Goal: Task Accomplishment & Management: Use online tool/utility

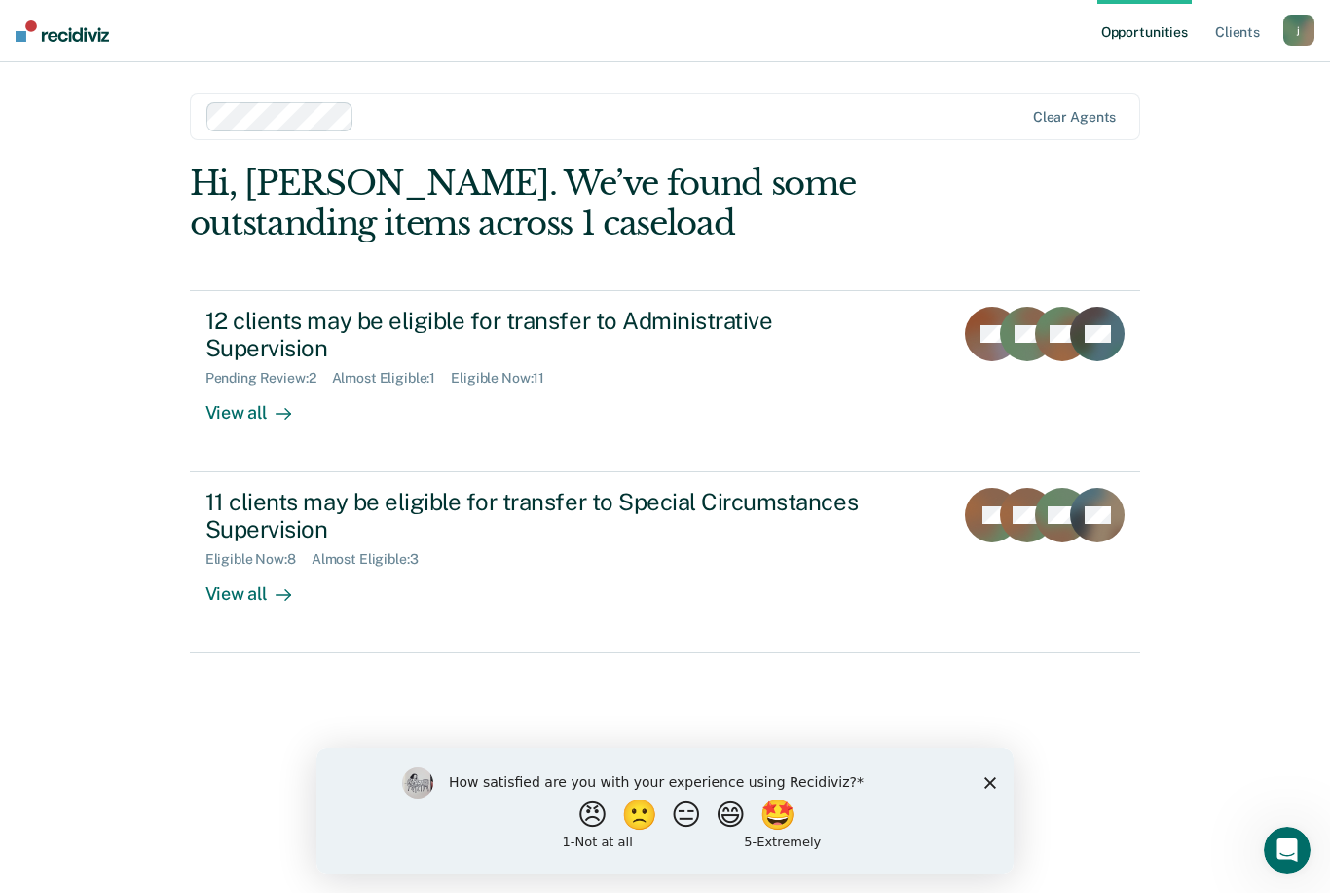
click at [723, 315] on div "12 clients may be eligible for transfer to Administrative Supervision" at bounding box center [546, 335] width 683 height 56
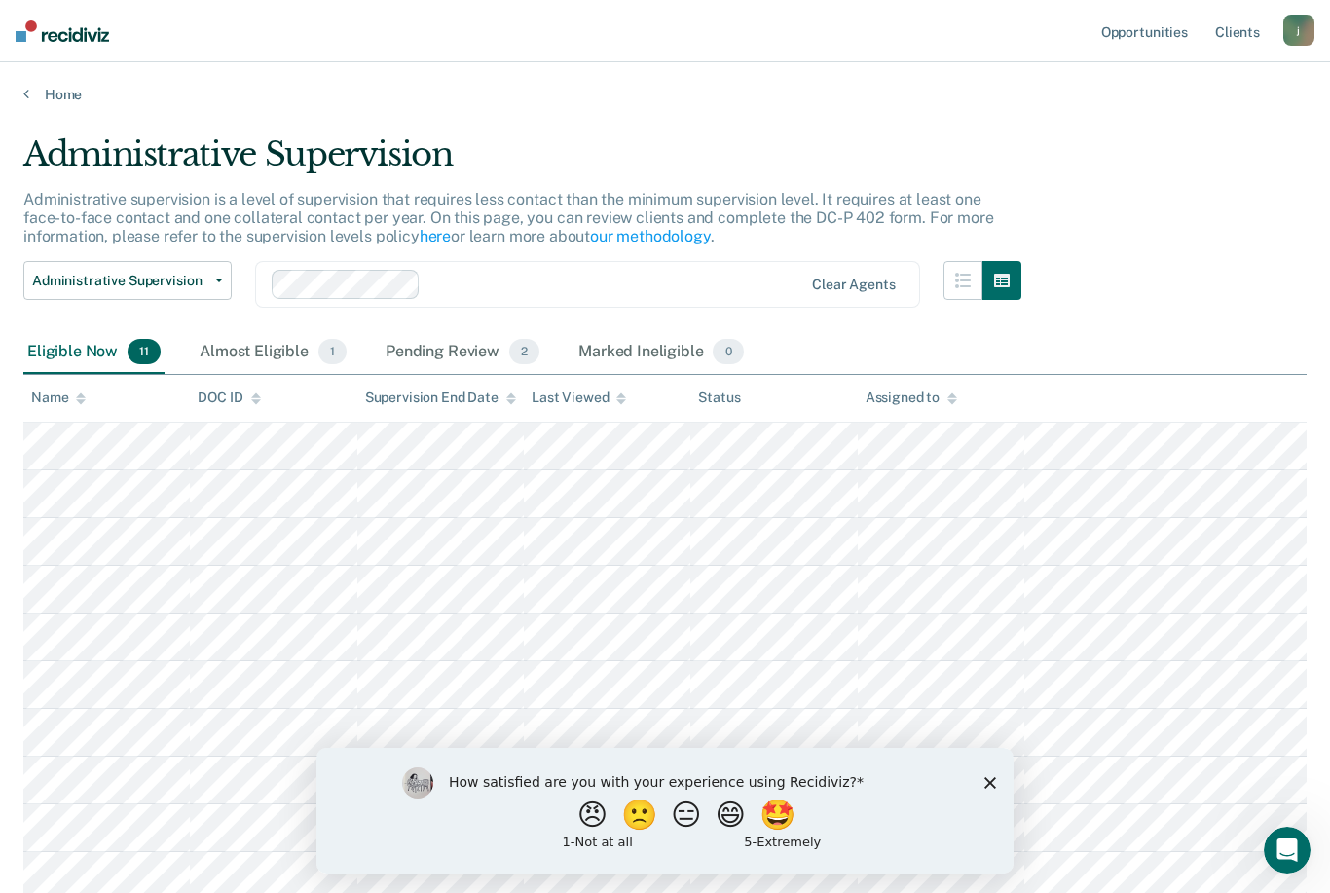
click at [990, 782] on polygon "Close survey" at bounding box center [990, 783] width 12 height 12
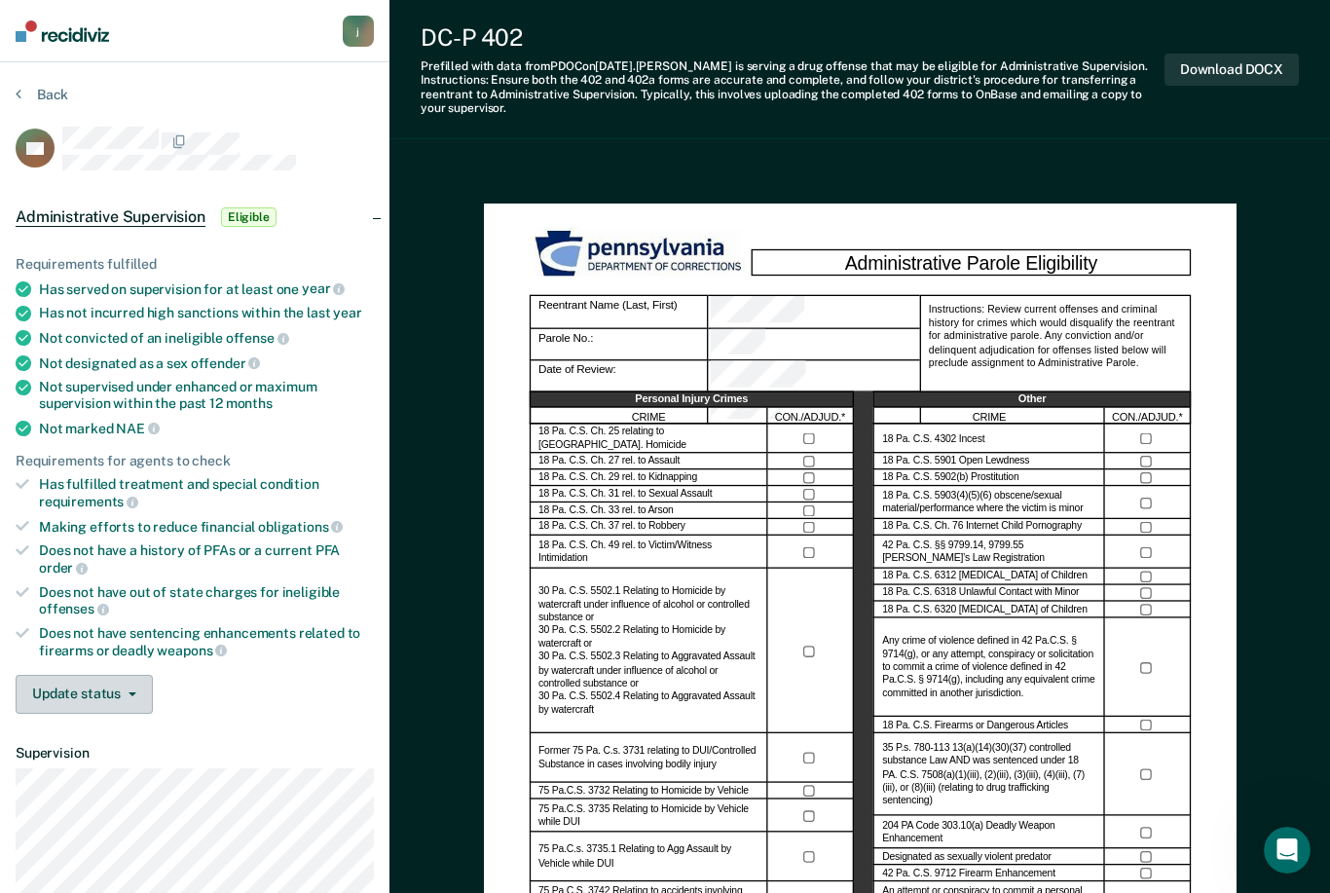
click at [112, 676] on button "Update status" at bounding box center [84, 694] width 137 height 39
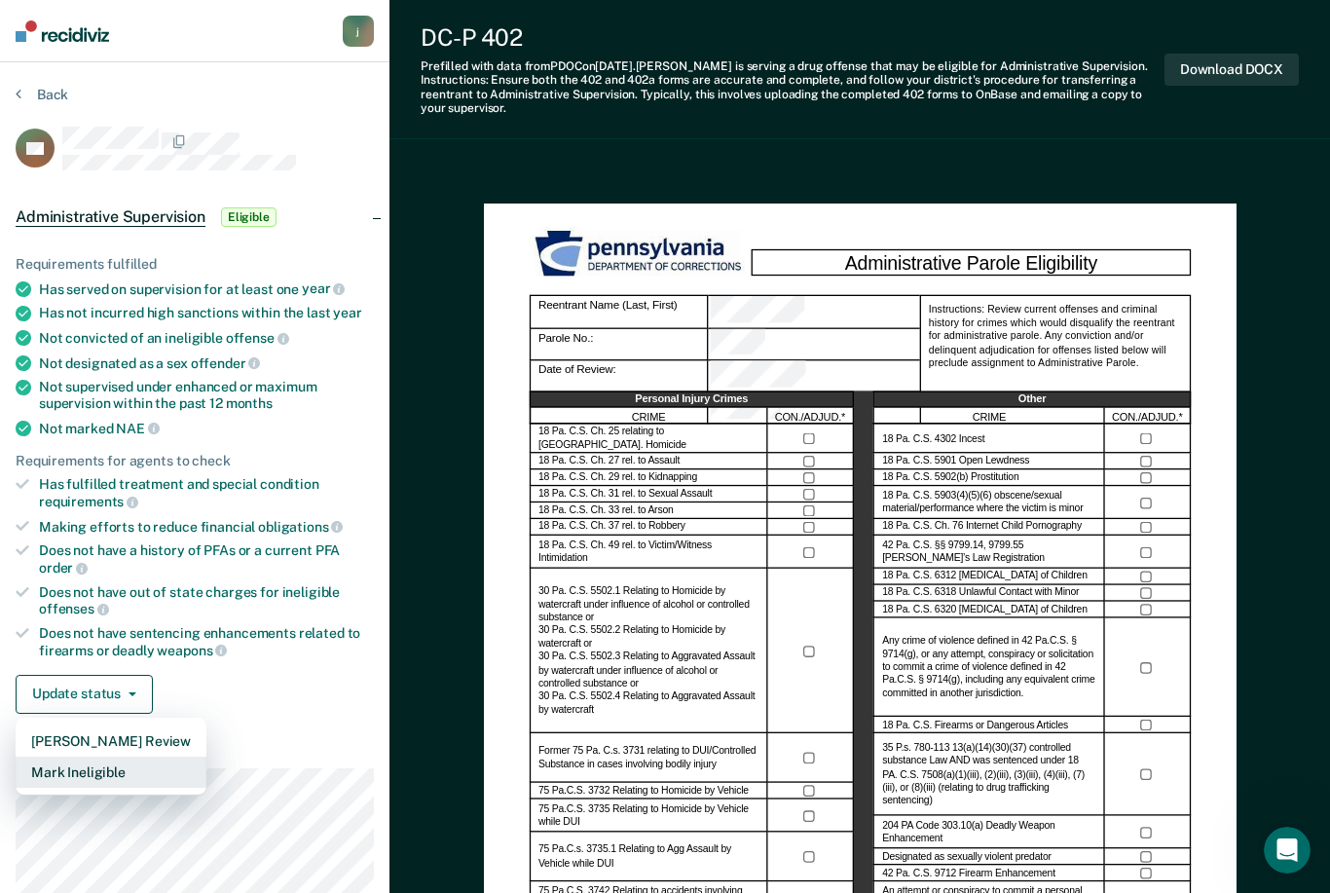
click at [111, 758] on button "Mark Ineligible" at bounding box center [111, 771] width 191 height 31
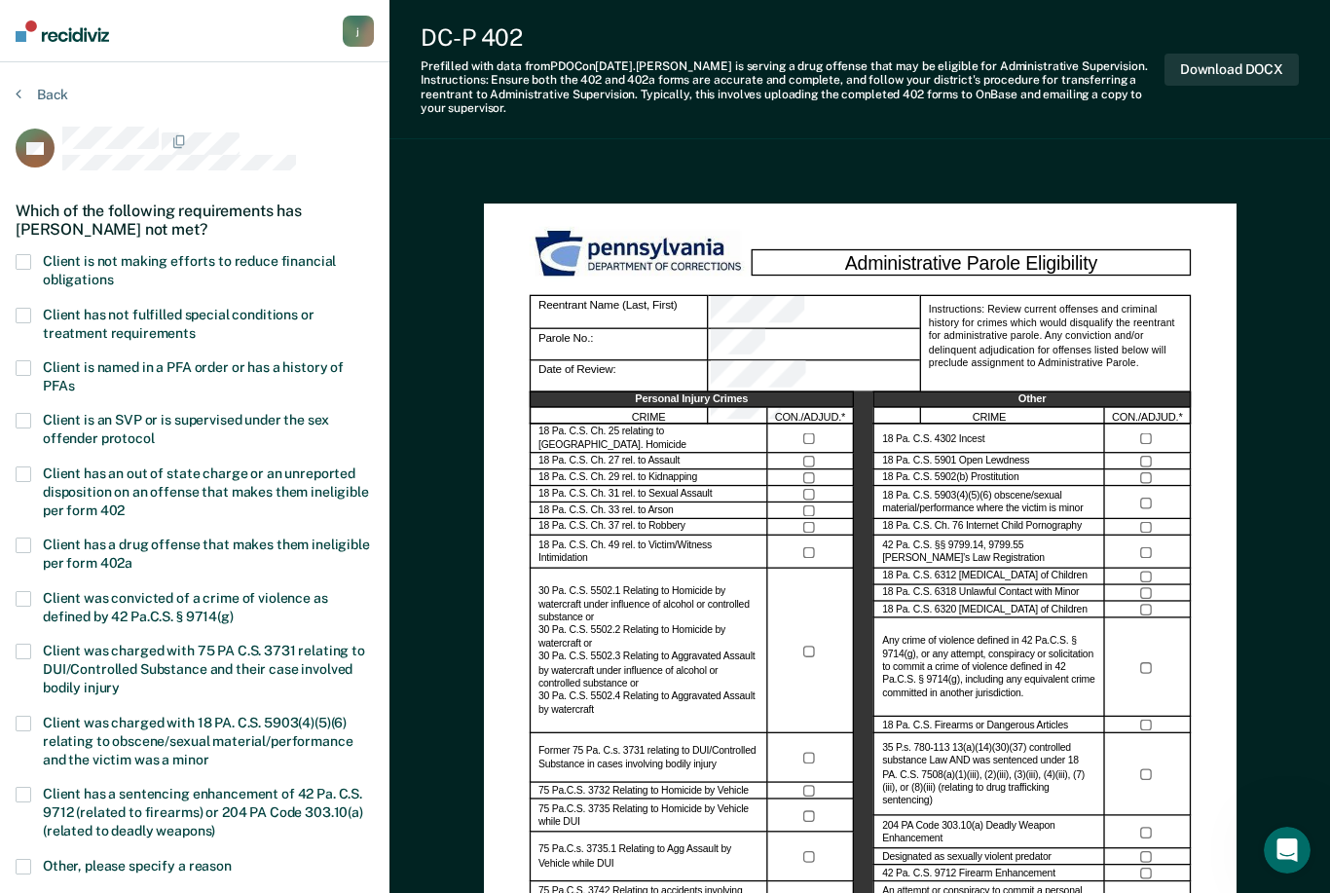
click at [31, 254] on label "Client is not making efforts to reduce financial obligations" at bounding box center [195, 272] width 358 height 37
click at [113, 273] on input "Client is not making efforts to reduce financial obligations" at bounding box center [113, 273] width 0 height 0
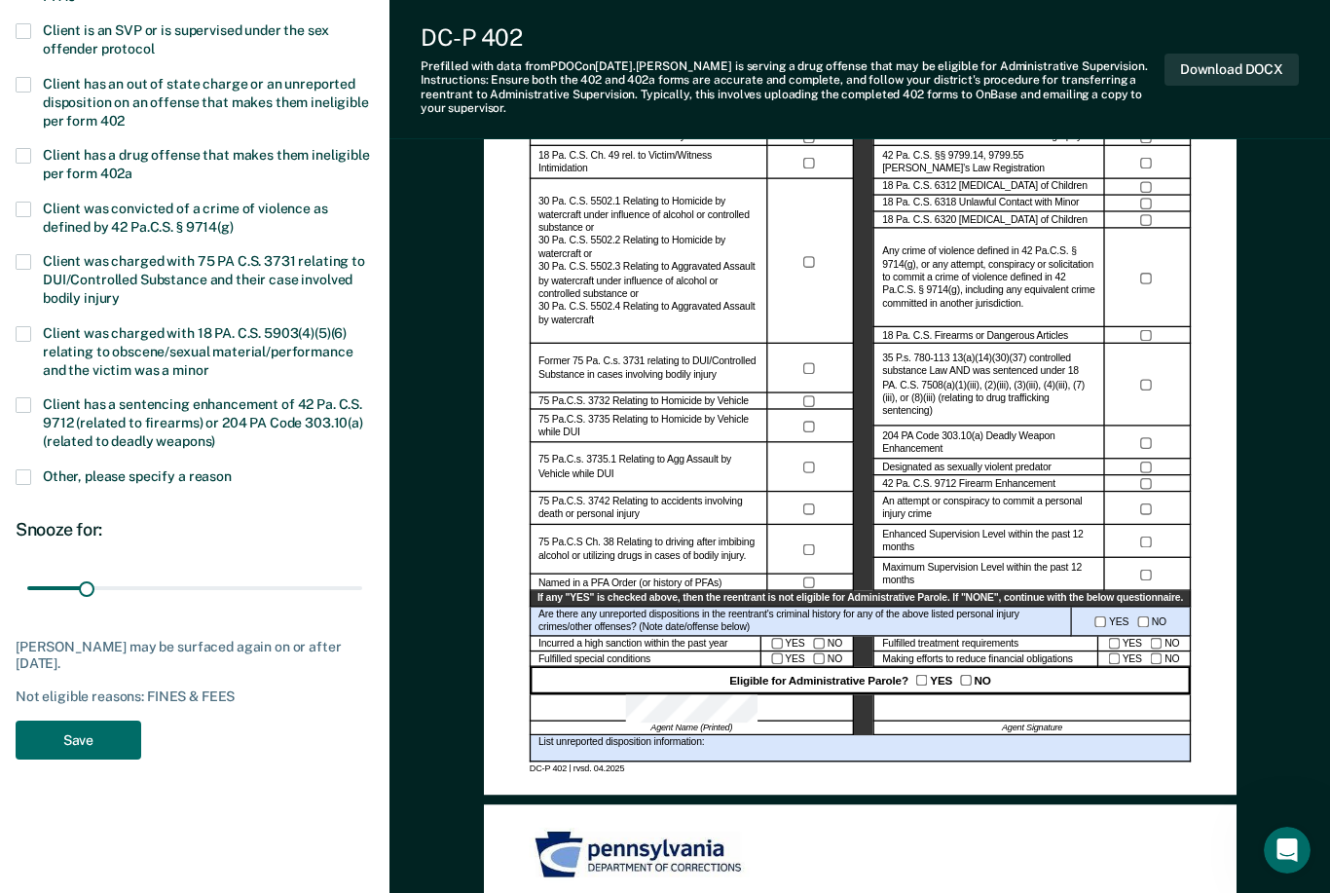
scroll to position [387, 0]
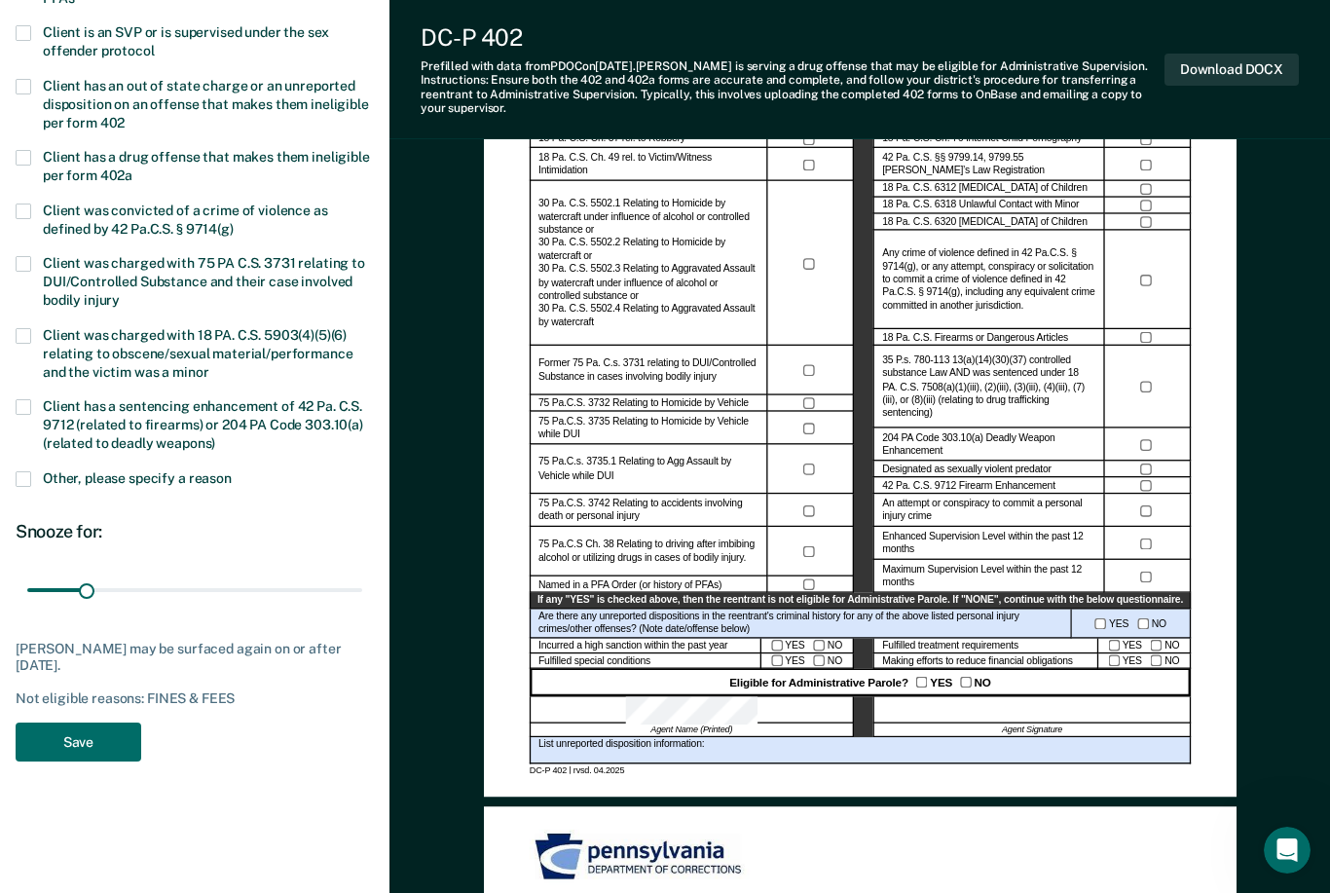
click at [88, 729] on button "Save" at bounding box center [79, 742] width 126 height 40
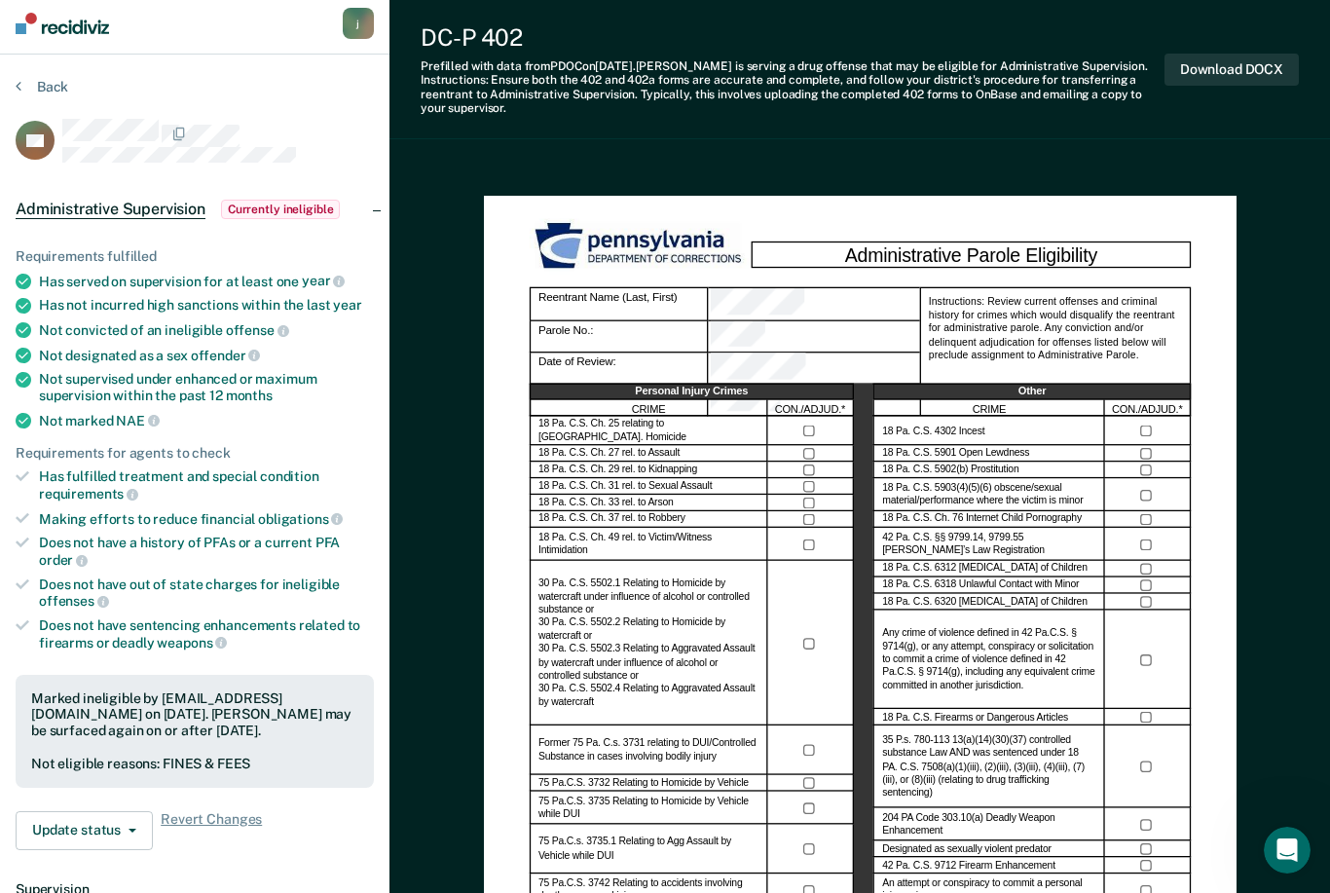
scroll to position [0, 0]
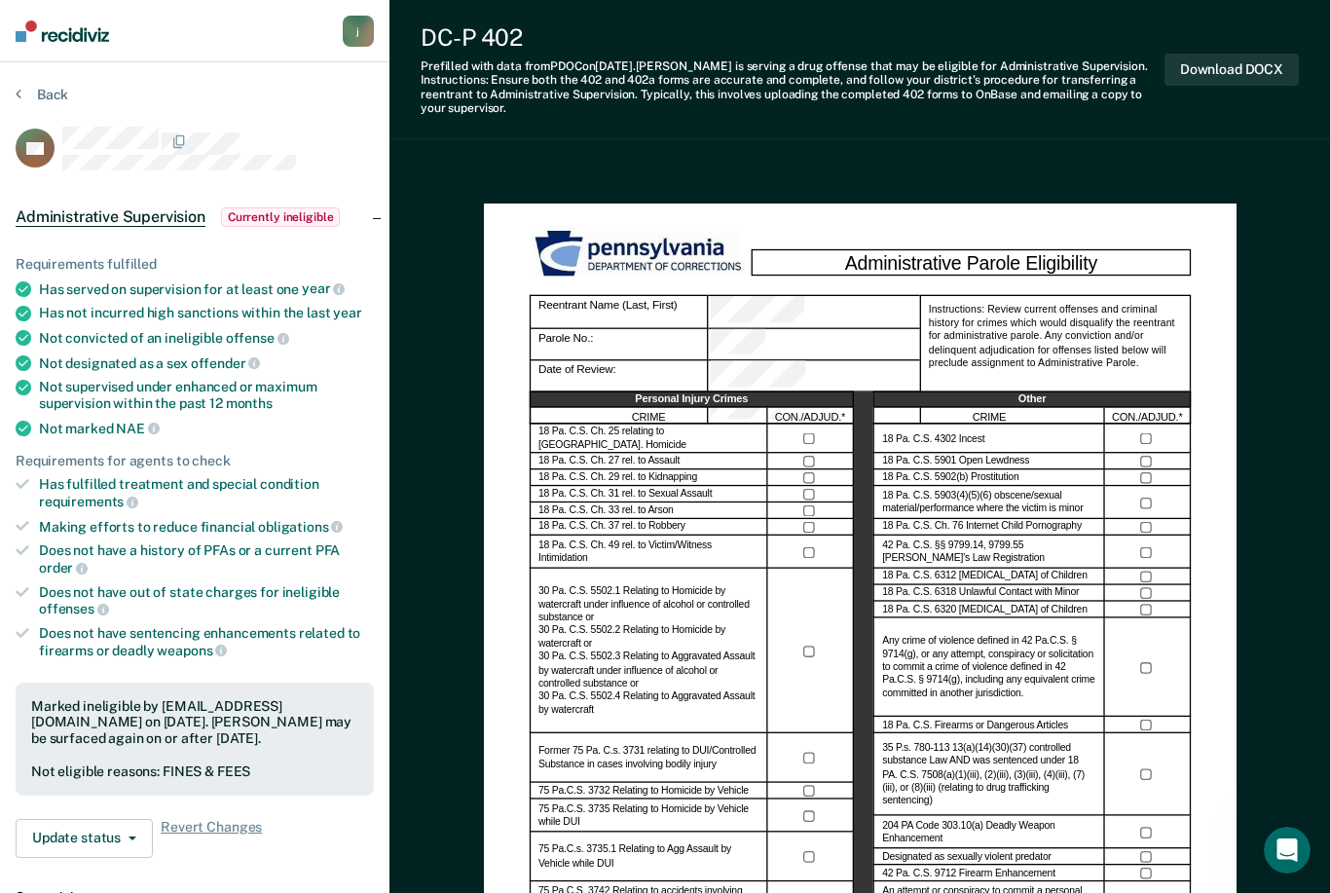
click at [51, 90] on button "Back" at bounding box center [42, 95] width 53 height 18
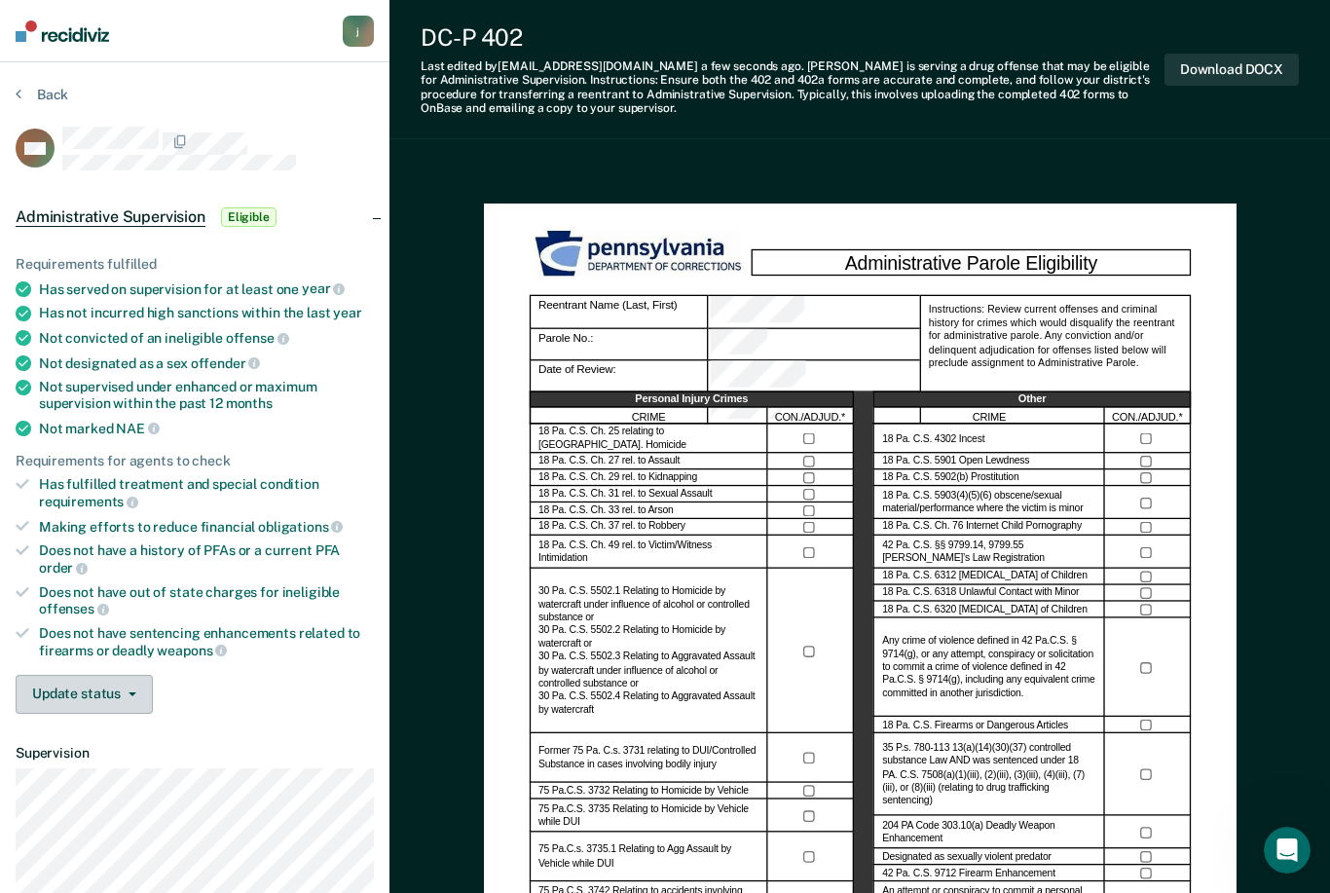
click at [116, 675] on button "Update status" at bounding box center [84, 694] width 137 height 39
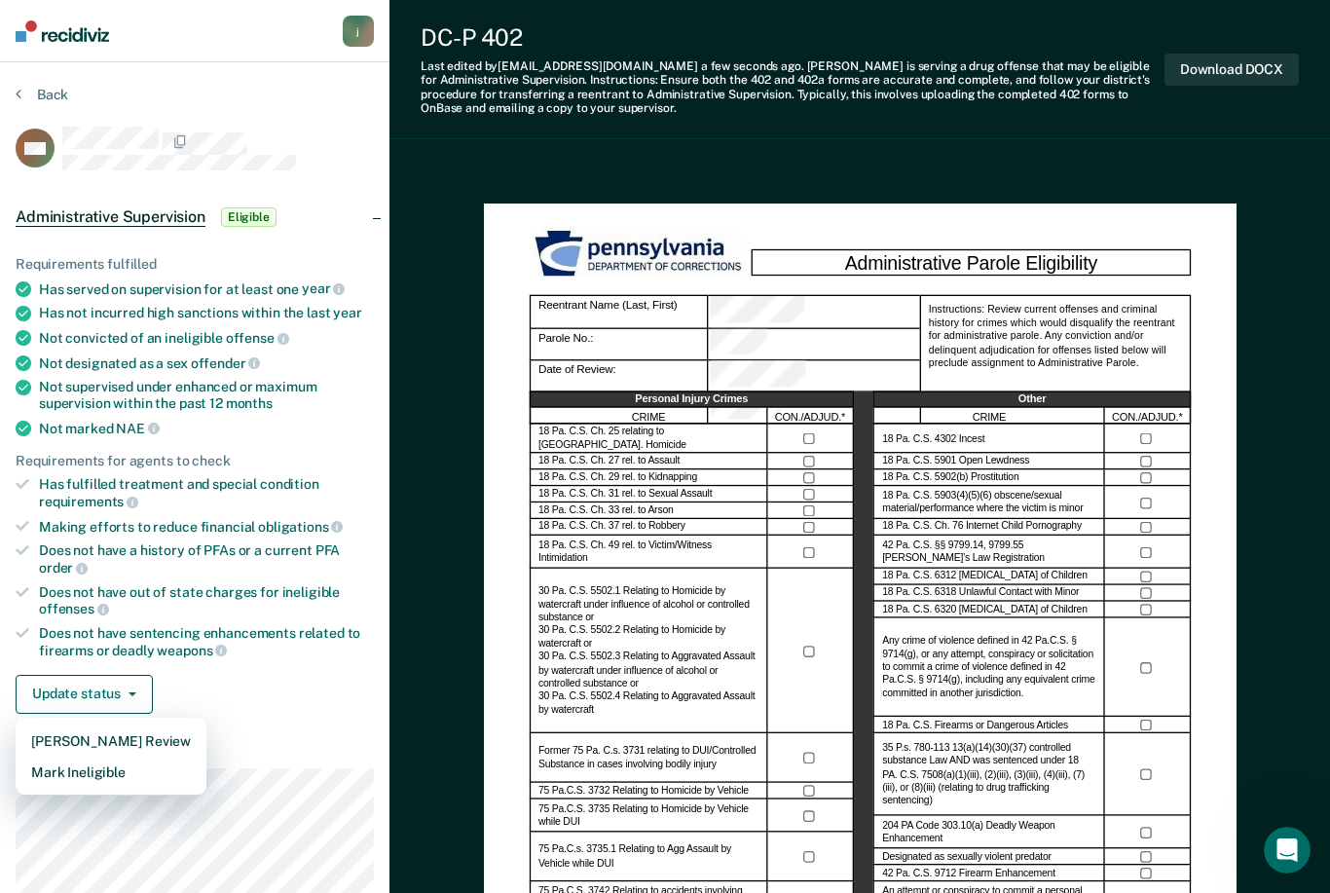
click at [271, 710] on div "Requirements fulfilled Has served on supervision for at least one year Has not …" at bounding box center [194, 477] width 389 height 504
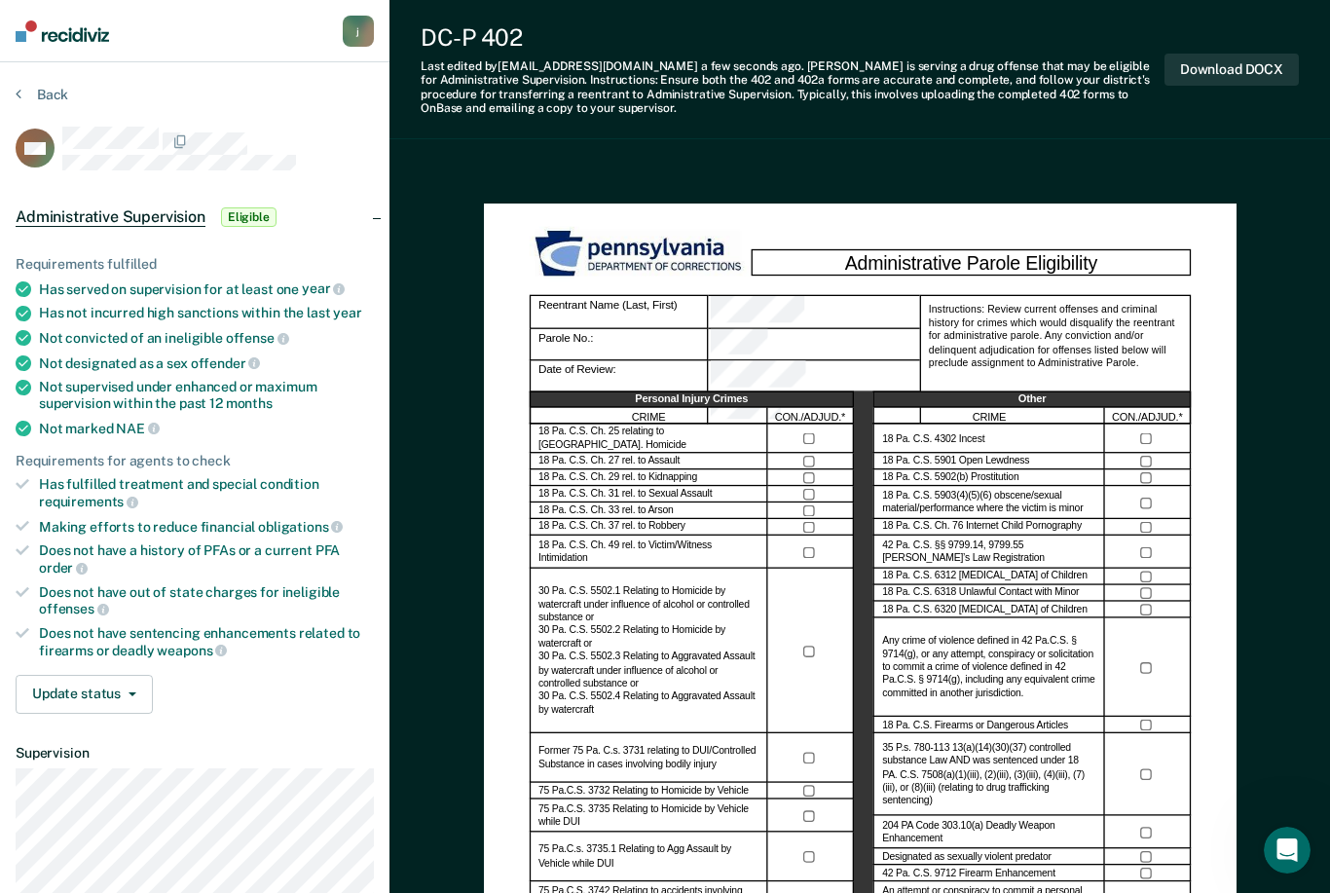
click at [1235, 67] on button "Download DOCX" at bounding box center [1231, 70] width 134 height 32
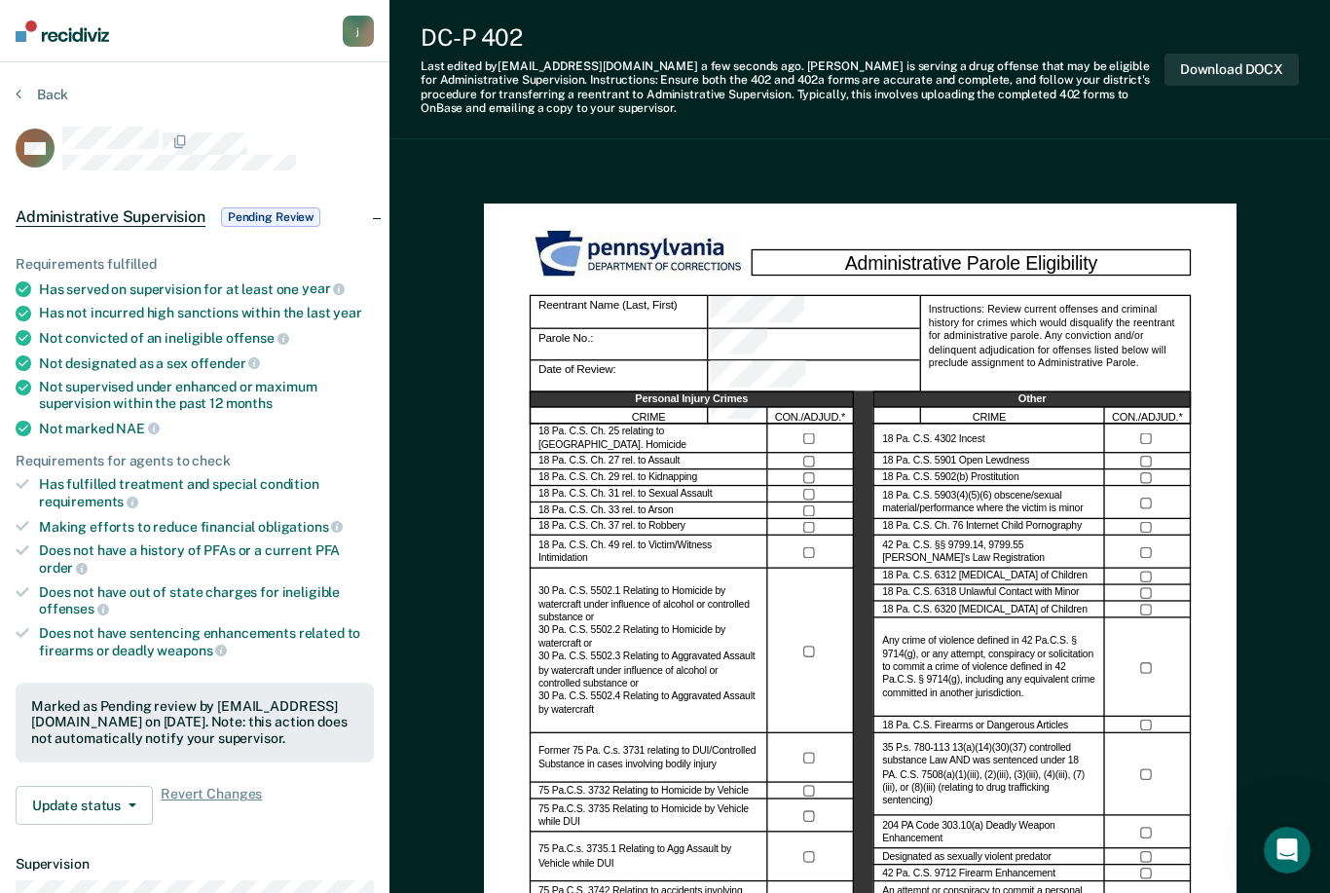
click at [47, 91] on button "Back" at bounding box center [42, 95] width 53 height 18
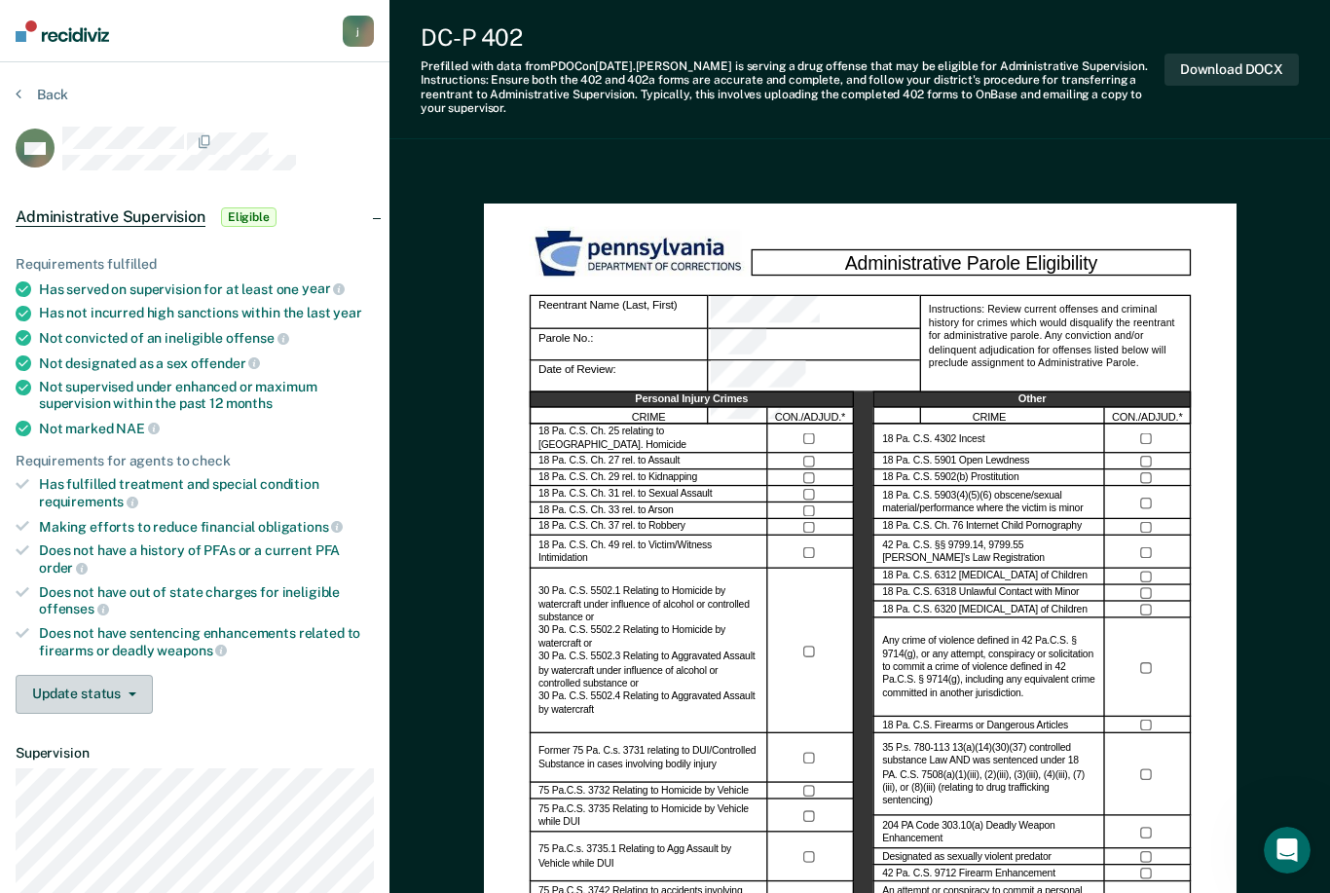
click at [91, 675] on button "Update status" at bounding box center [84, 694] width 137 height 39
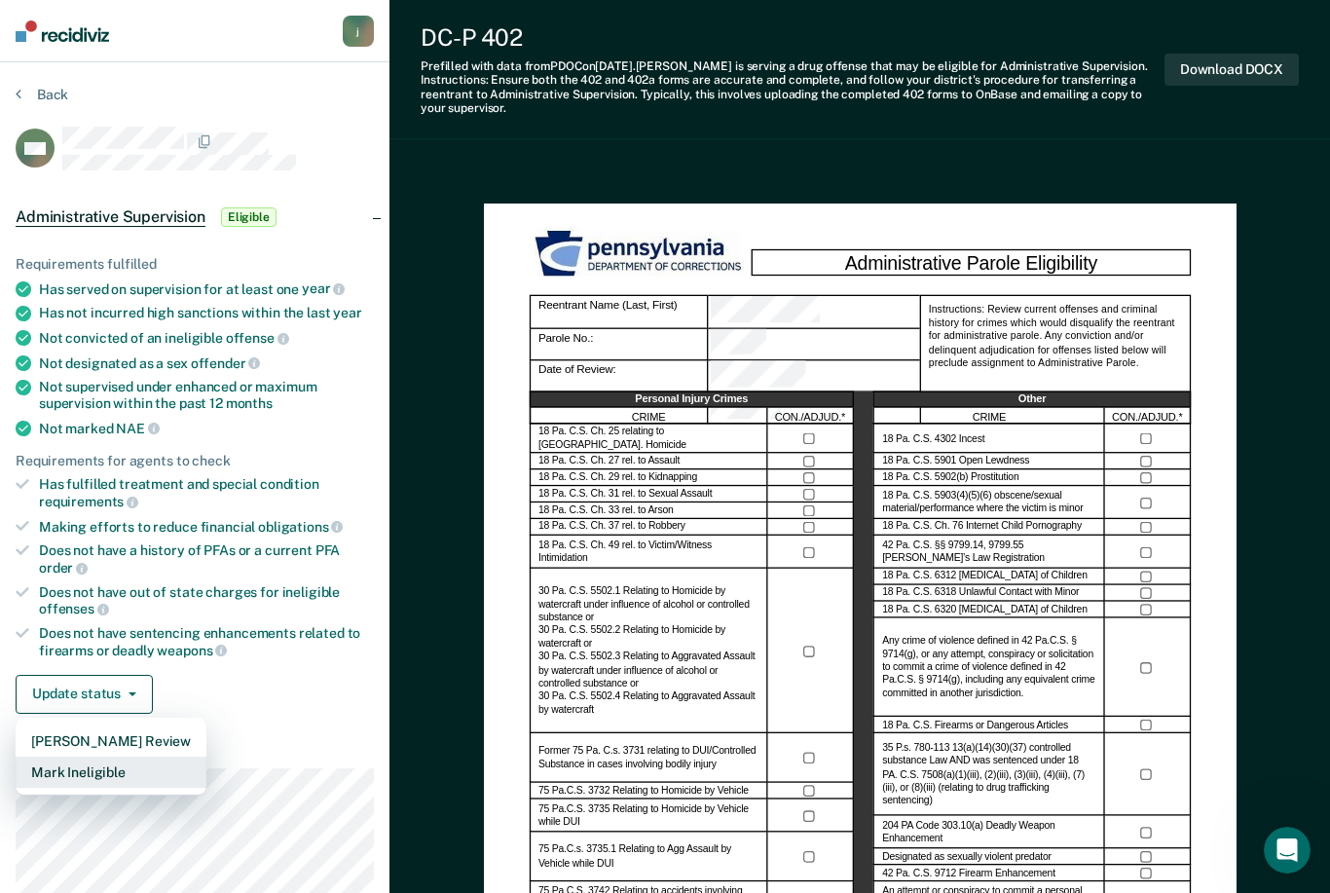
click at [118, 758] on button "Mark Ineligible" at bounding box center [111, 771] width 191 height 31
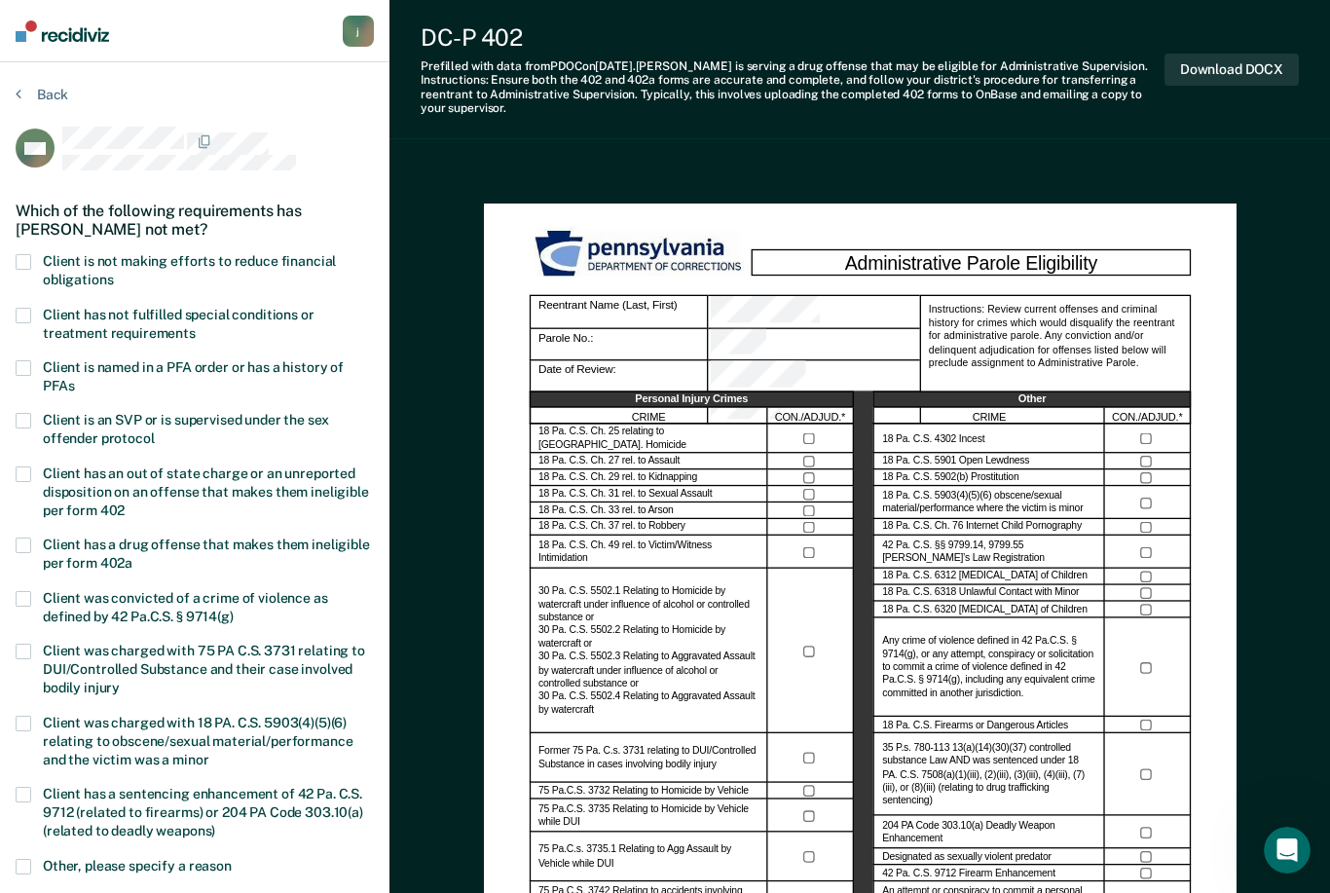
click at [23, 255] on span at bounding box center [24, 262] width 16 height 16
click at [113, 273] on input "Client is not making efforts to reduce financial obligations" at bounding box center [113, 273] width 0 height 0
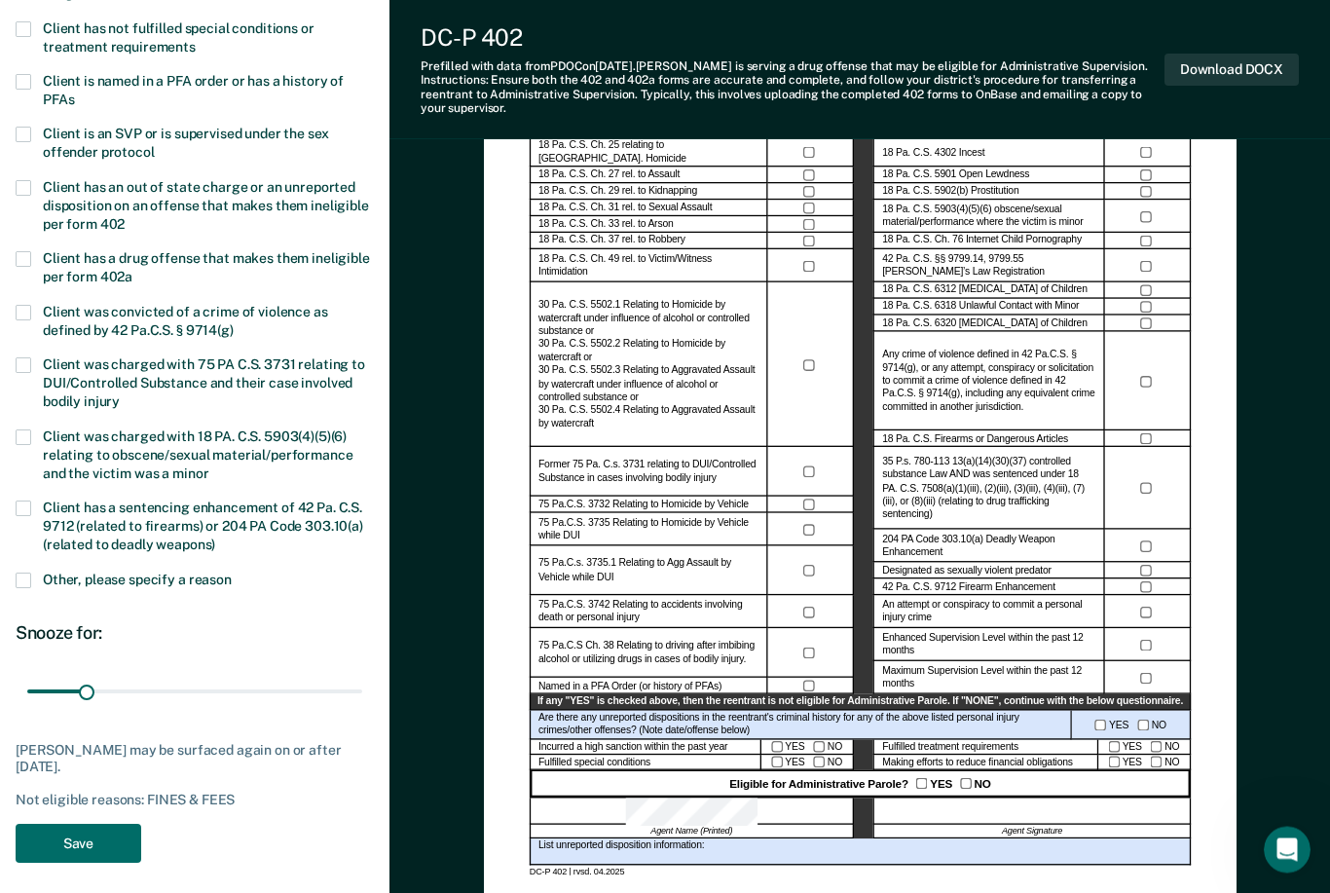
scroll to position [286, 0]
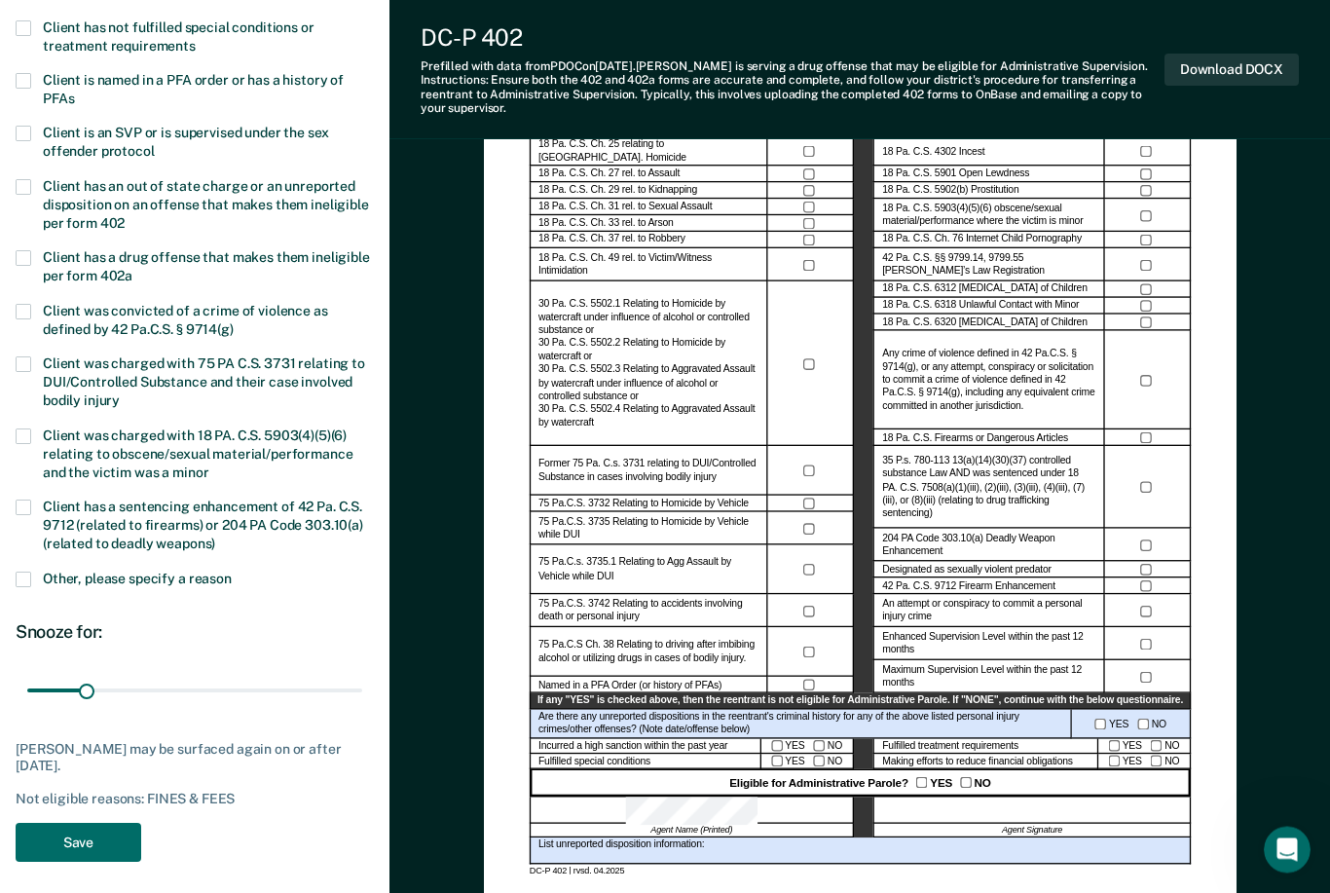
click at [93, 823] on button "Save" at bounding box center [79, 843] width 126 height 40
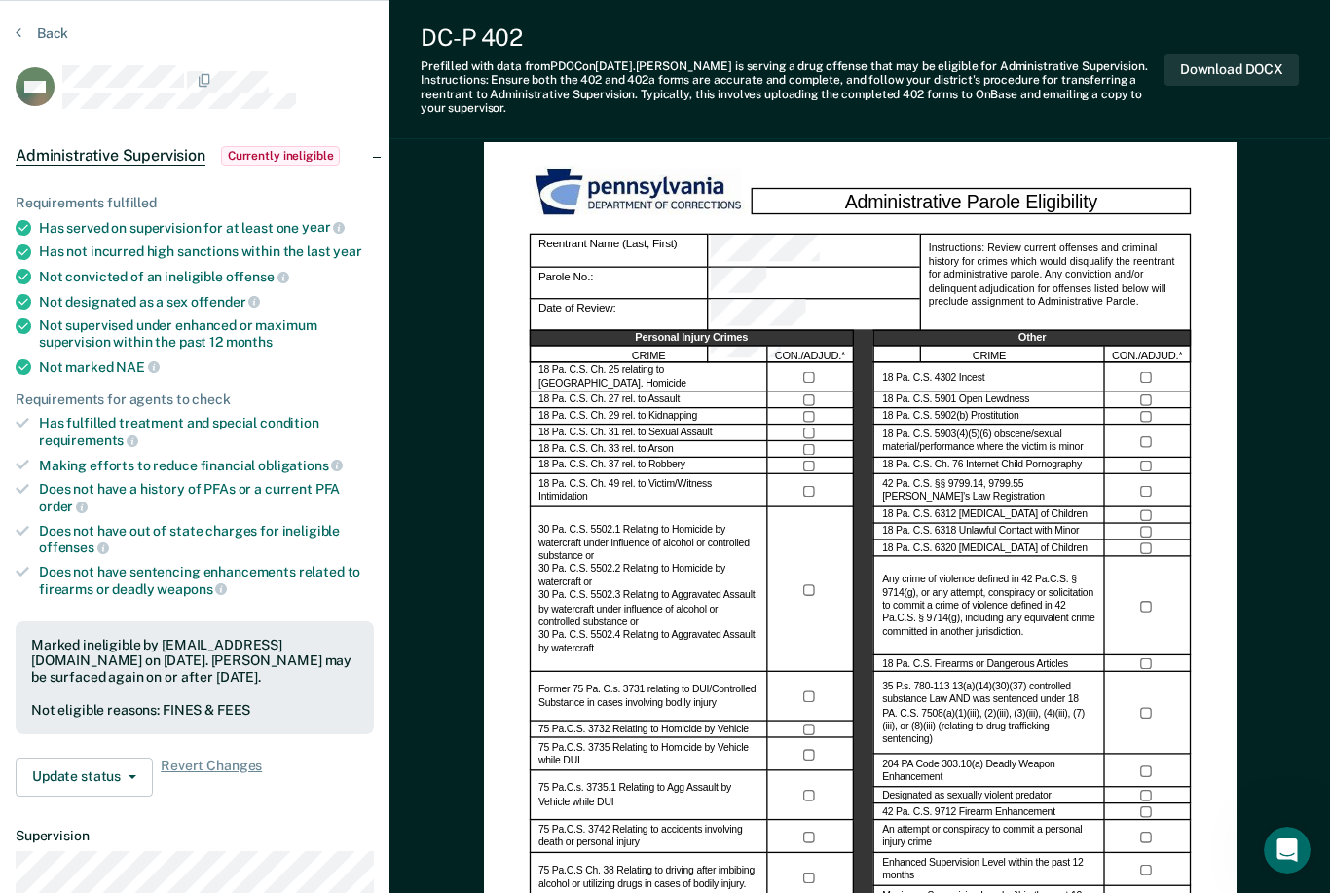
scroll to position [0, 0]
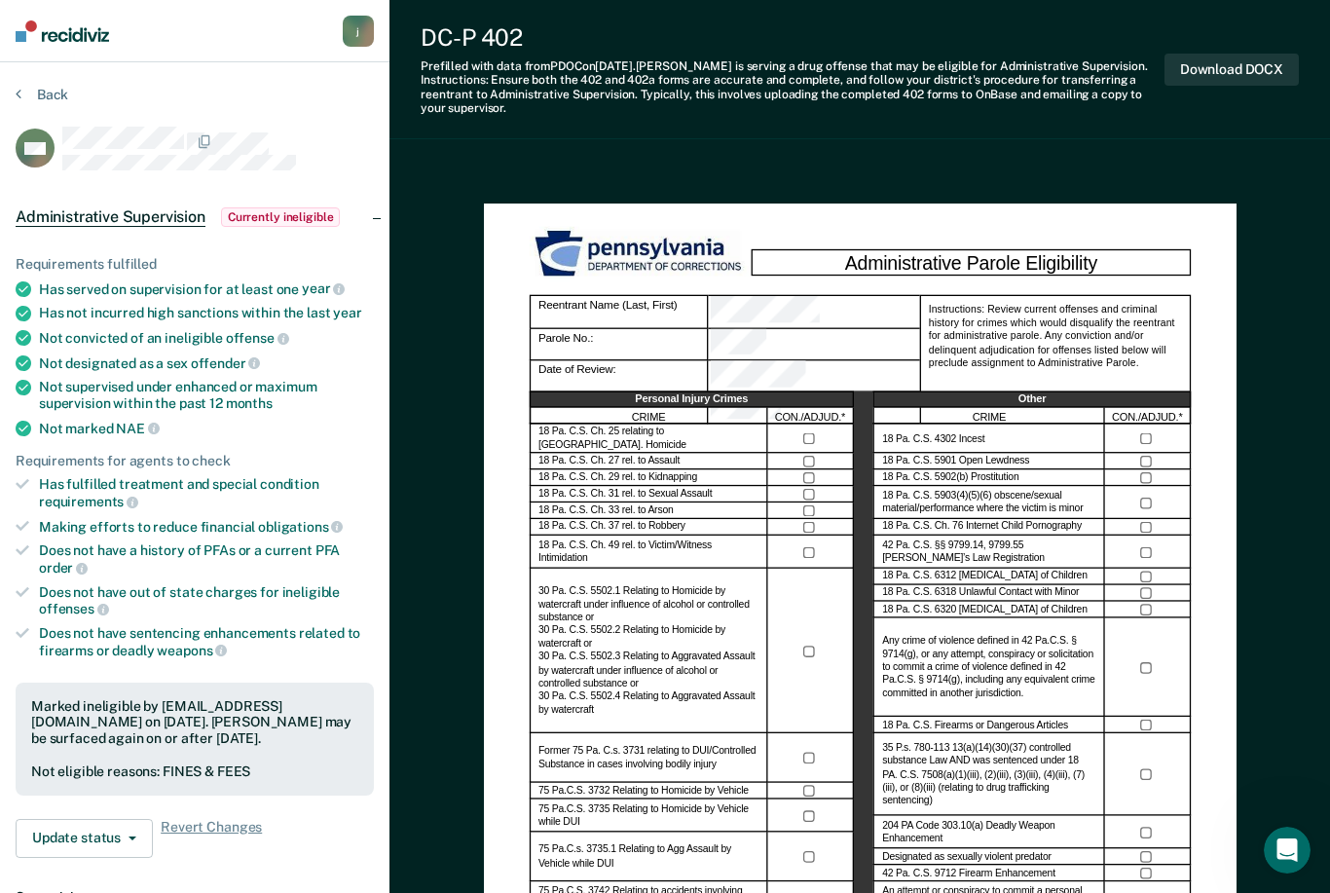
click at [52, 93] on button "Back" at bounding box center [42, 95] width 53 height 18
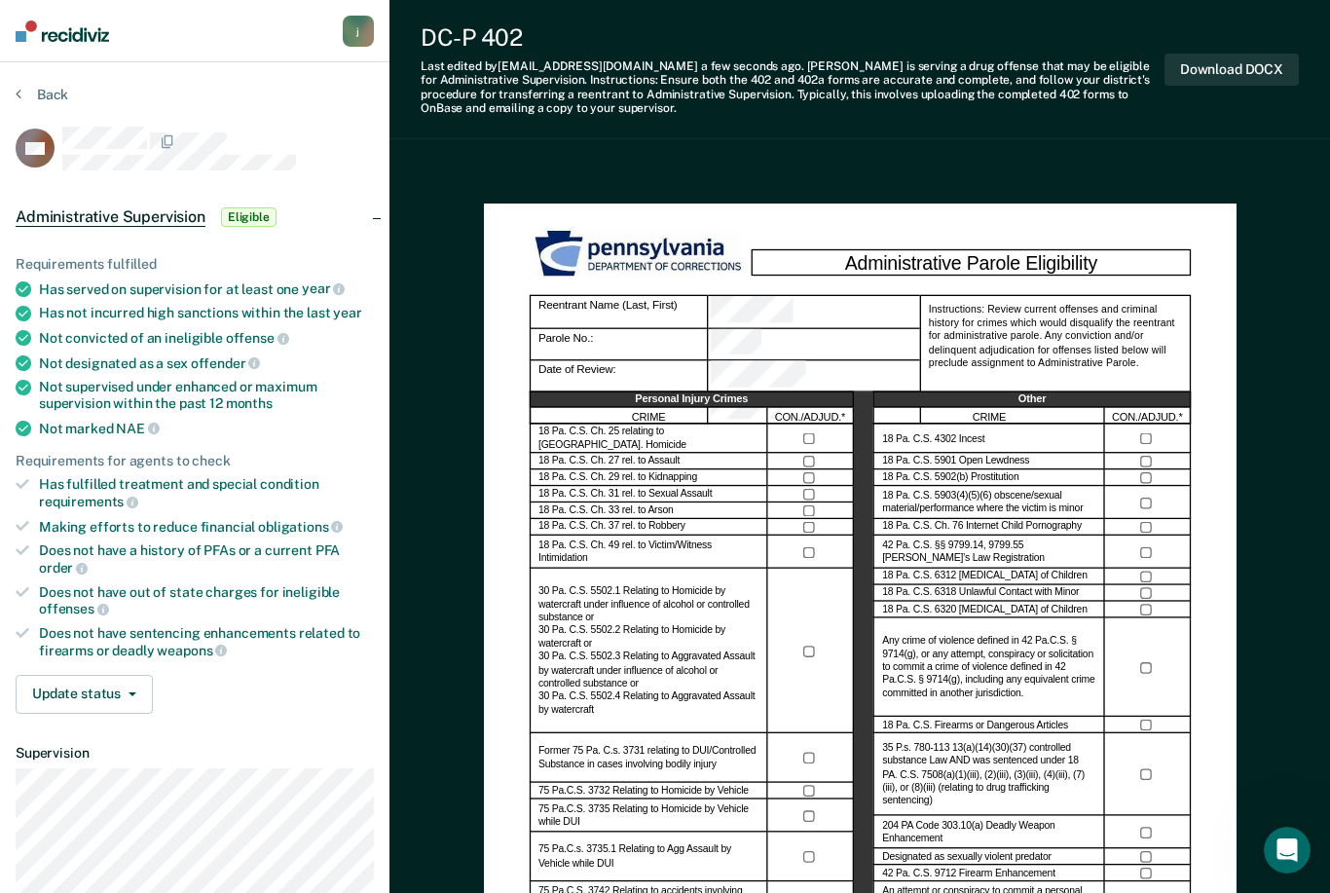
click at [1237, 78] on button "Download DOCX" at bounding box center [1231, 70] width 134 height 32
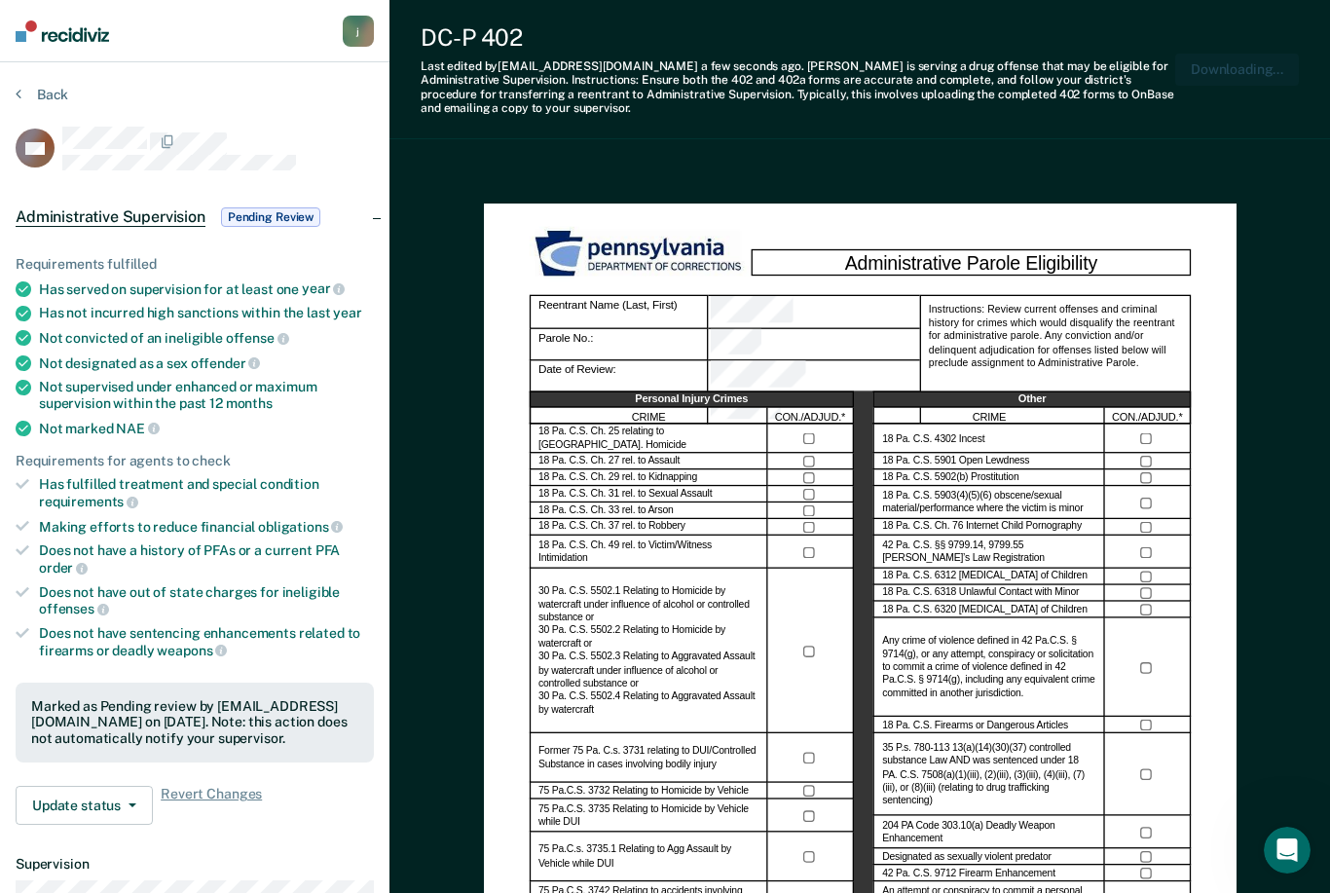
click at [51, 92] on button "Back" at bounding box center [42, 95] width 53 height 18
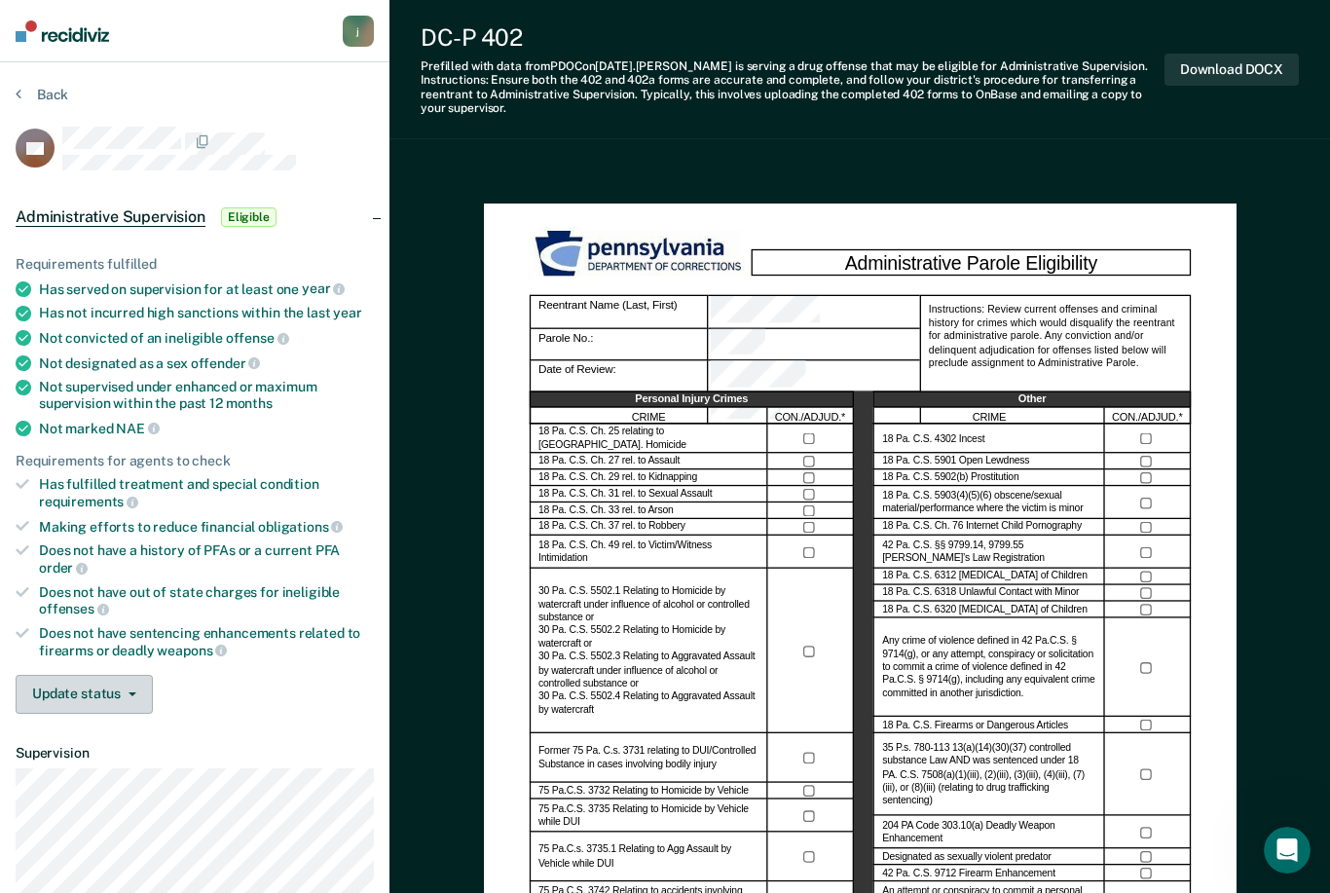
click at [94, 684] on button "Update status" at bounding box center [84, 694] width 137 height 39
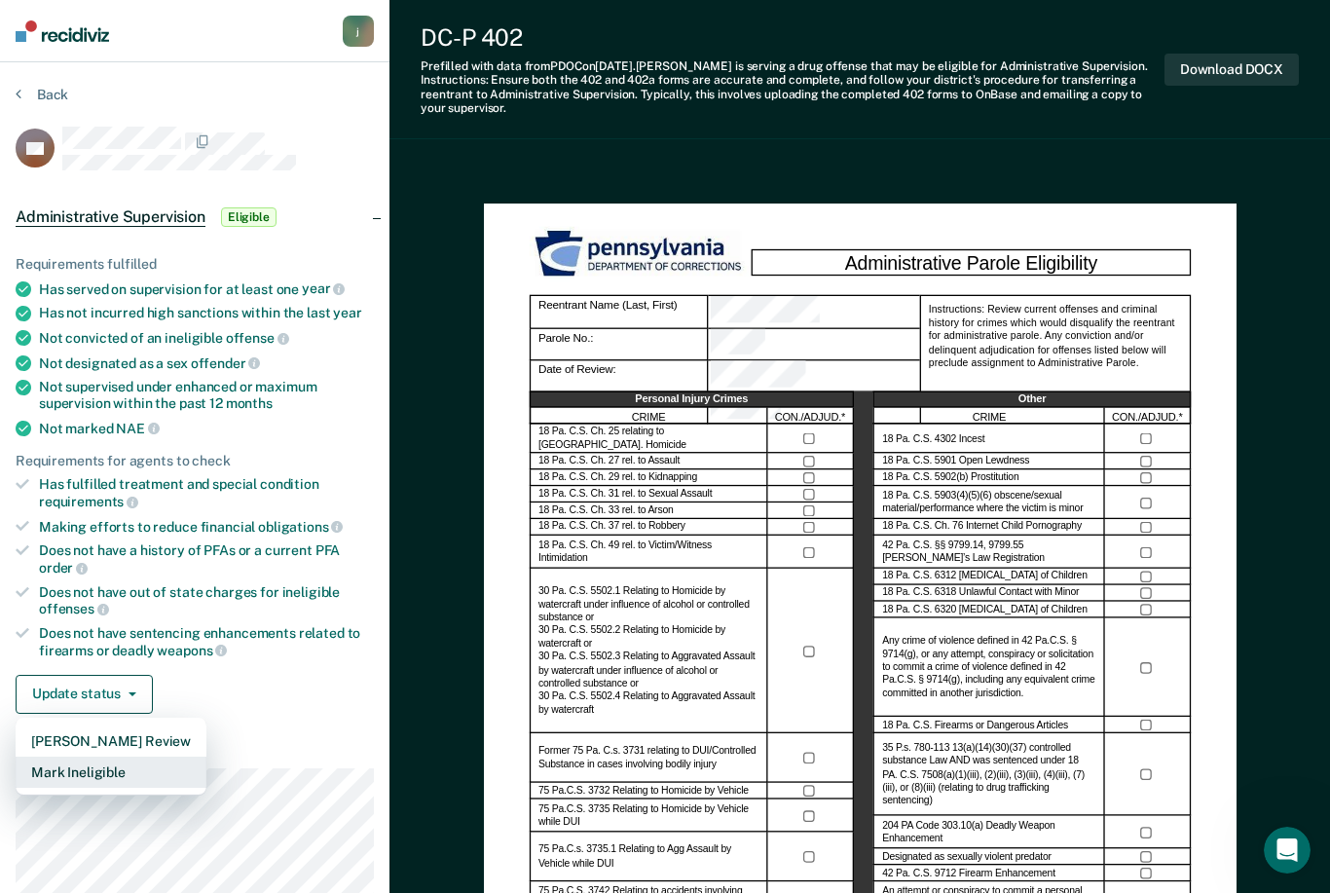
click at [110, 758] on button "Mark Ineligible" at bounding box center [111, 771] width 191 height 31
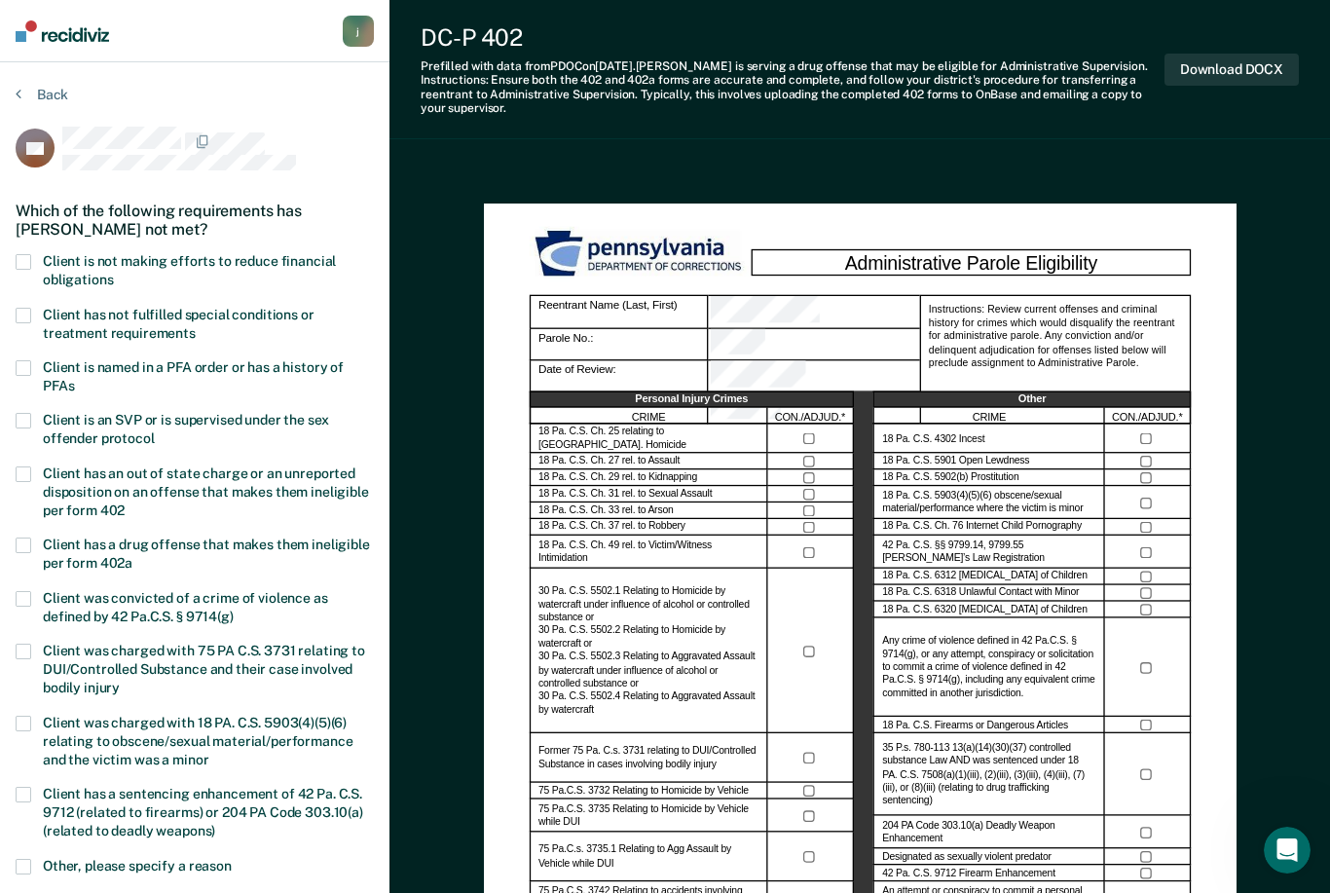
click at [33, 254] on label "Client is not making efforts to reduce financial obligations" at bounding box center [195, 272] width 358 height 37
click at [113, 273] on input "Client is not making efforts to reduce financial obligations" at bounding box center [113, 273] width 0 height 0
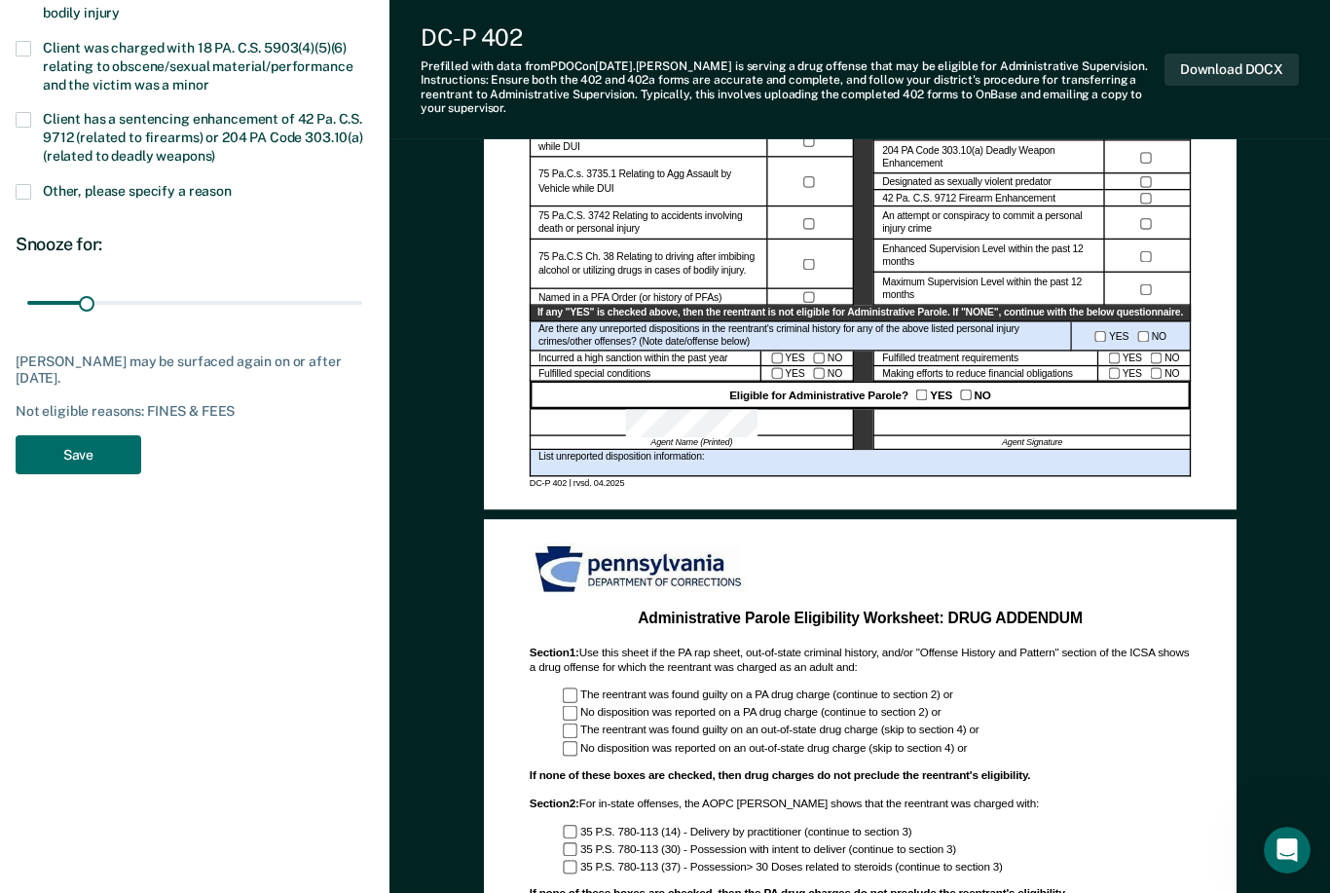
scroll to position [674, 0]
click at [98, 442] on button "Save" at bounding box center [79, 456] width 126 height 40
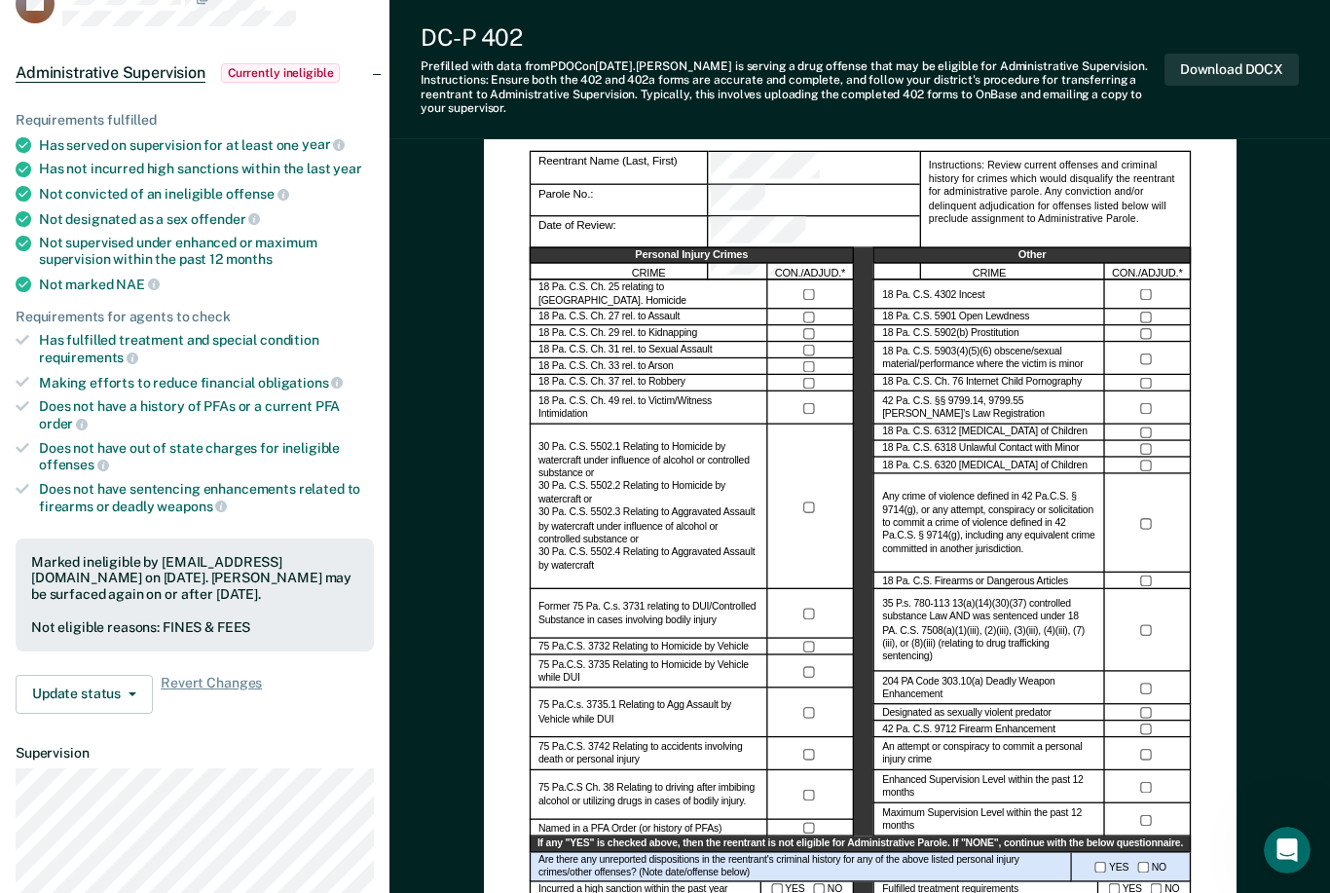
scroll to position [0, 0]
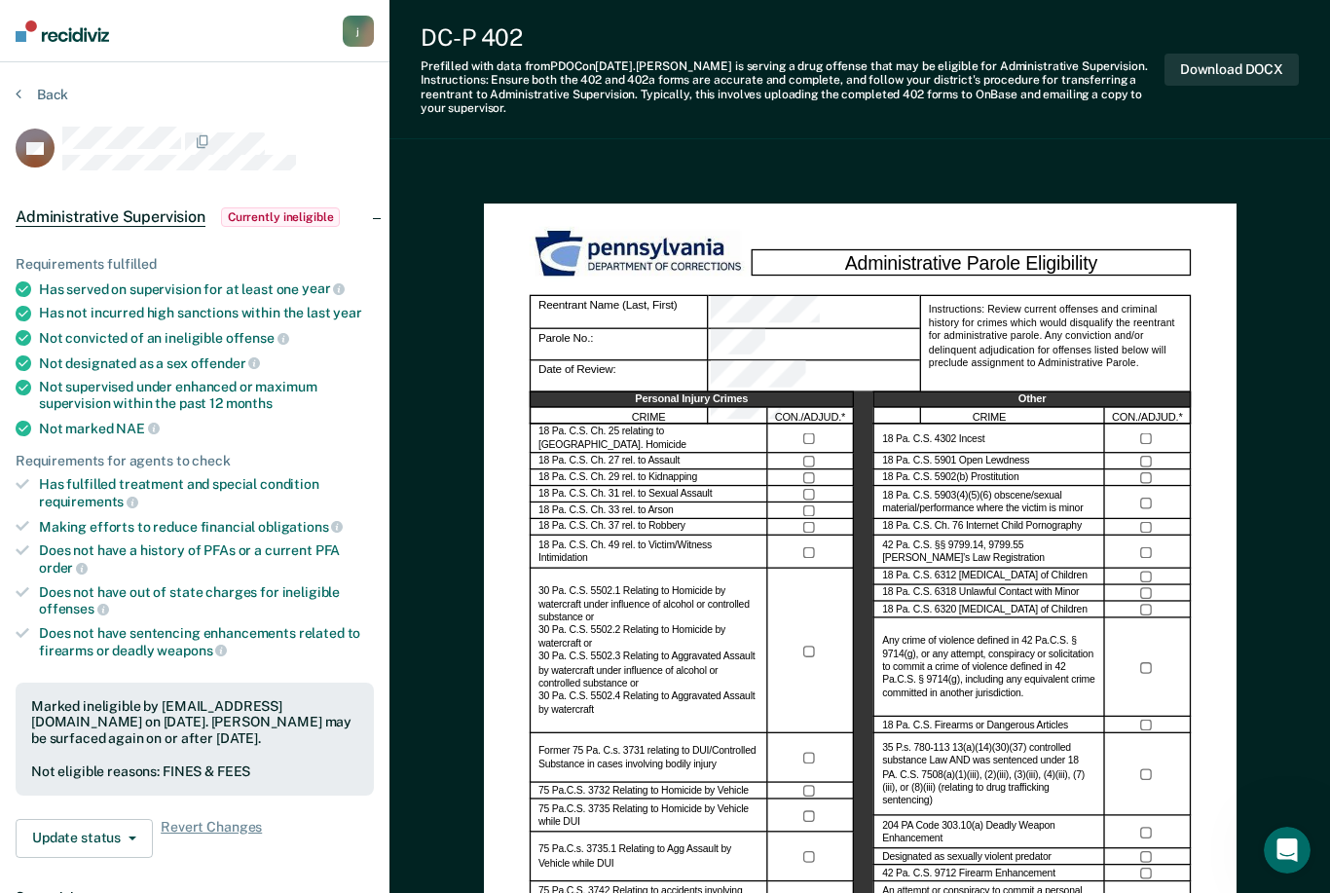
click at [51, 86] on button "Back" at bounding box center [42, 95] width 53 height 18
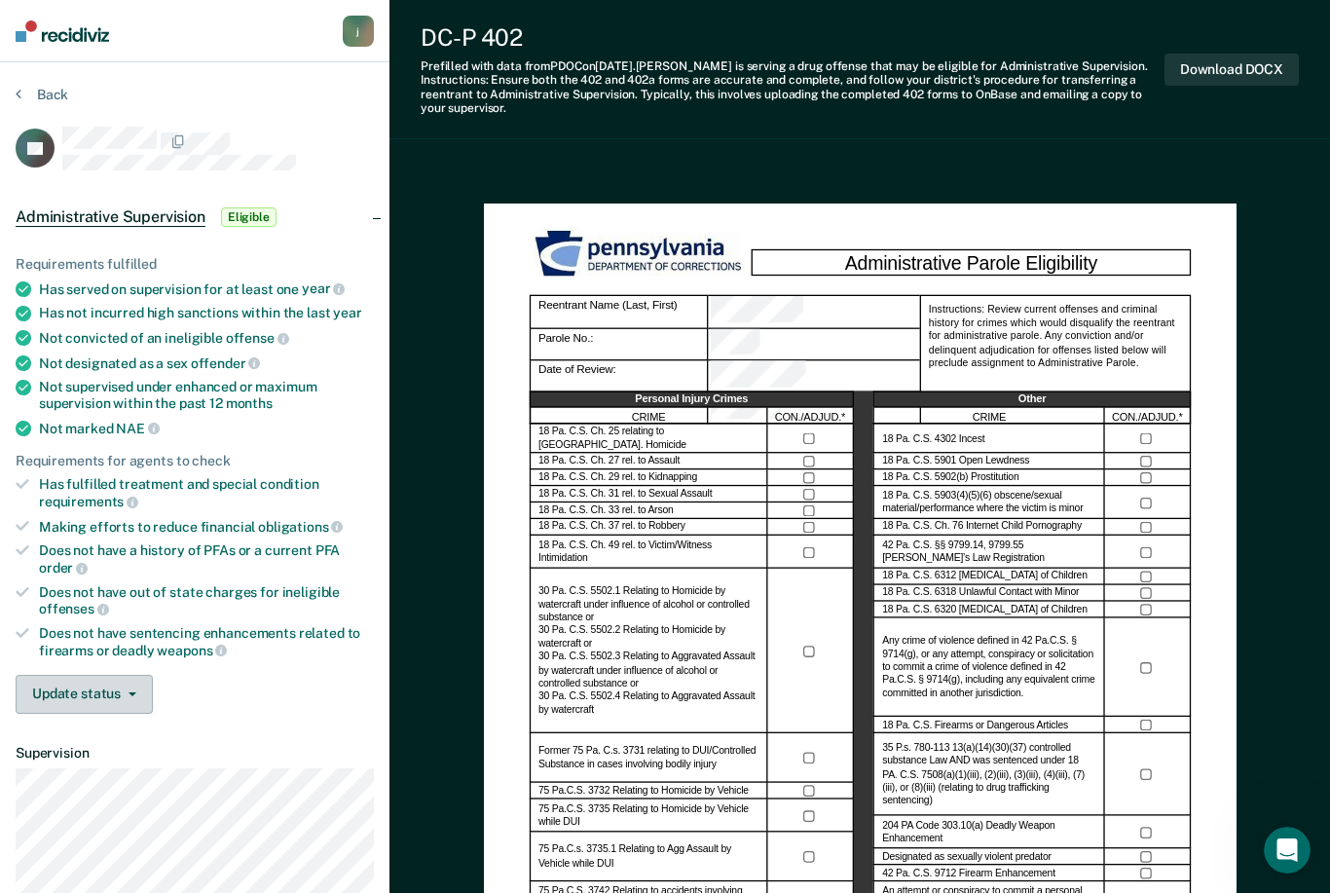
click at [120, 675] on button "Update status" at bounding box center [84, 694] width 137 height 39
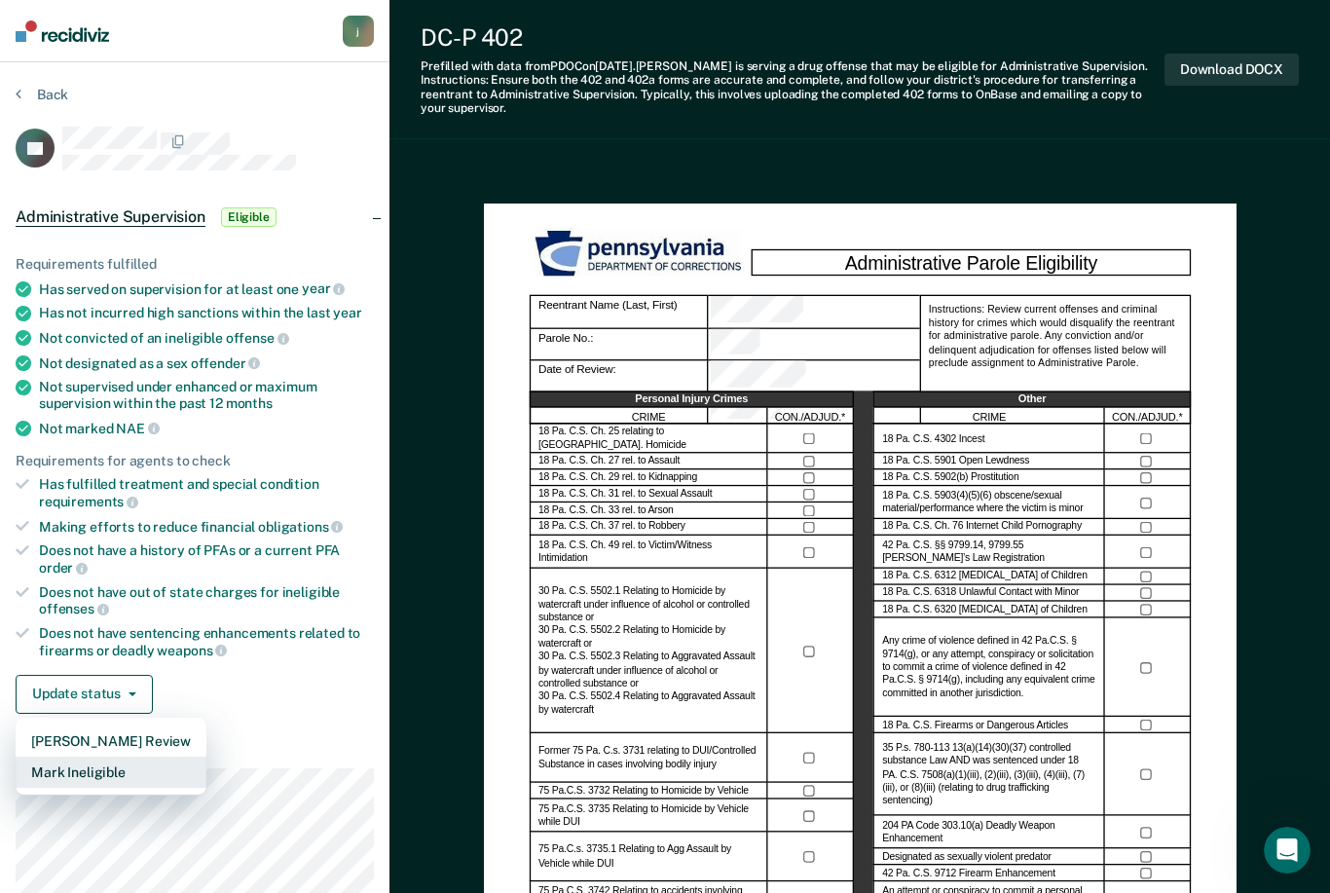
click at [125, 767] on button "Mark Ineligible" at bounding box center [111, 771] width 191 height 31
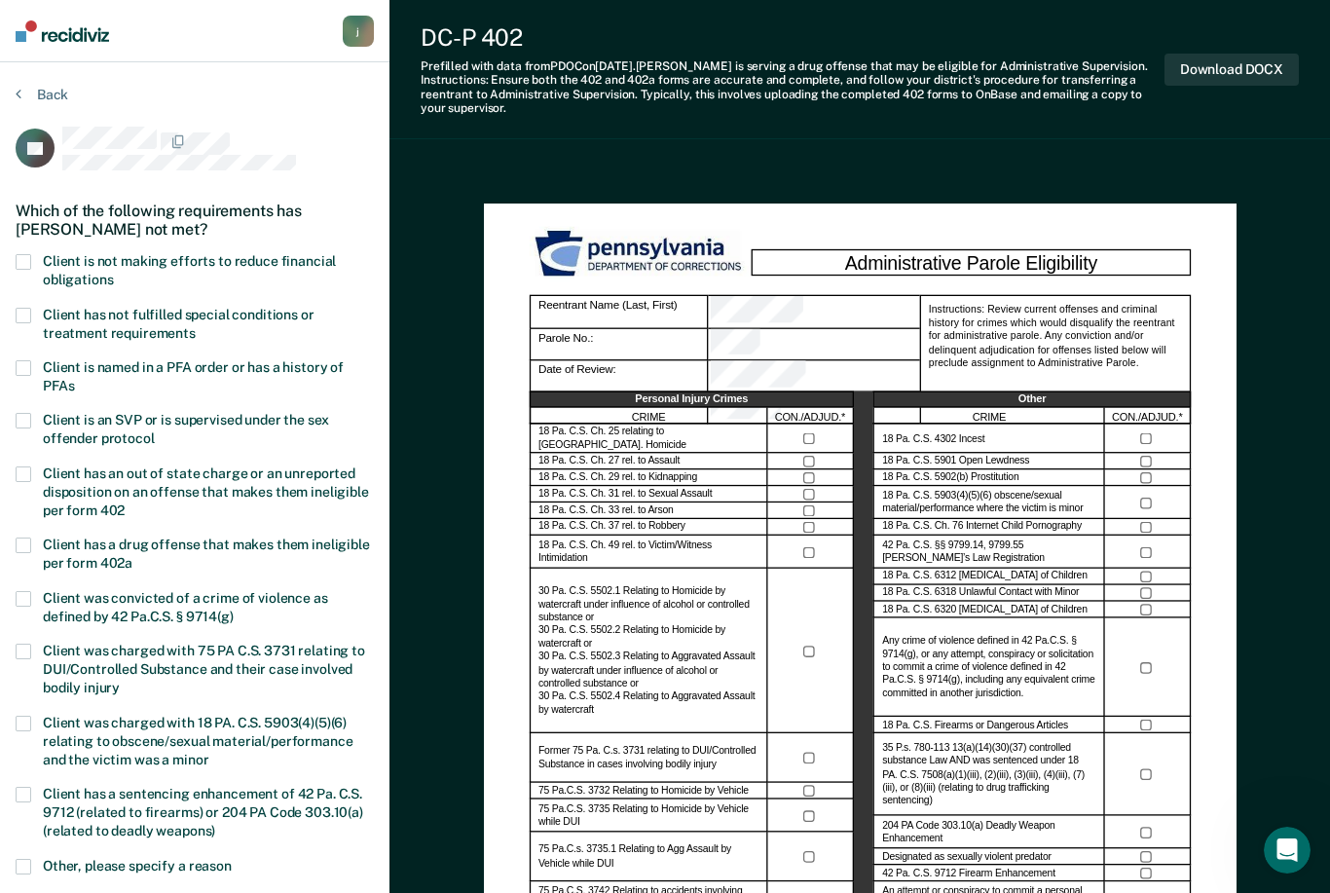
click at [37, 254] on label "Client is not making efforts to reduce financial obligations" at bounding box center [195, 272] width 358 height 37
click at [113, 273] on input "Client is not making efforts to reduce financial obligations" at bounding box center [113, 273] width 0 height 0
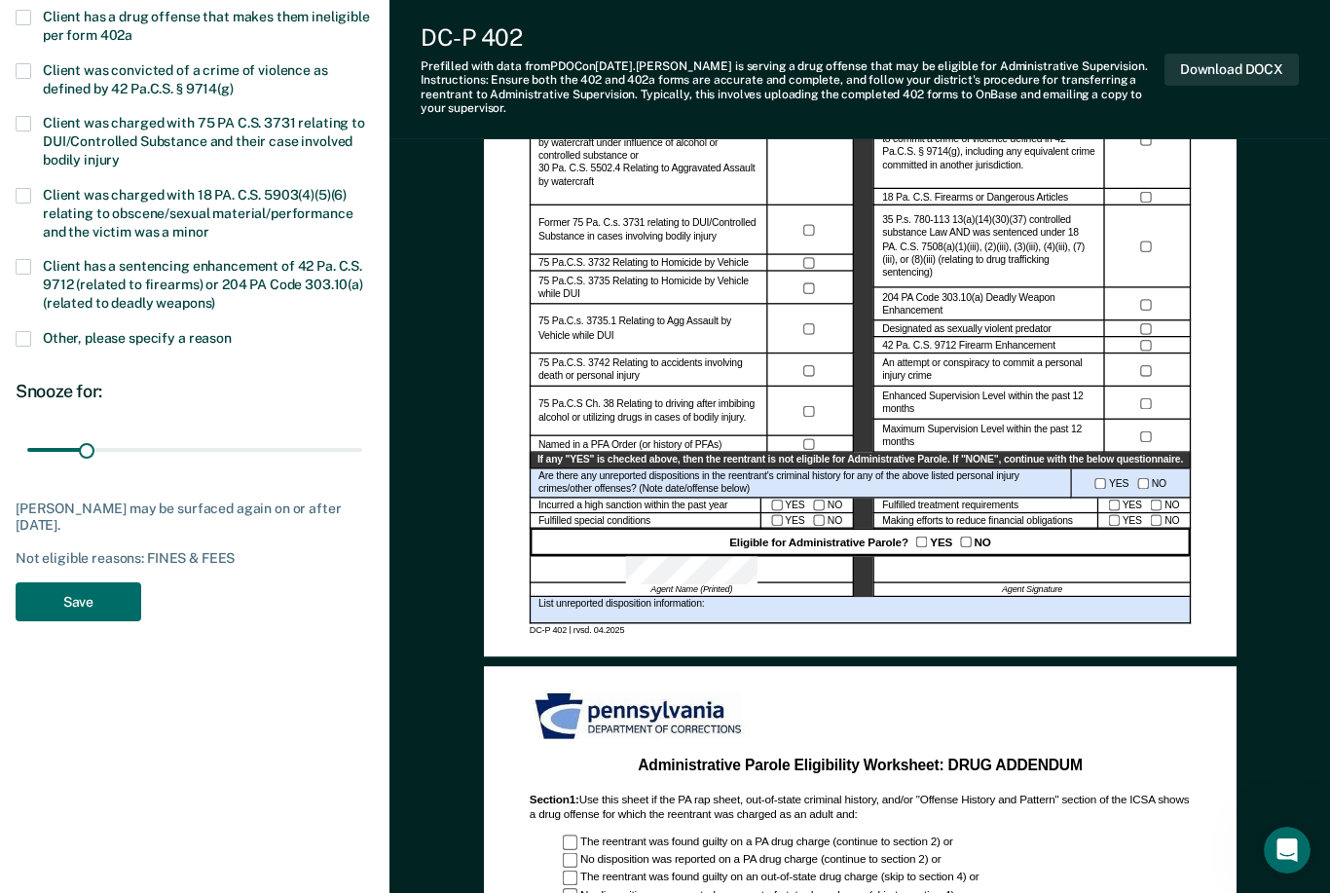
scroll to position [502, 0]
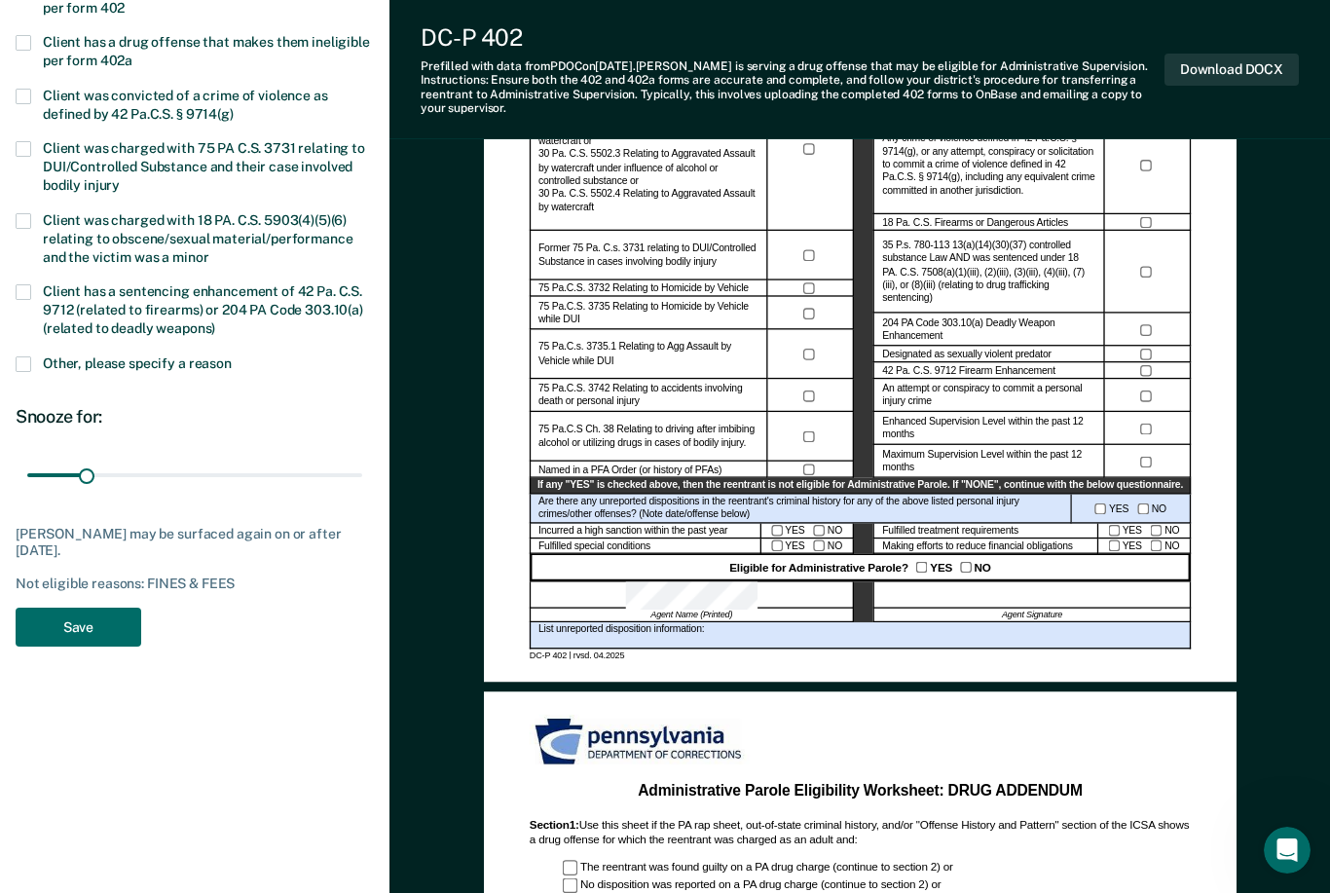
click at [103, 607] on button "Save" at bounding box center [79, 627] width 126 height 40
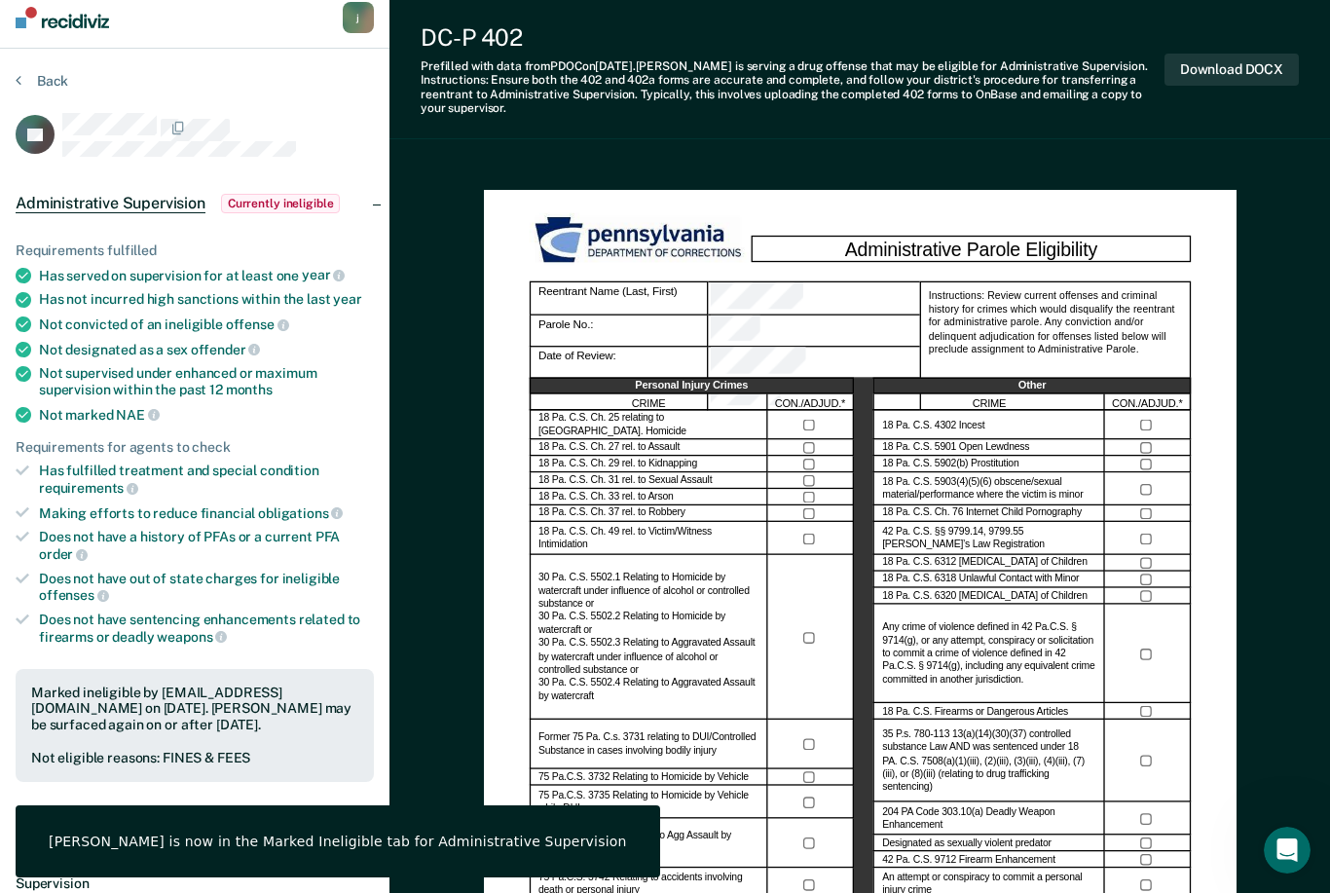
scroll to position [0, 0]
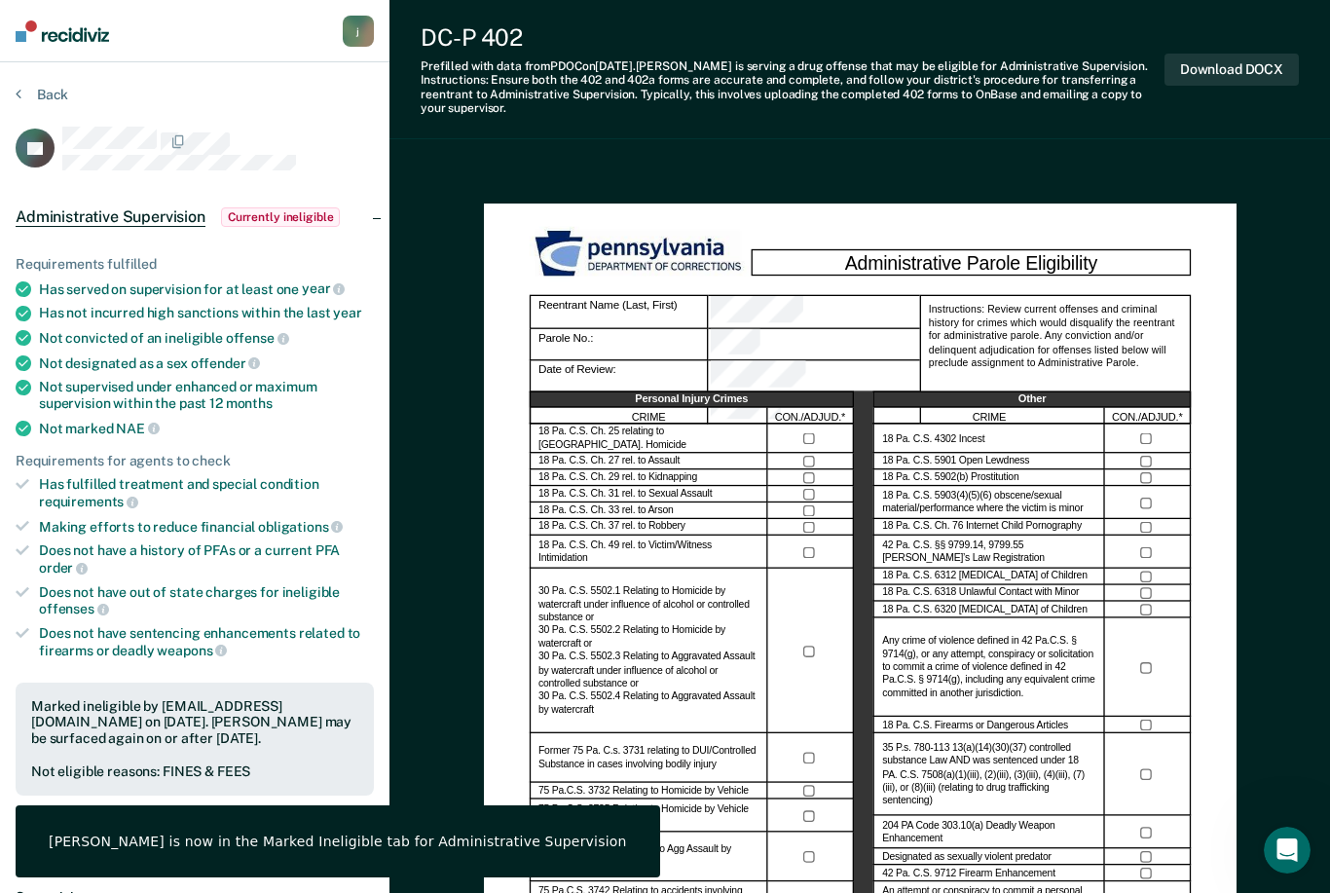
click at [46, 95] on button "Back" at bounding box center [42, 95] width 53 height 18
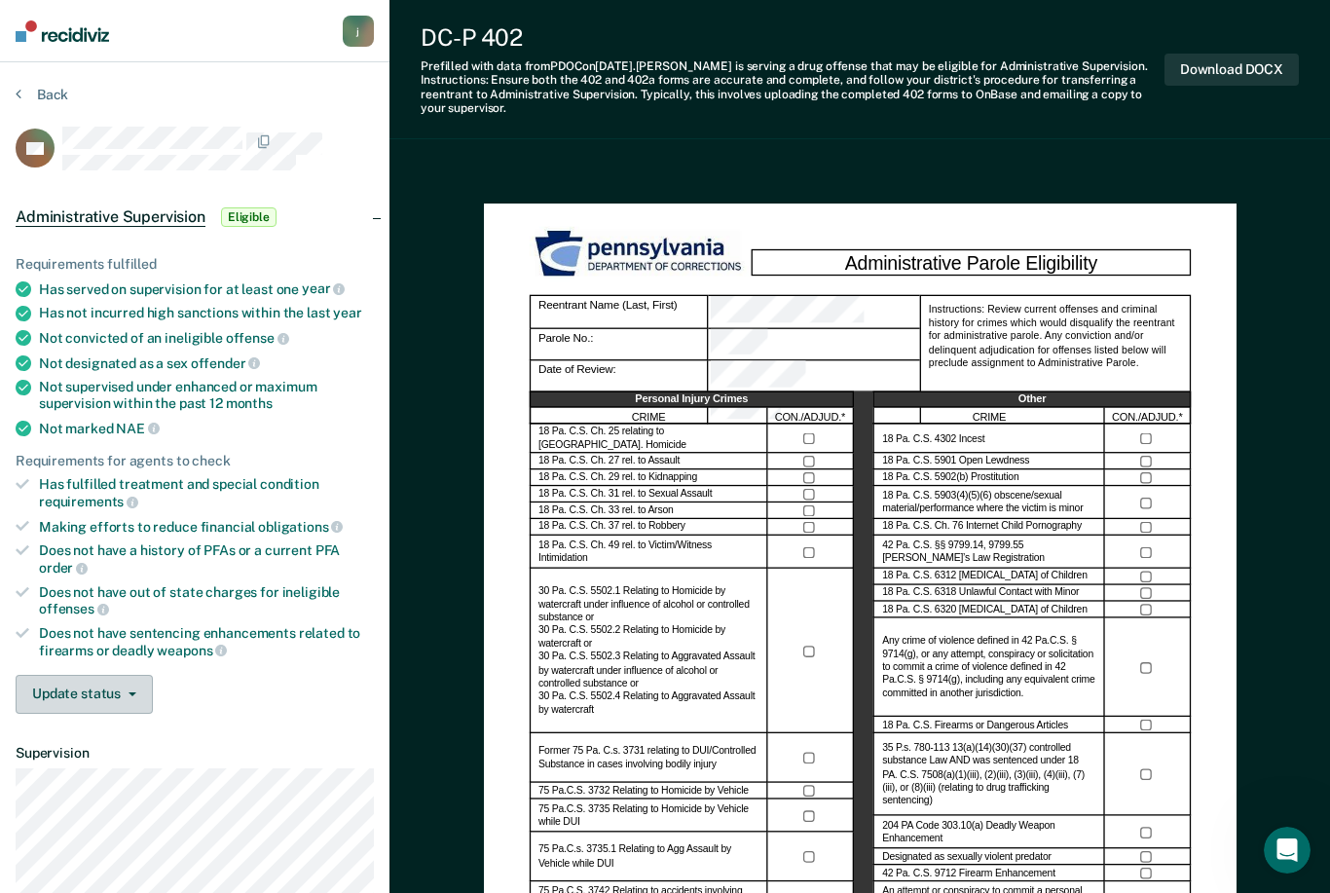
click at [97, 683] on button "Update status" at bounding box center [84, 694] width 137 height 39
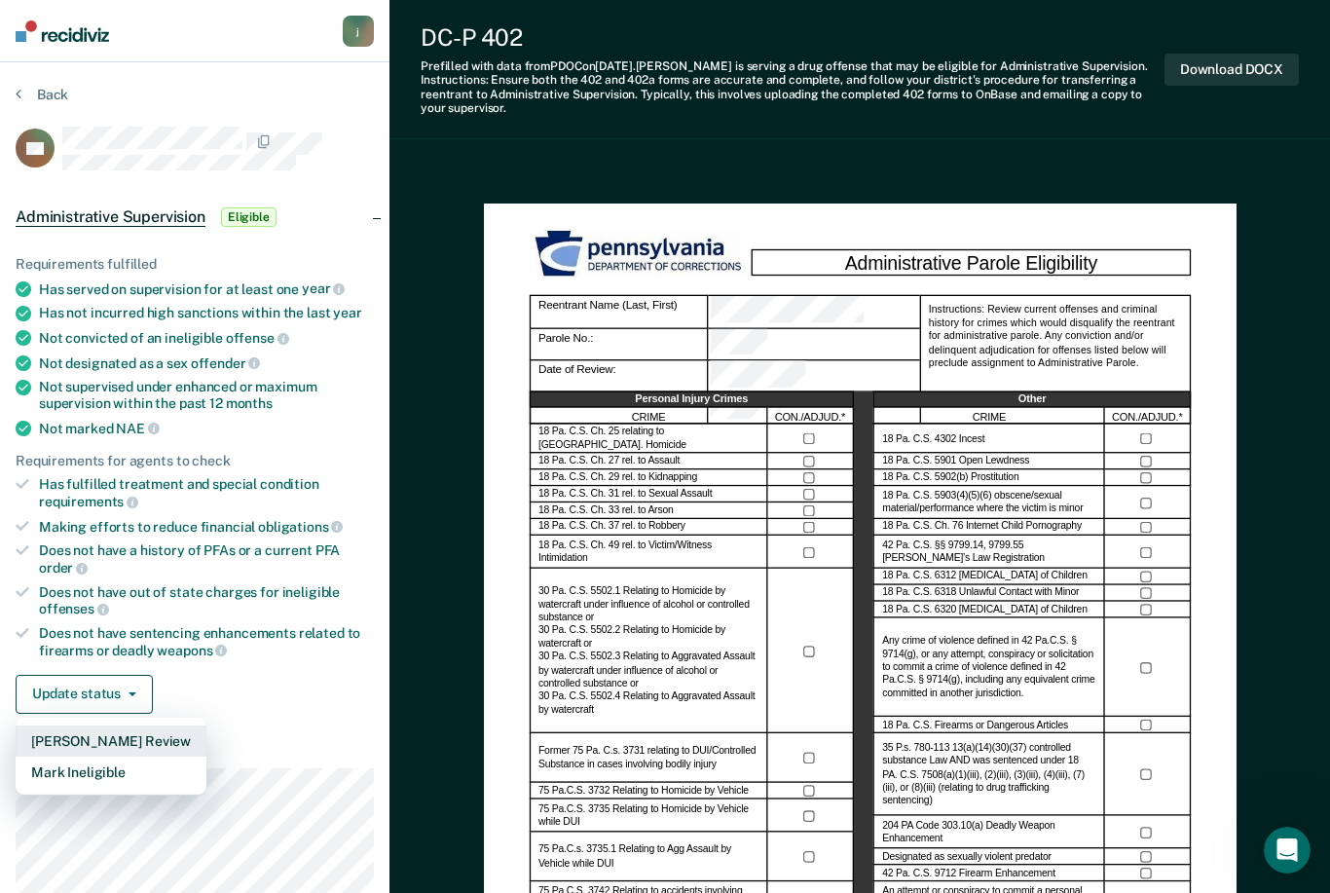
click at [133, 728] on button "[PERSON_NAME] Review" at bounding box center [111, 740] width 191 height 31
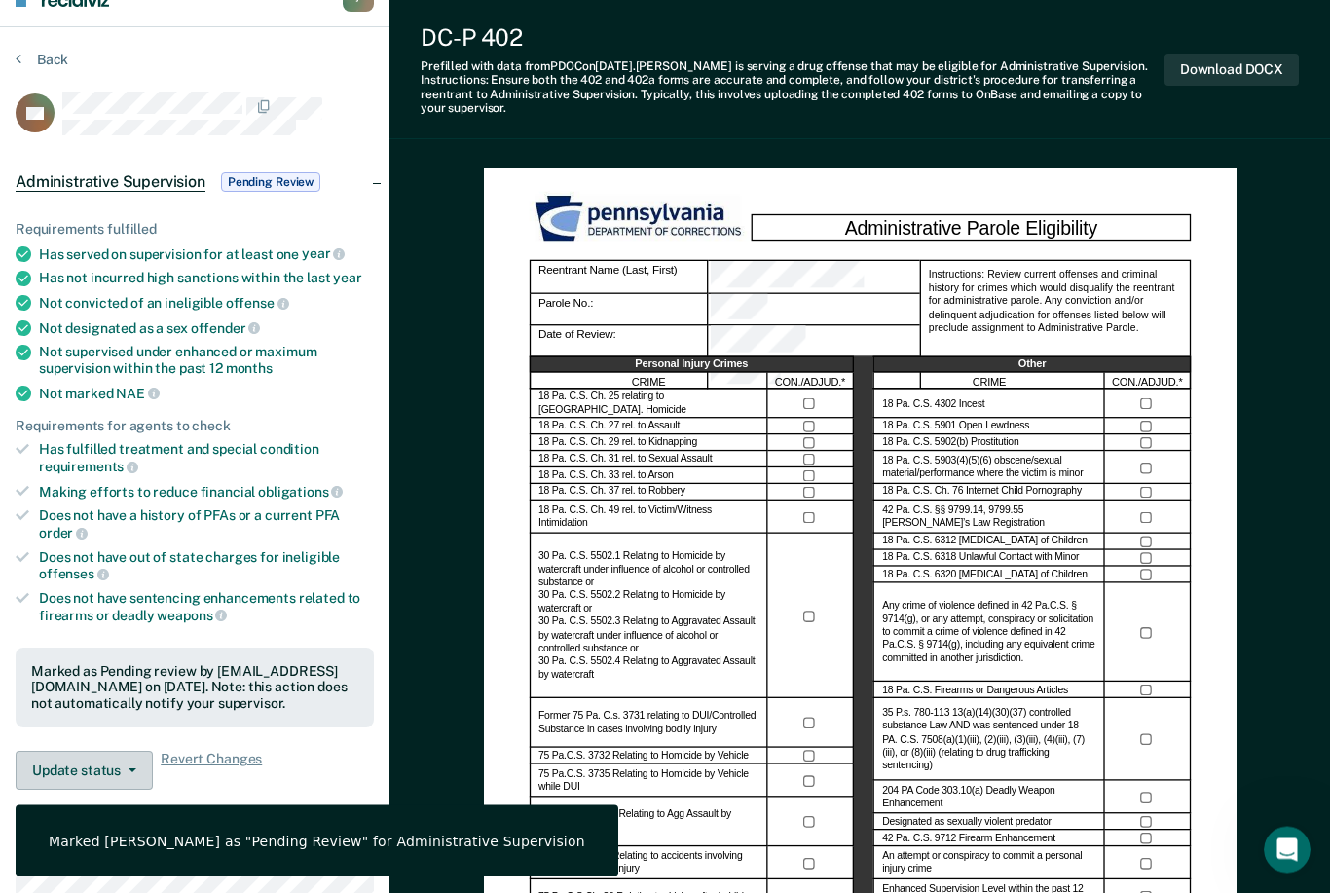
click at [115, 753] on button "Update status" at bounding box center [84, 770] width 137 height 39
click at [119, 832] on button "Mark Ineligible" at bounding box center [121, 847] width 210 height 31
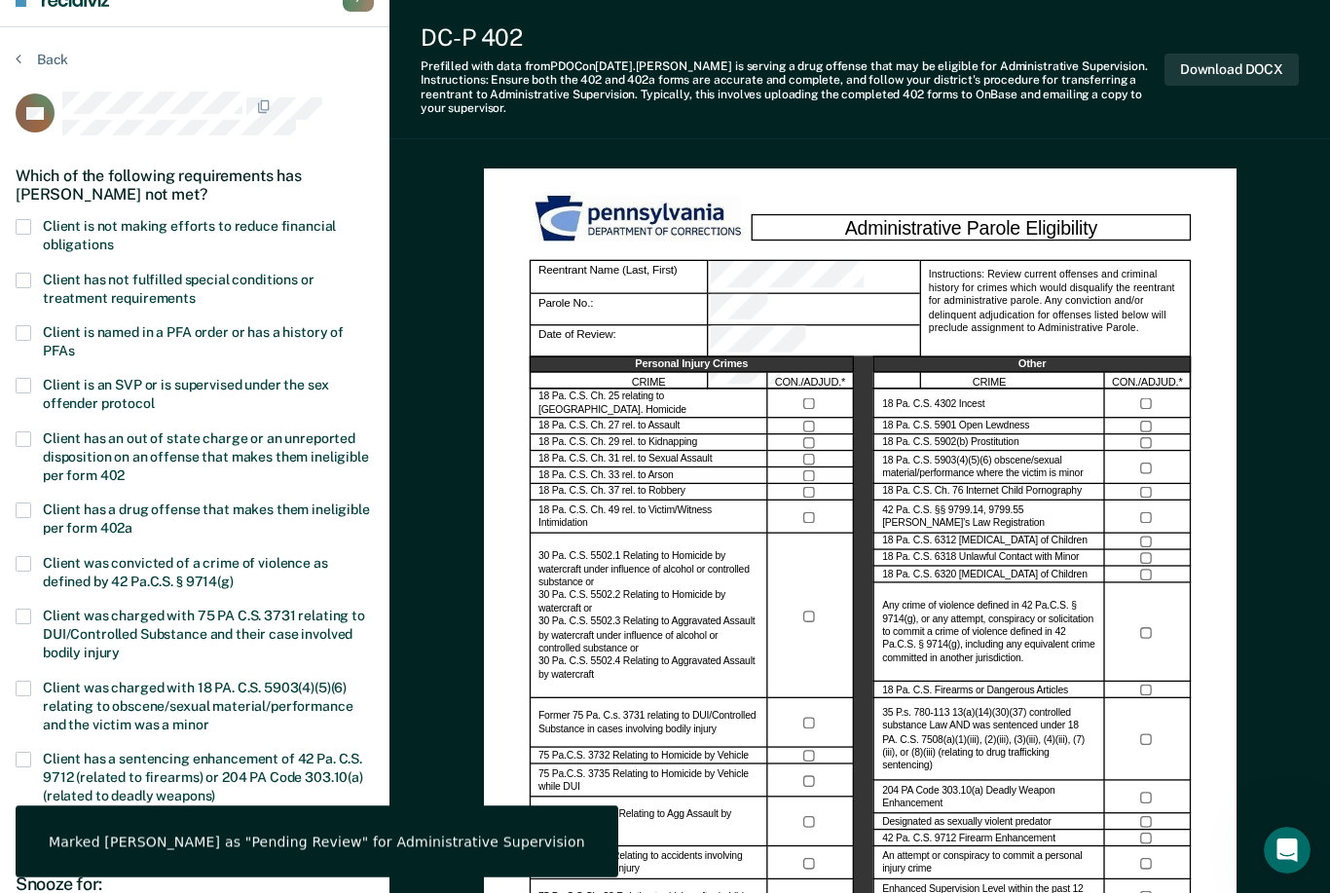
click at [24, 223] on span at bounding box center [24, 227] width 16 height 16
click at [113, 238] on input "Client is not making efforts to reduce financial obligations" at bounding box center [113, 238] width 0 height 0
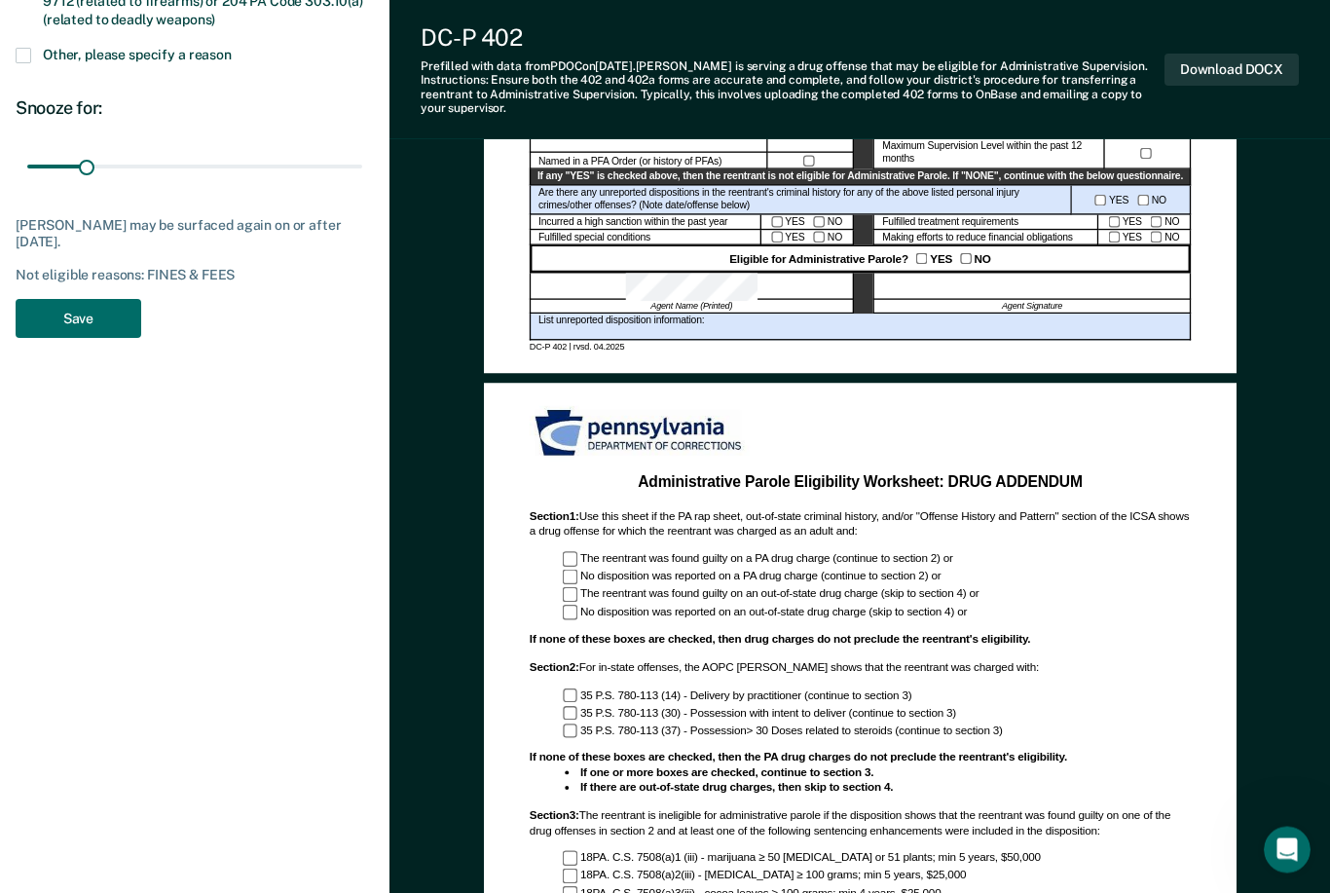
scroll to position [744, 0]
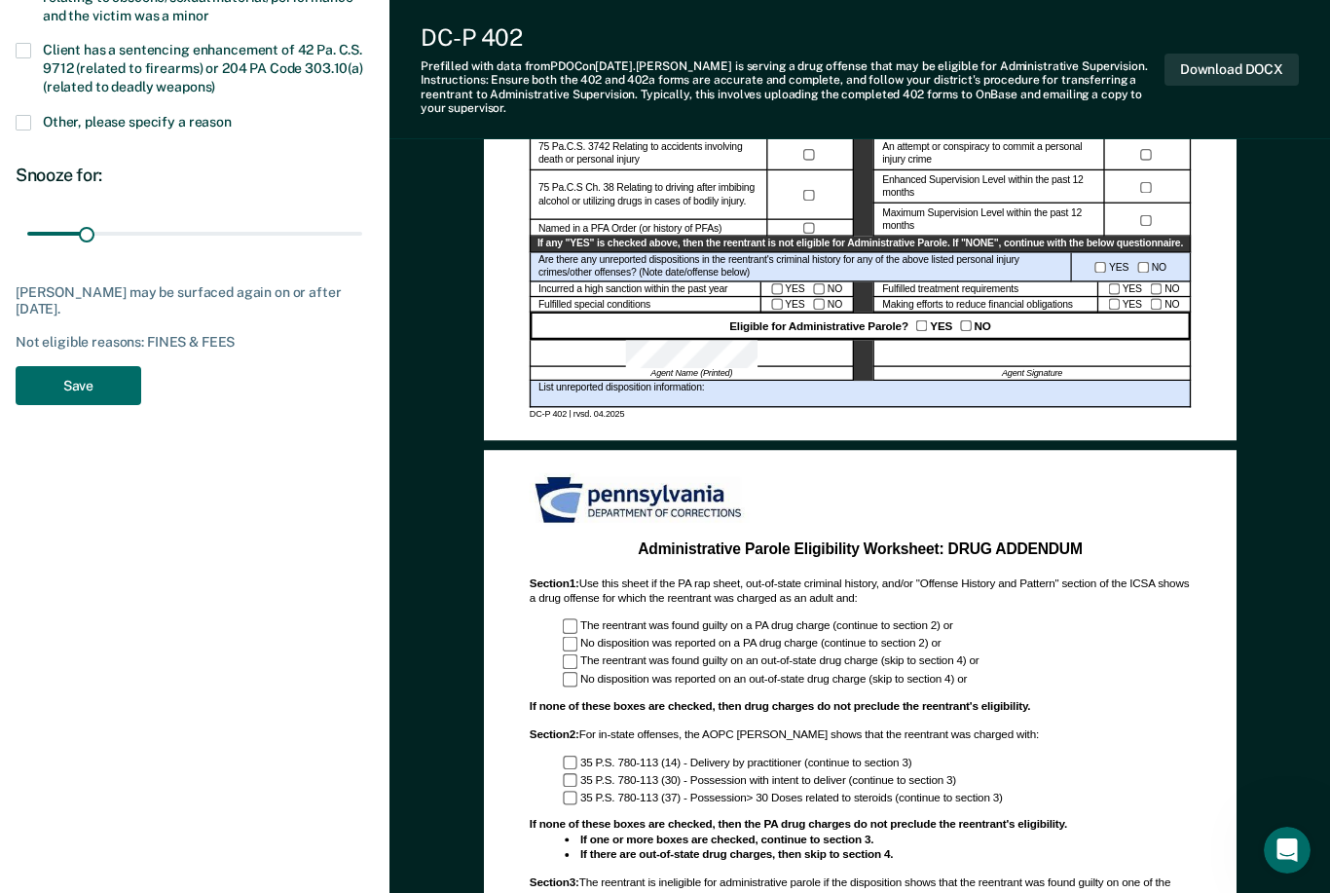
click at [107, 366] on button "Save" at bounding box center [79, 386] width 126 height 40
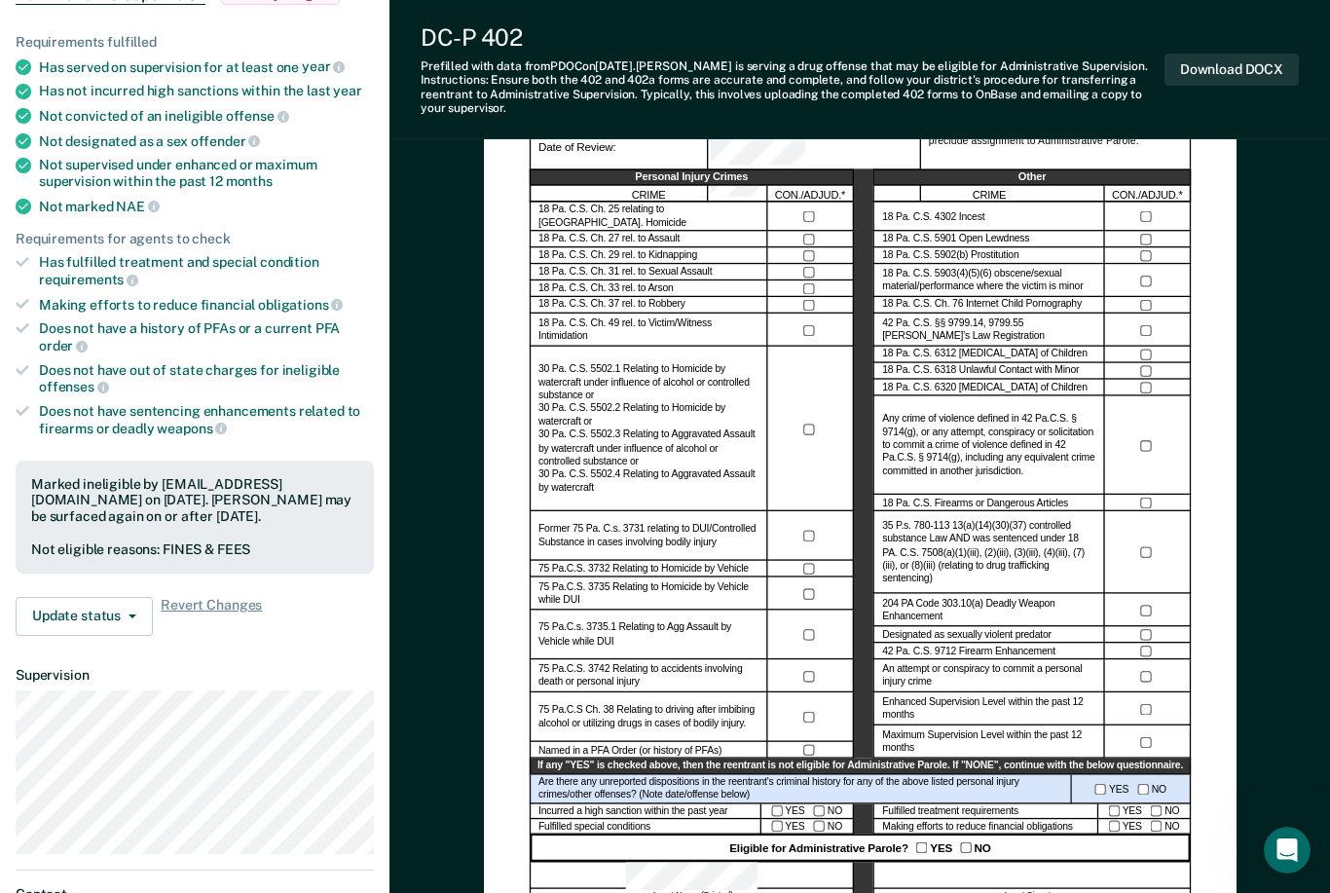
scroll to position [0, 0]
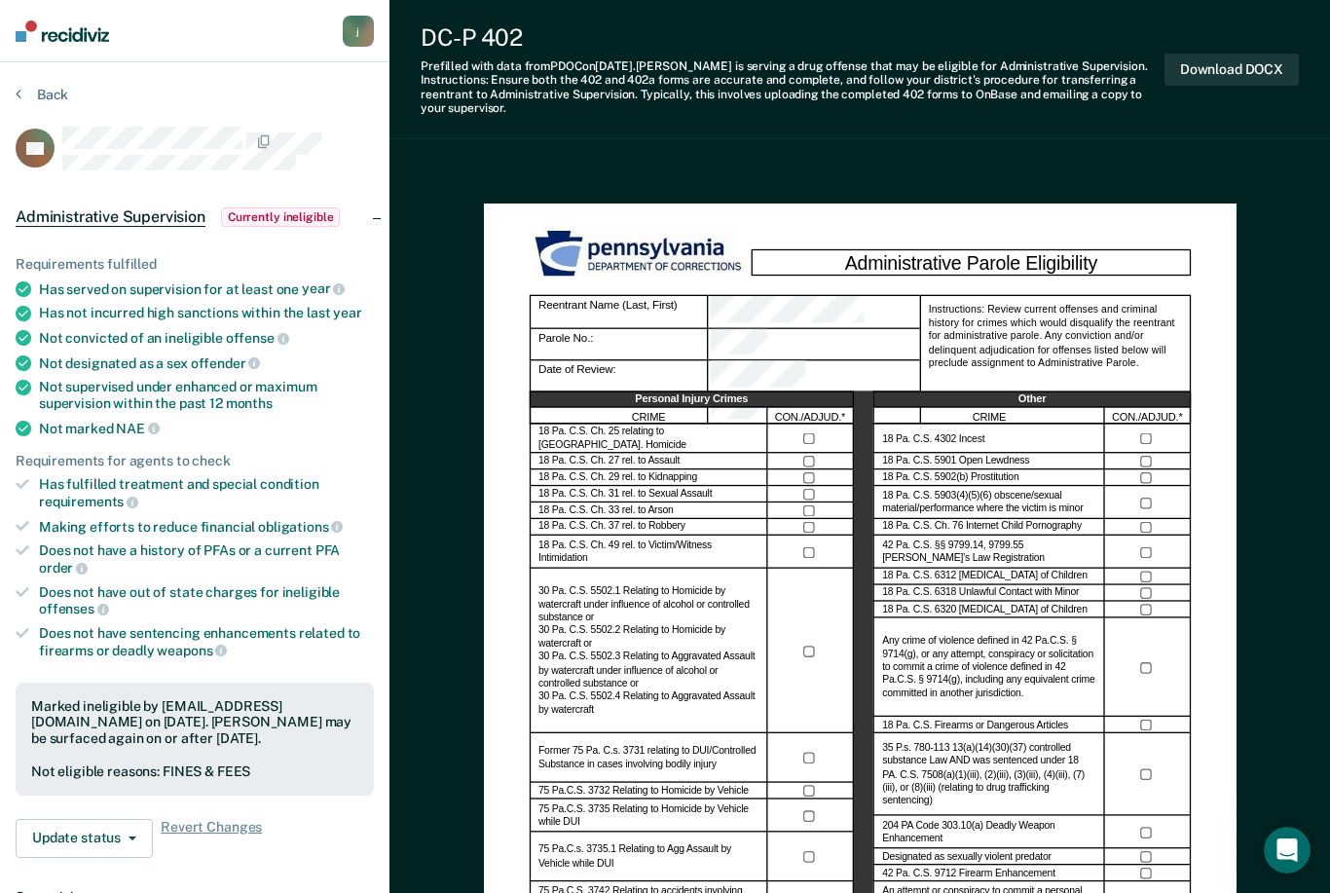
click at [42, 94] on button "Back" at bounding box center [42, 95] width 53 height 18
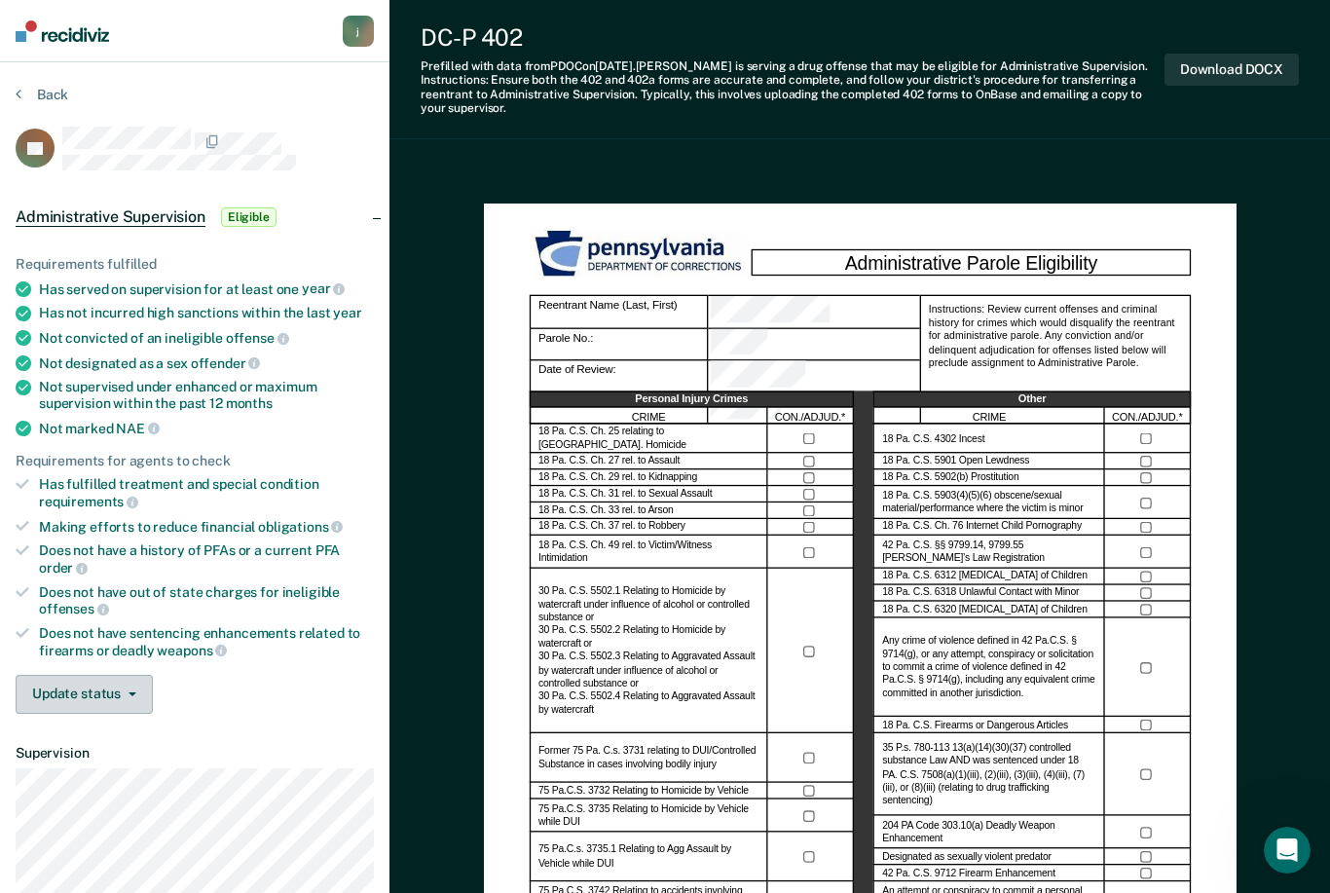
click at [101, 676] on button "Update status" at bounding box center [84, 694] width 137 height 39
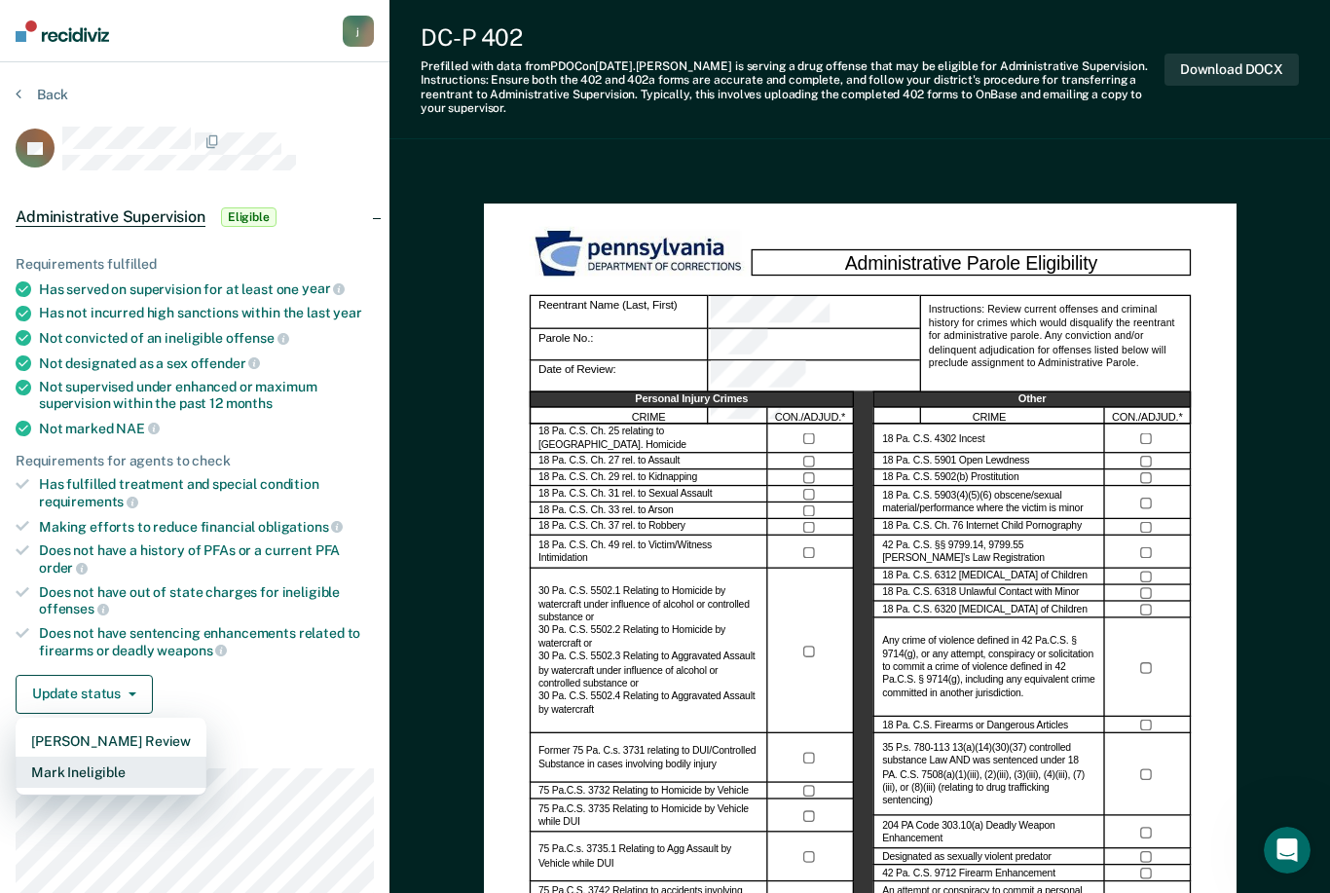
click at [111, 766] on button "Mark Ineligible" at bounding box center [111, 771] width 191 height 31
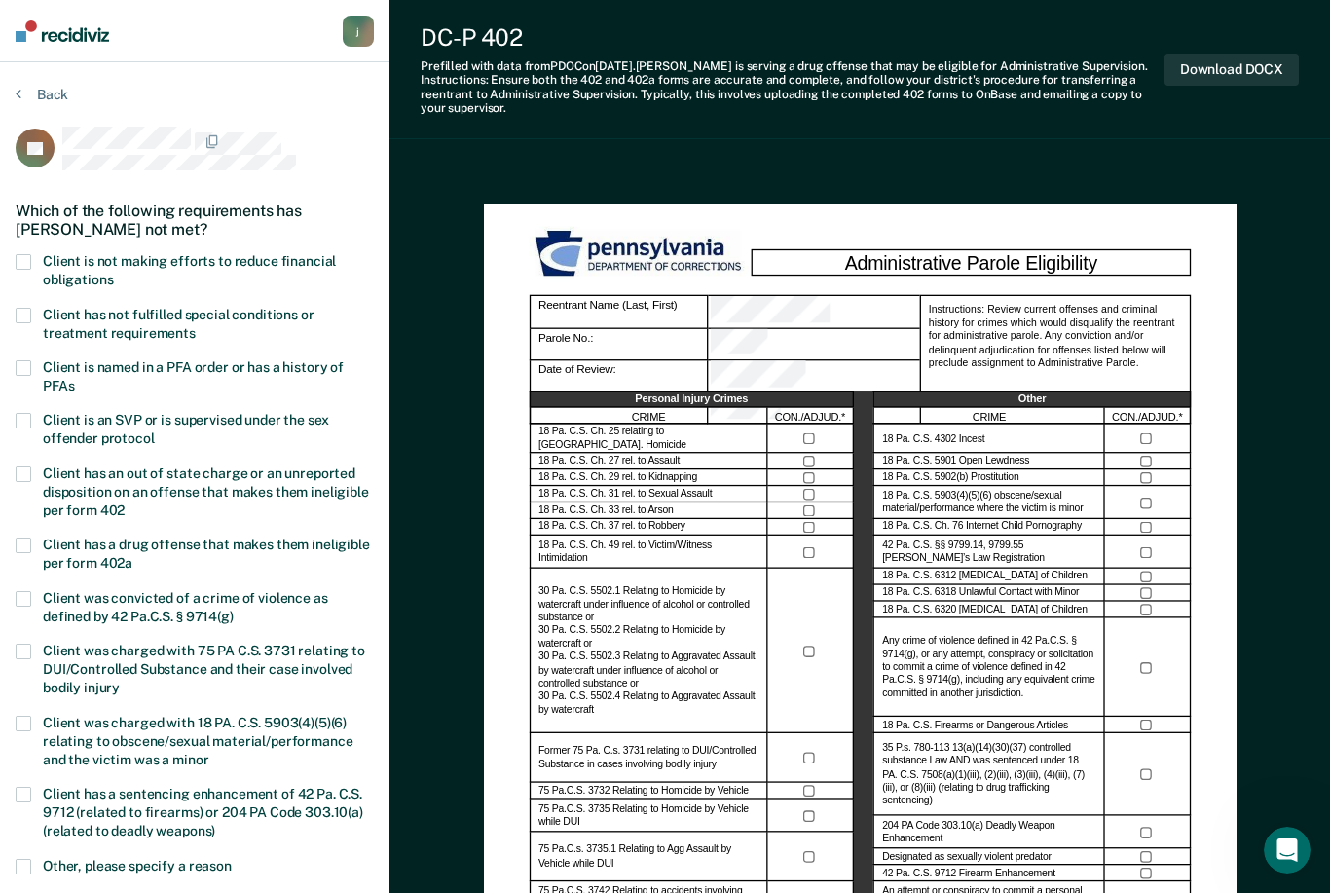
click at [32, 257] on label "Client is not making efforts to reduce financial obligations" at bounding box center [195, 272] width 358 height 37
click at [113, 273] on input "Client is not making efforts to reduce financial obligations" at bounding box center [113, 273] width 0 height 0
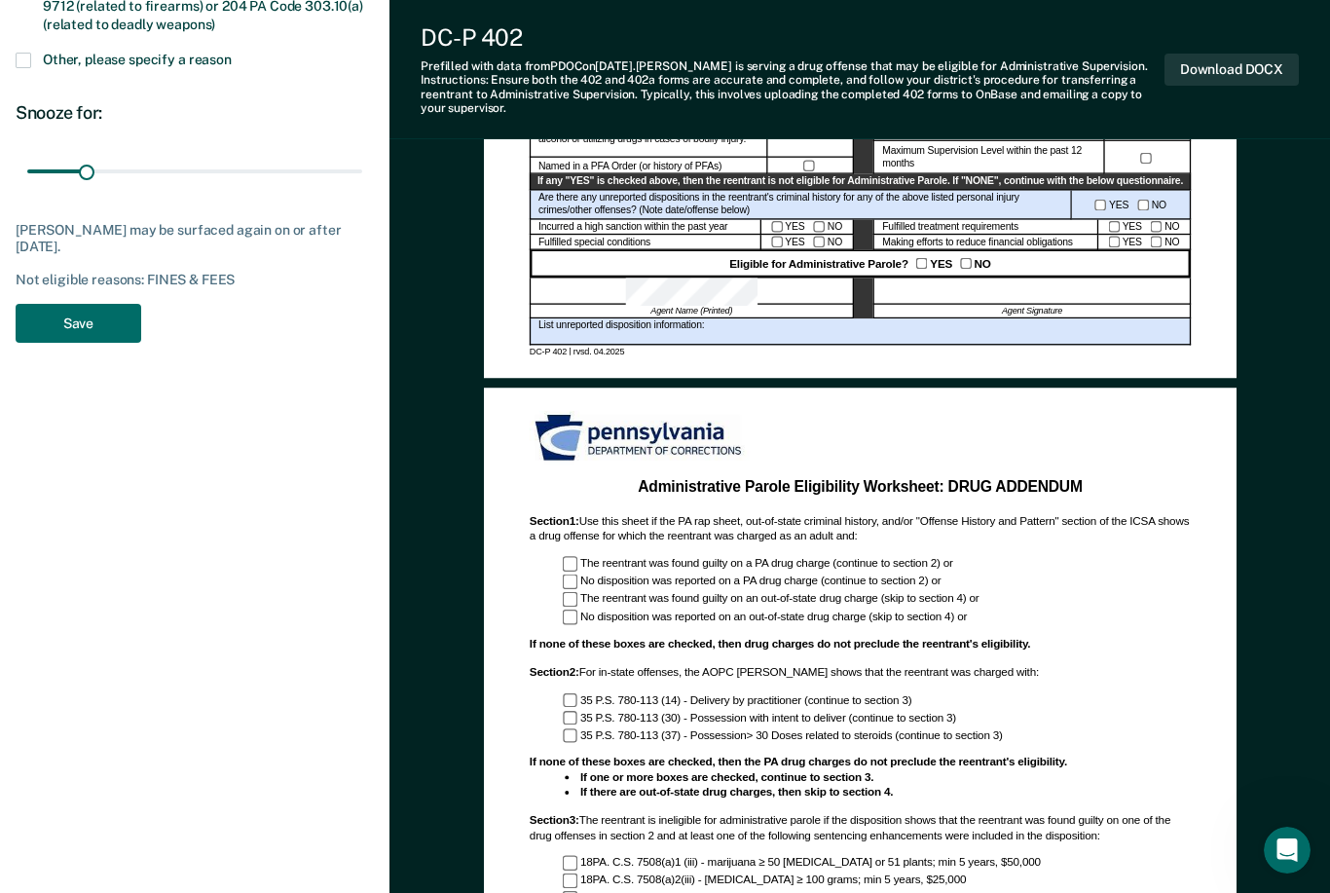
scroll to position [804, 0]
click at [76, 309] on button "Save" at bounding box center [79, 326] width 126 height 40
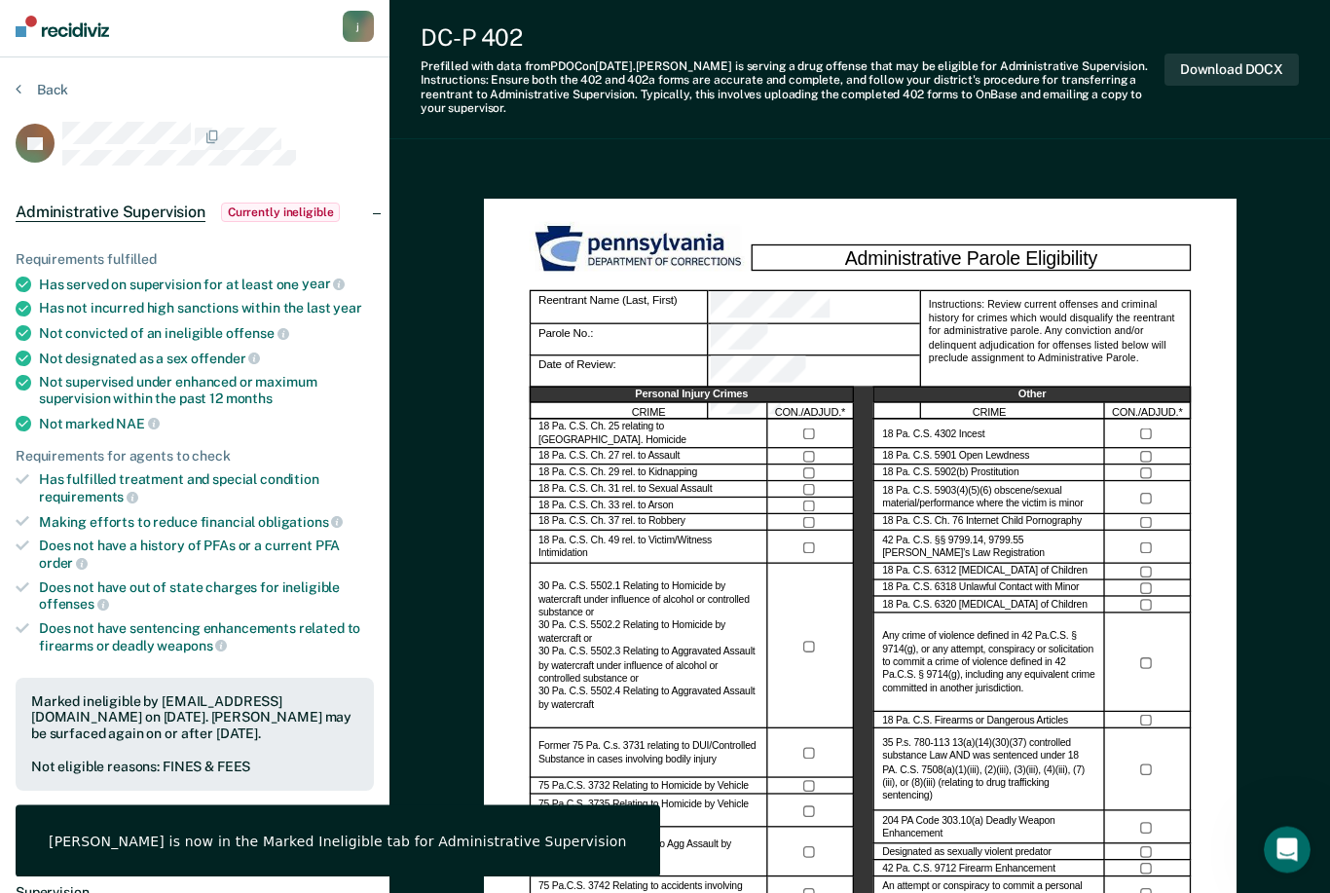
scroll to position [0, 0]
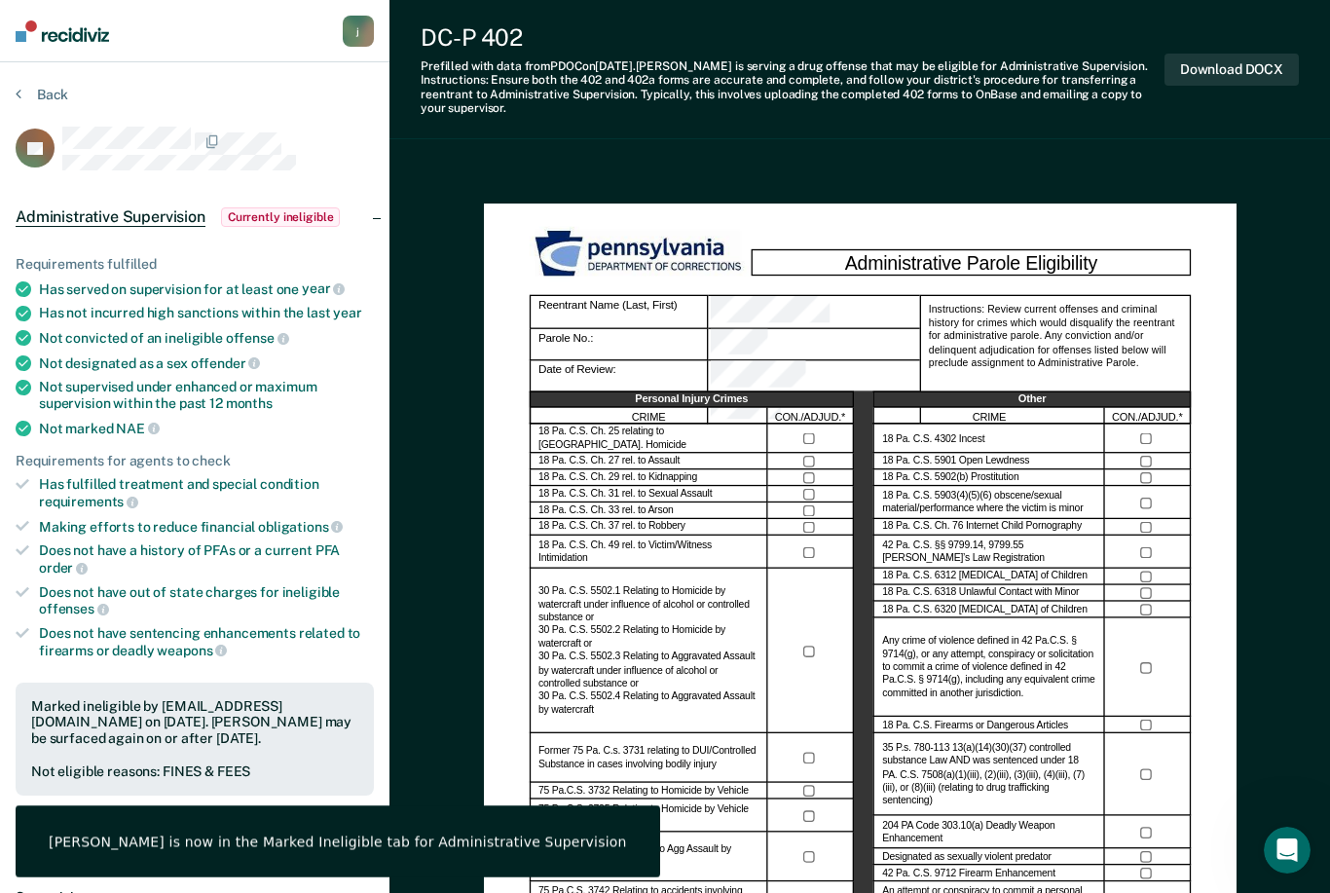
click at [51, 98] on button "Back" at bounding box center [42, 95] width 53 height 18
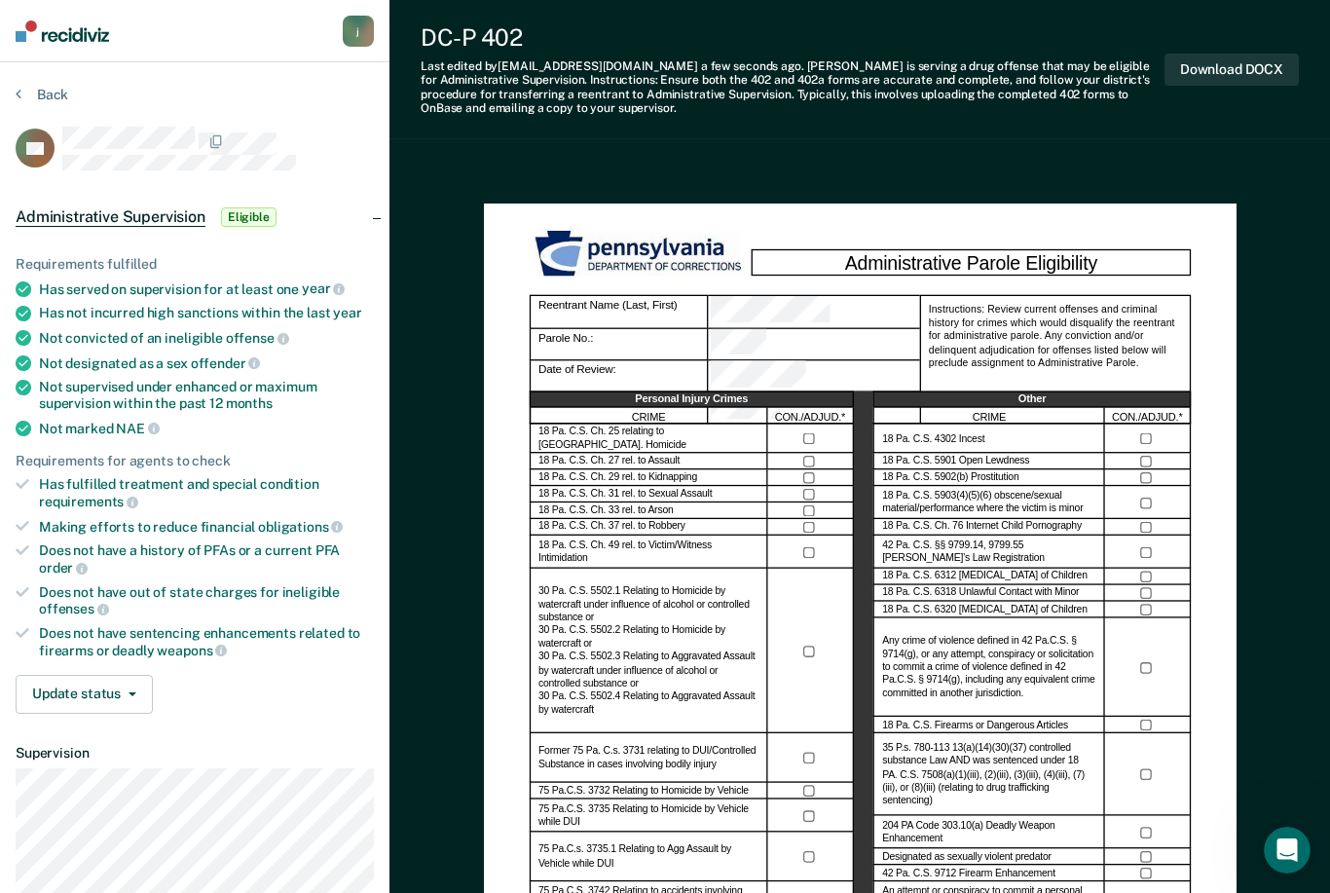
click at [1244, 65] on button "Download DOCX" at bounding box center [1231, 70] width 134 height 32
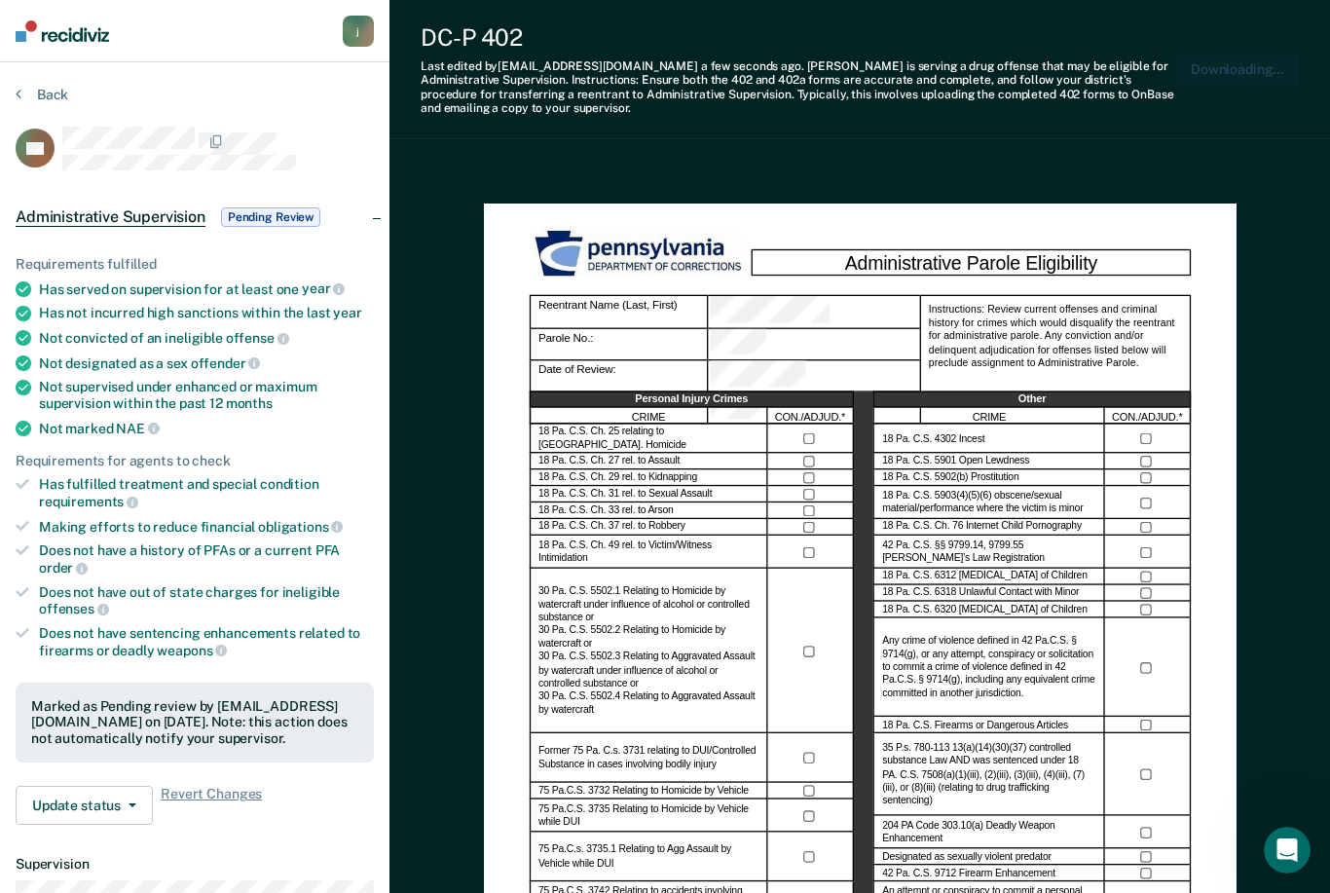
click at [58, 91] on button "Back" at bounding box center [42, 95] width 53 height 18
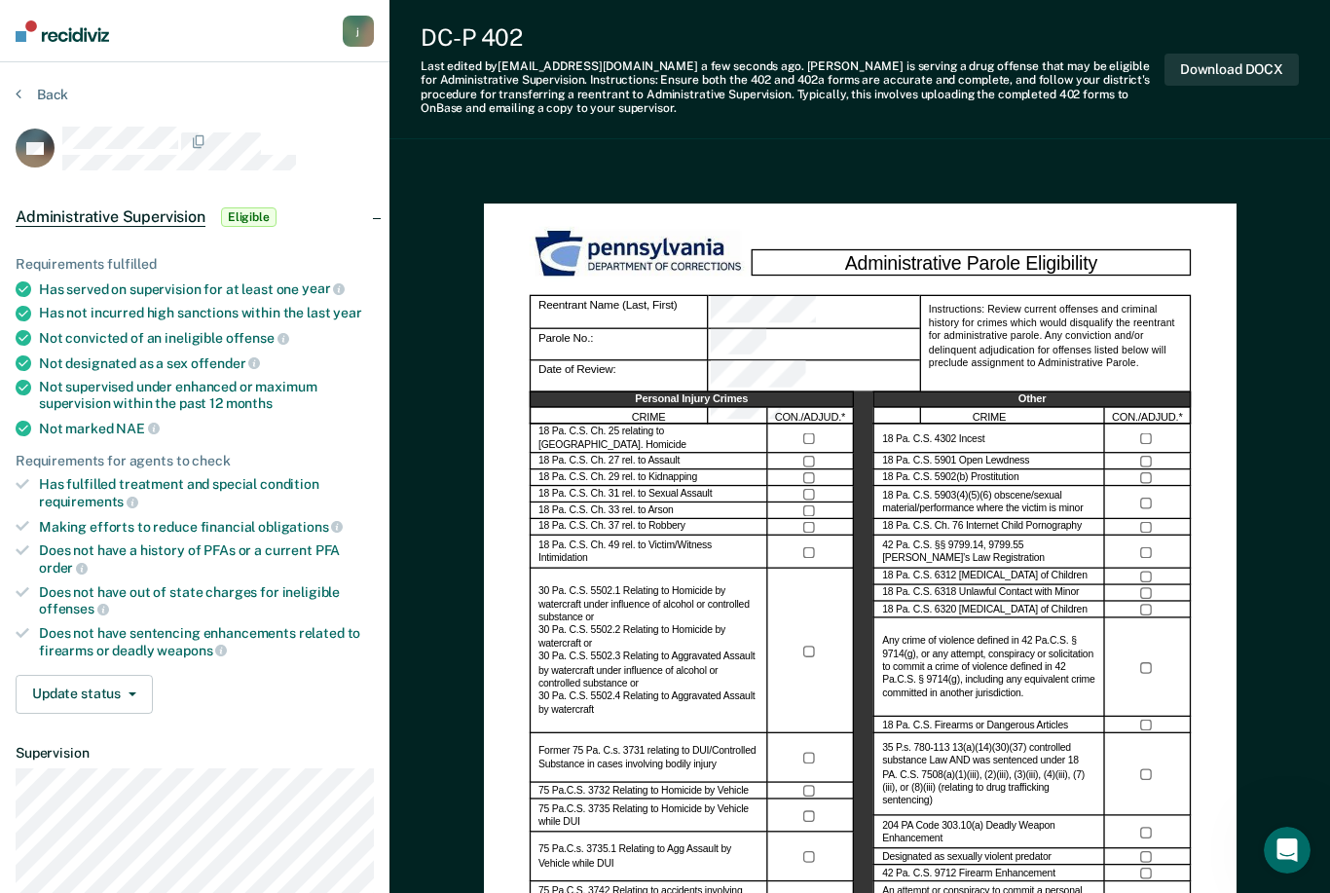
click at [1220, 66] on button "Download DOCX" at bounding box center [1231, 70] width 134 height 32
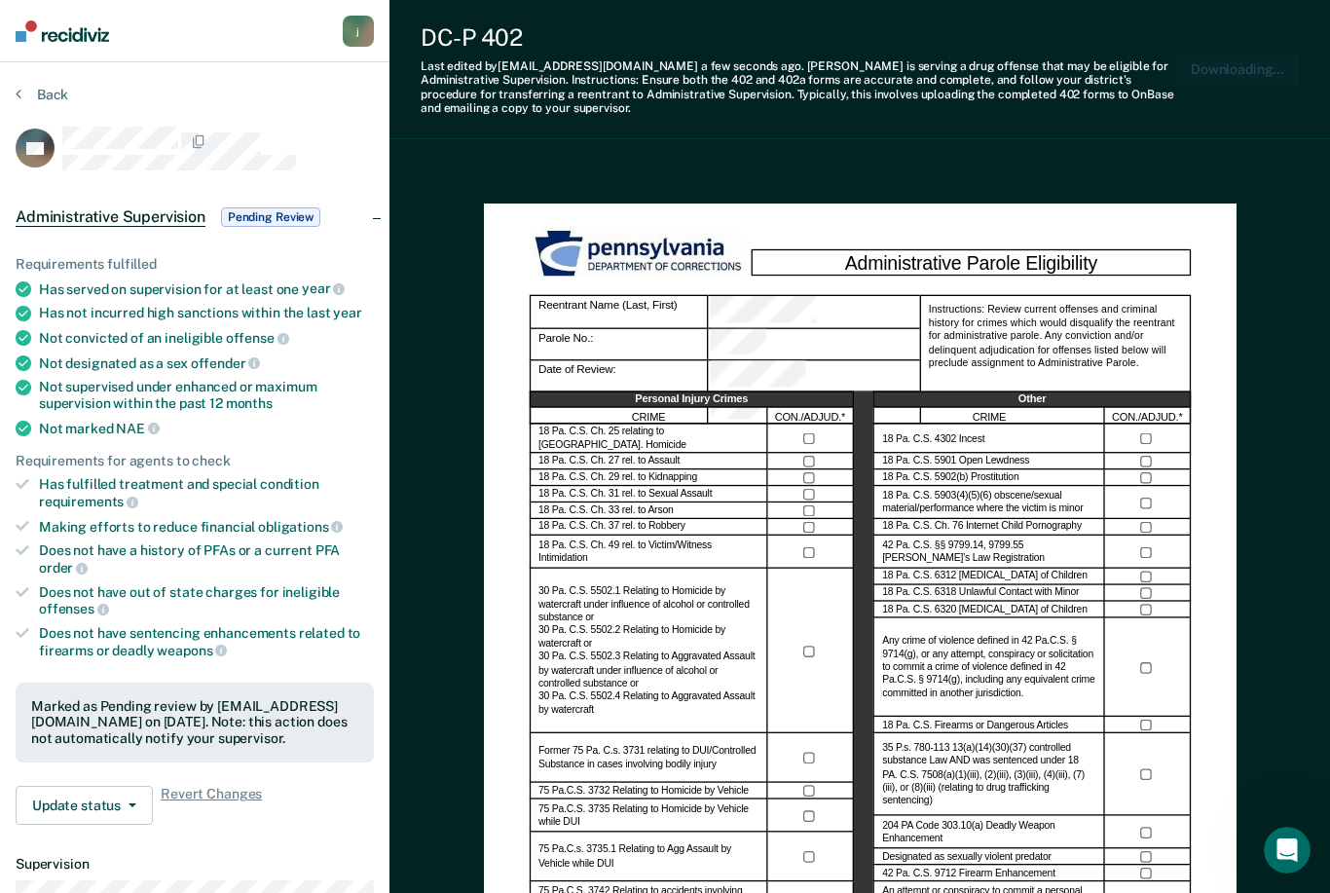
click at [56, 86] on button "Back" at bounding box center [42, 95] width 53 height 18
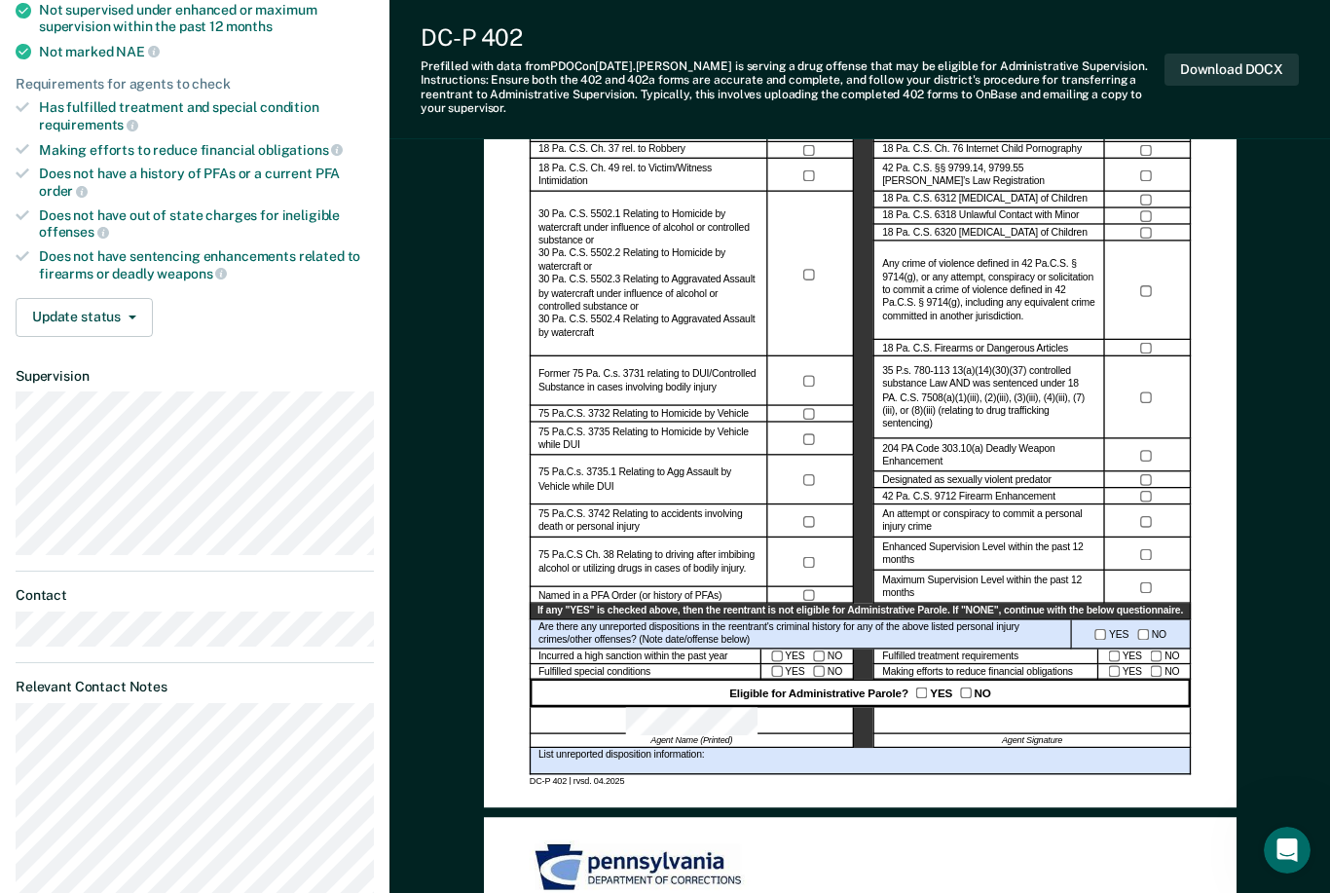
scroll to position [373, 0]
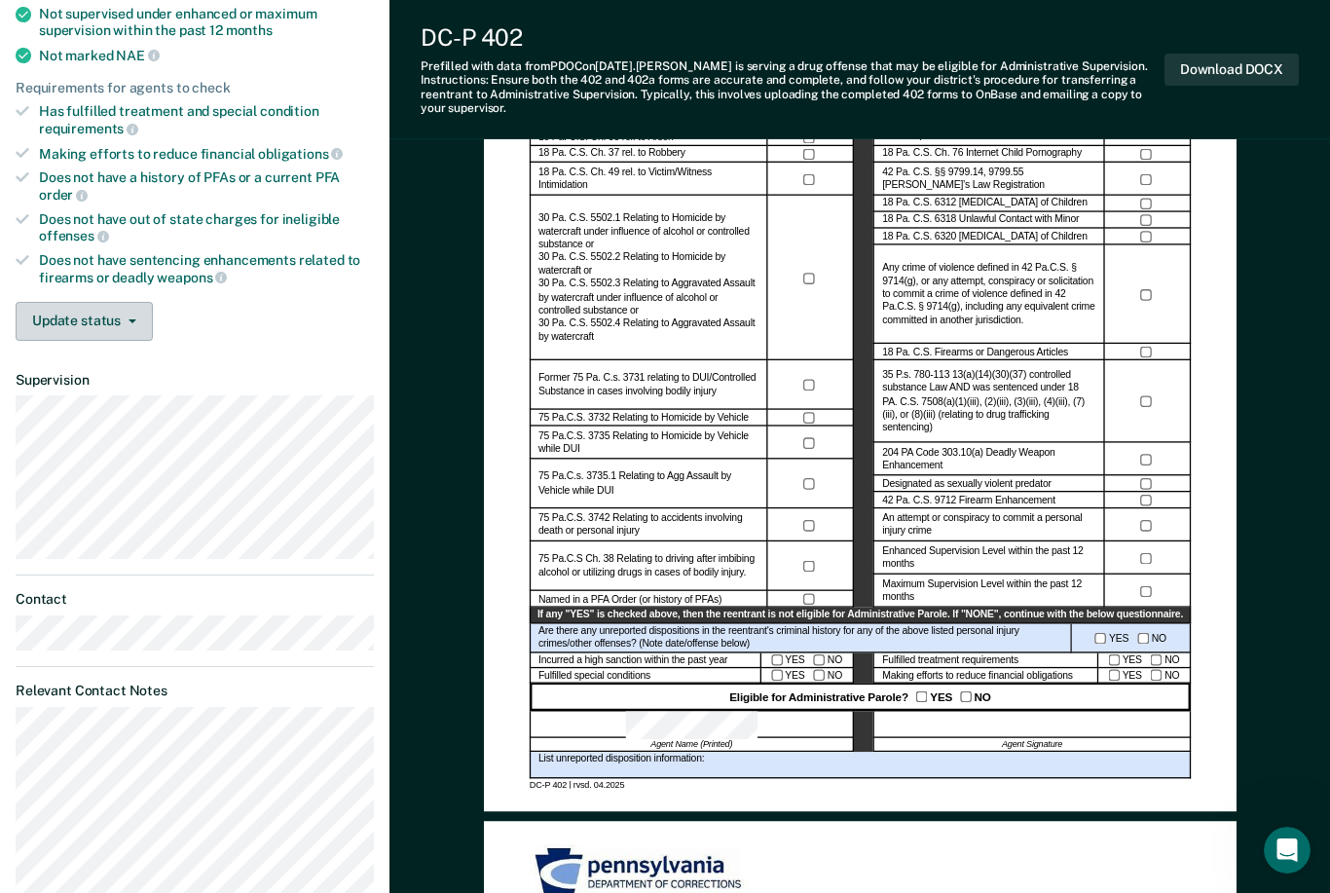
click at [102, 303] on button "Update status" at bounding box center [84, 321] width 137 height 39
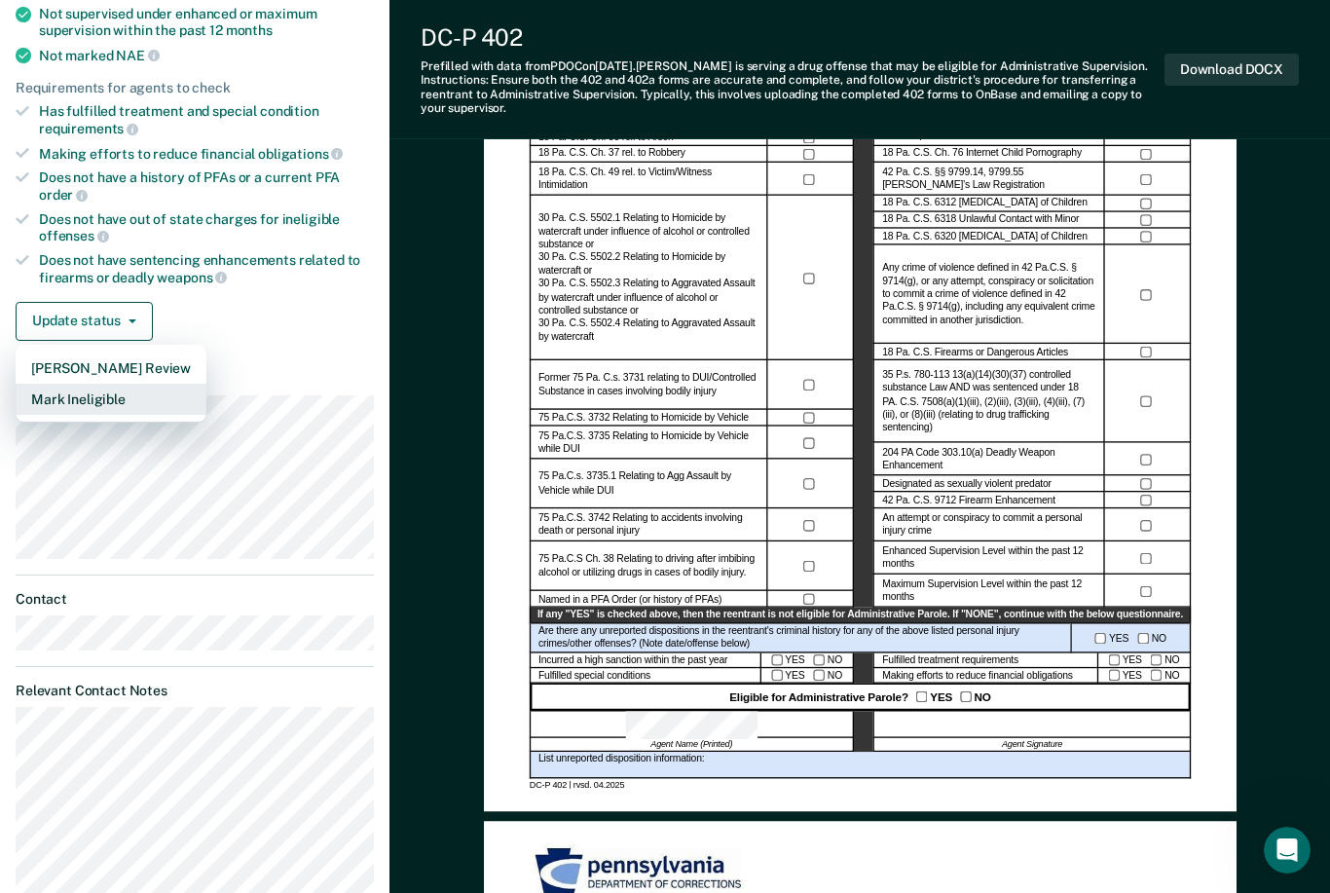
click at [105, 389] on button "Mark Ineligible" at bounding box center [111, 399] width 191 height 31
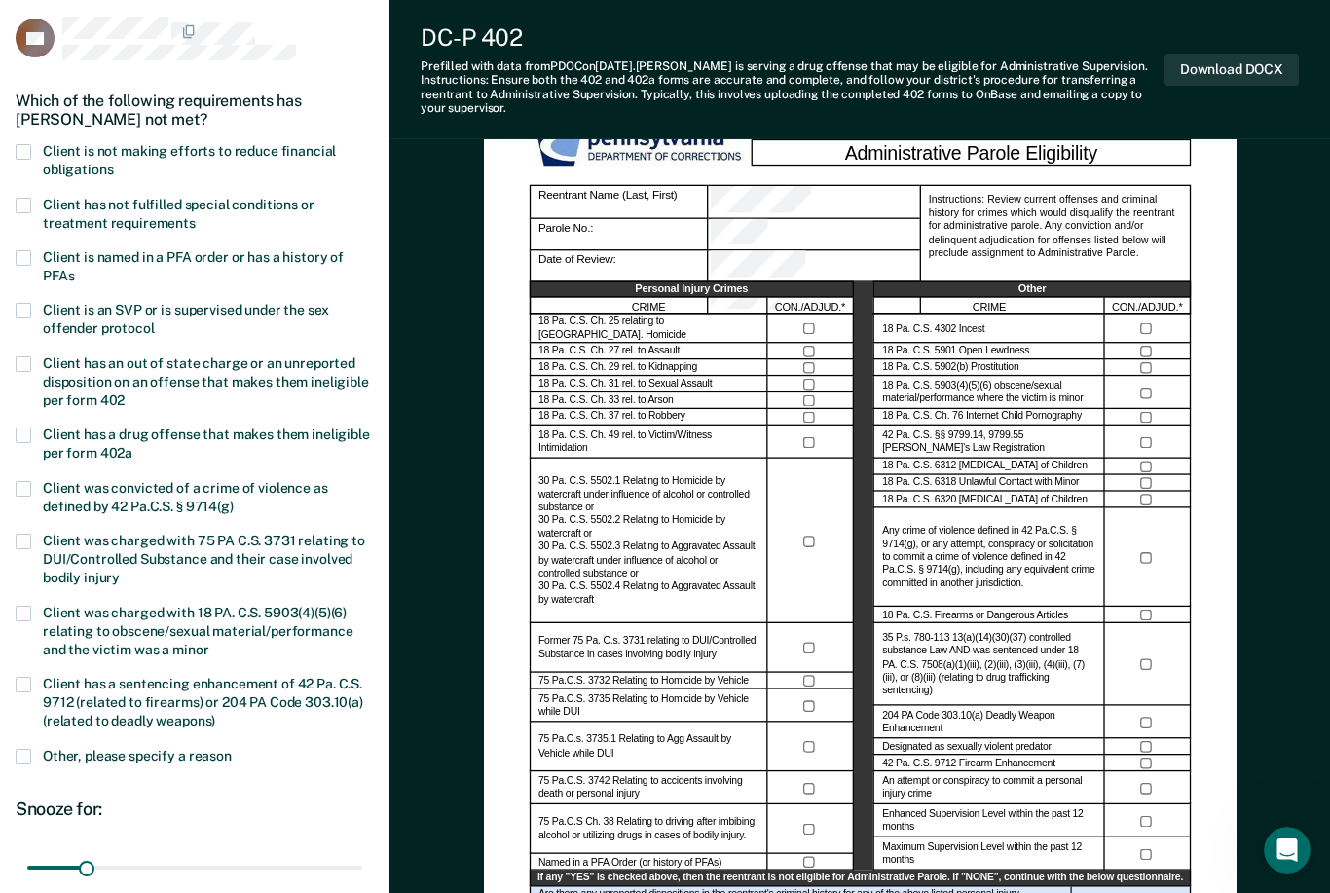
scroll to position [96, 0]
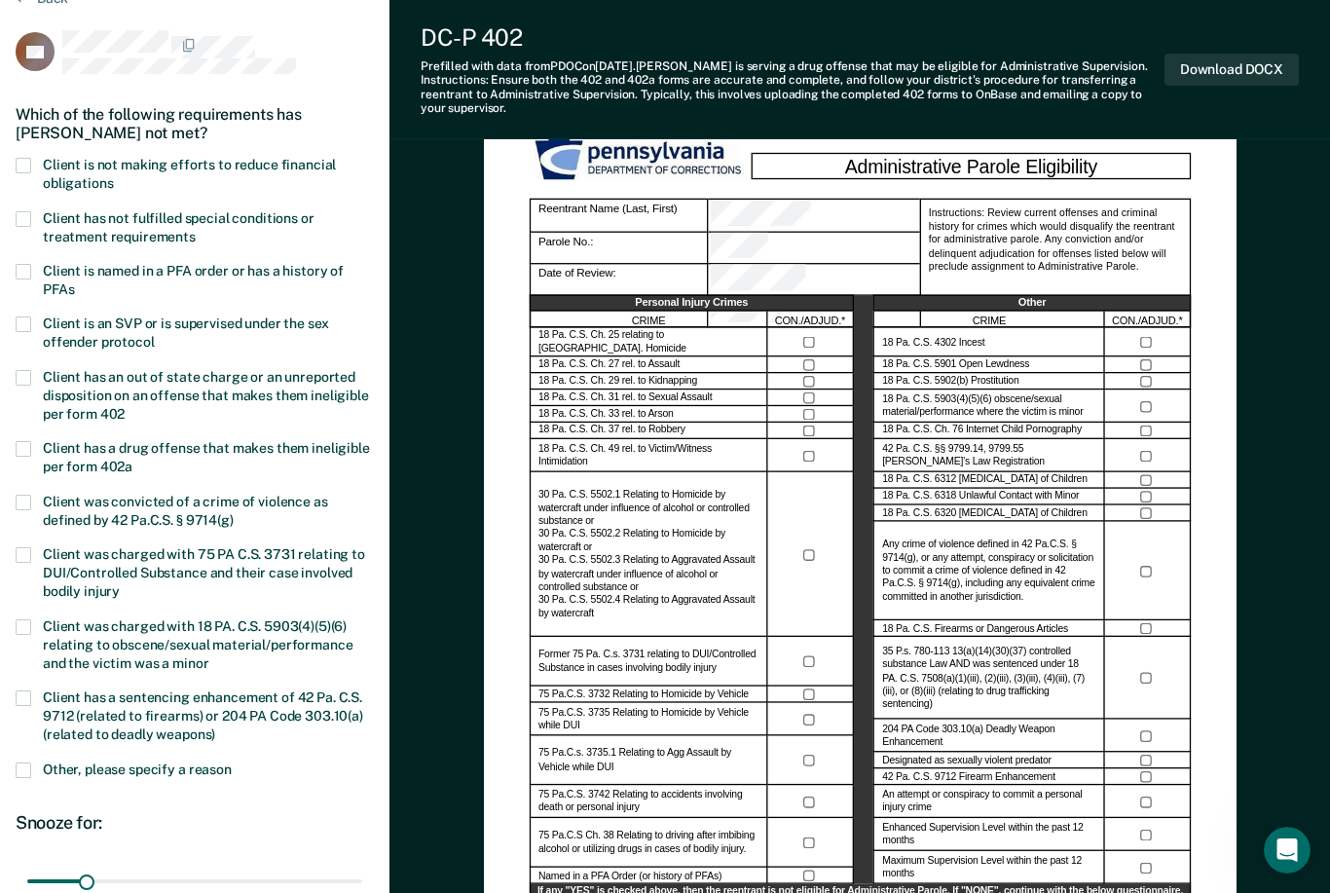
click at [31, 764] on label "Other, please specify a reason" at bounding box center [195, 771] width 358 height 18
click at [232, 762] on input "Other, please specify a reason" at bounding box center [232, 762] width 0 height 0
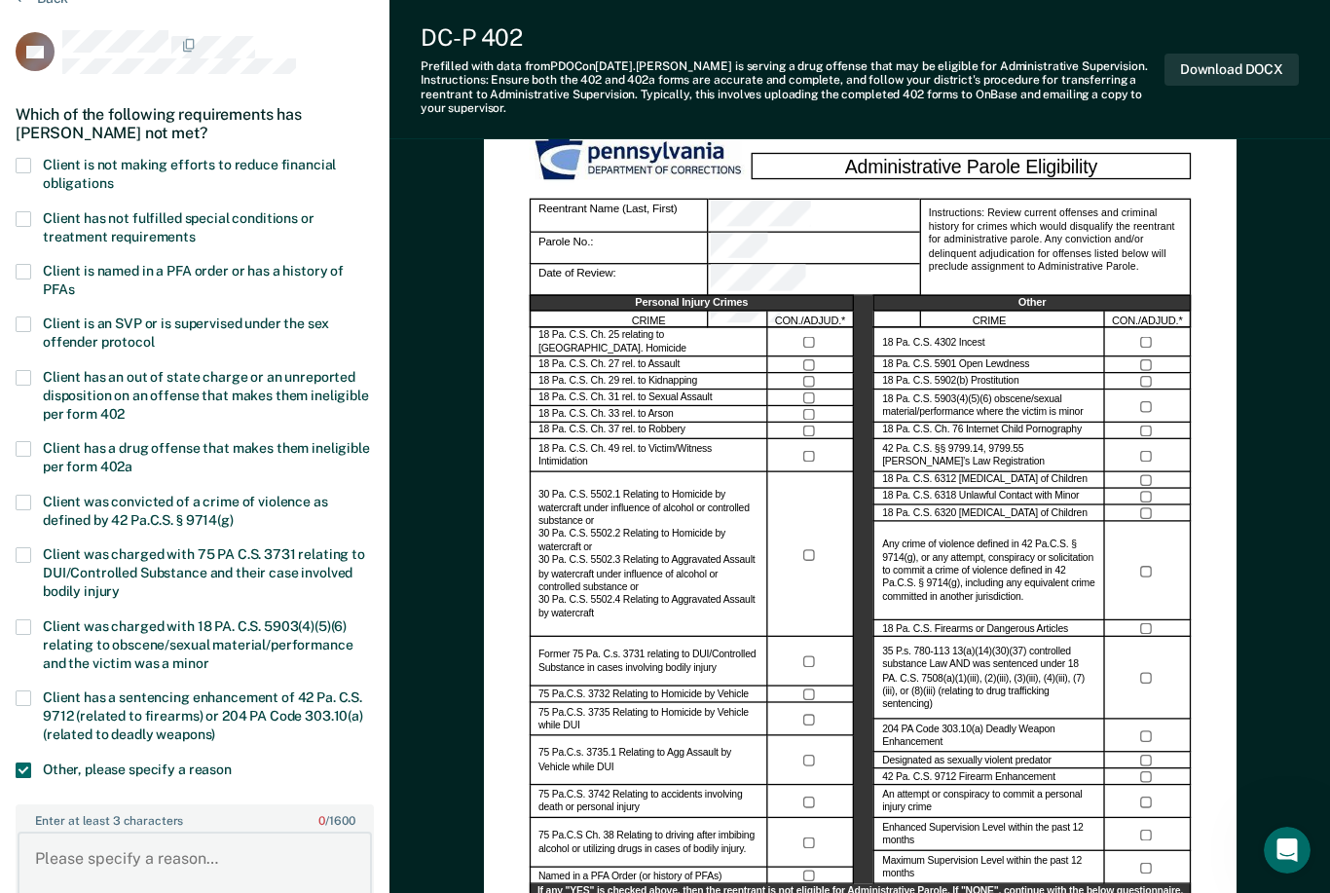
click at [166, 849] on textarea "Enter at least 3 characters 0 / 1600" at bounding box center [195, 867] width 354 height 72
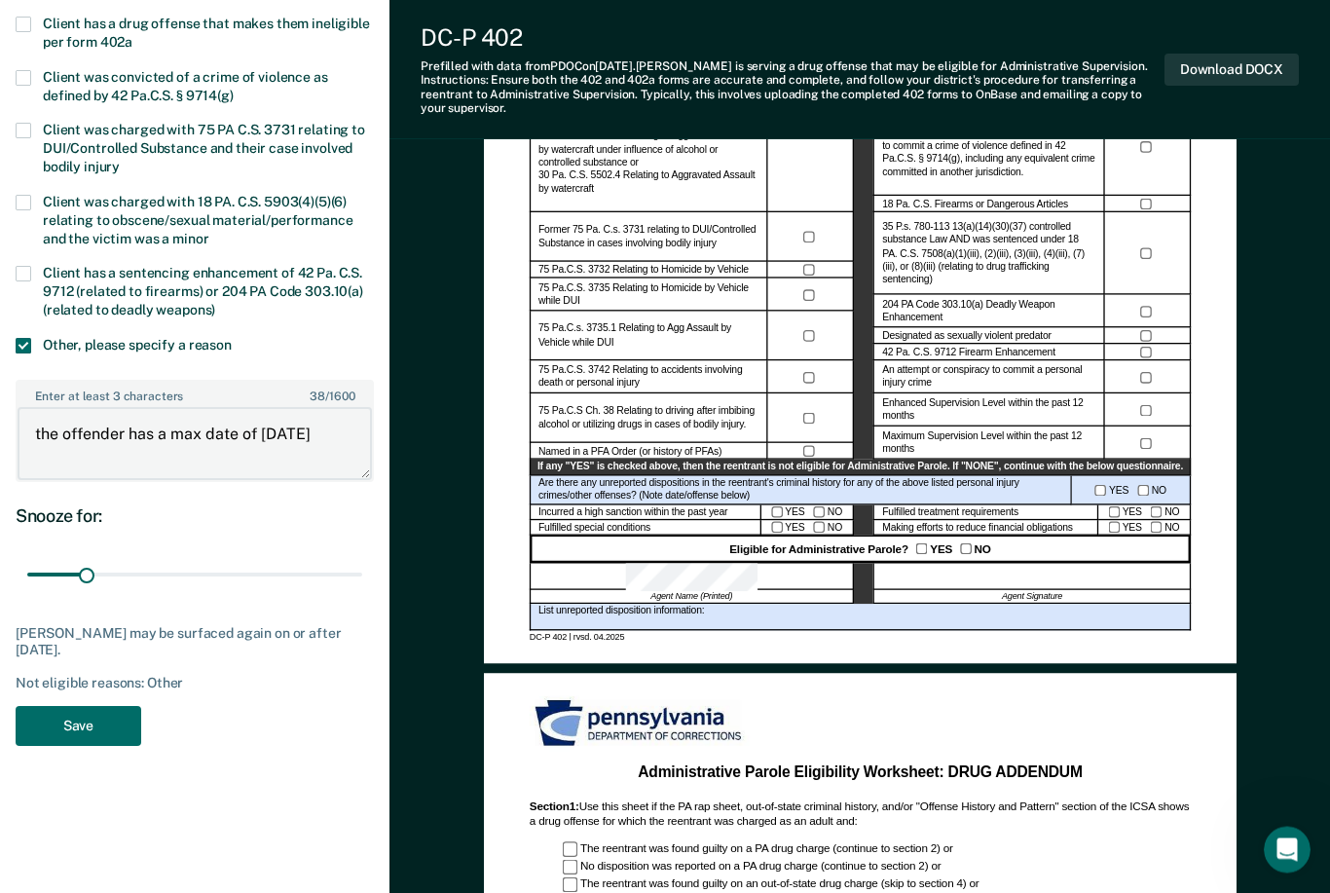
scroll to position [521, 0]
type textarea "the offender has a max date of [DATE]"
click at [72, 706] on button "Save" at bounding box center [79, 726] width 126 height 40
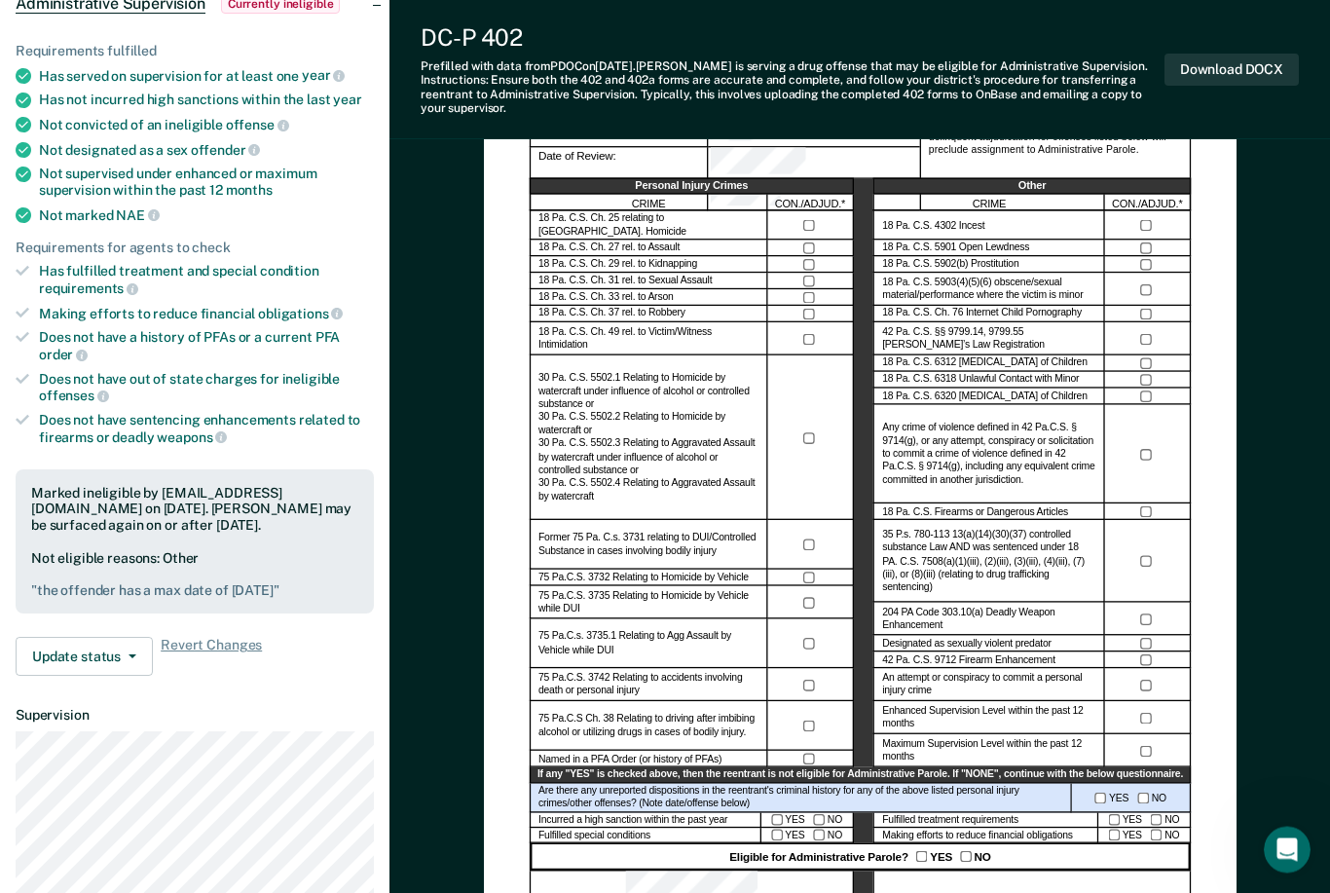
scroll to position [0, 0]
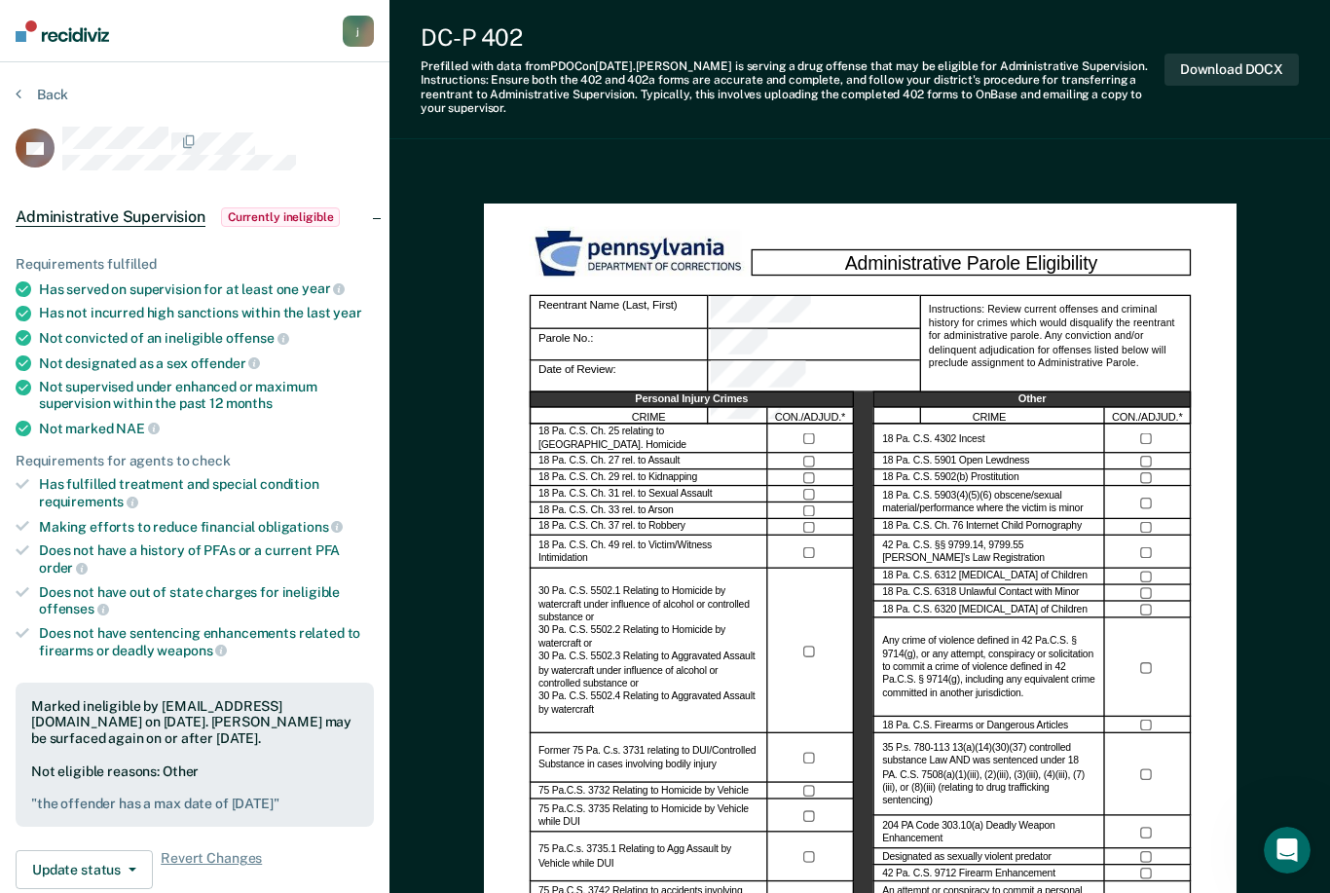
click at [61, 77] on section "Back CB Administrative Supervision Currently ineligible Requirements fulfilled …" at bounding box center [194, 847] width 389 height 1571
click at [52, 89] on button "Back" at bounding box center [42, 95] width 53 height 18
